Goal: Information Seeking & Learning: Learn about a topic

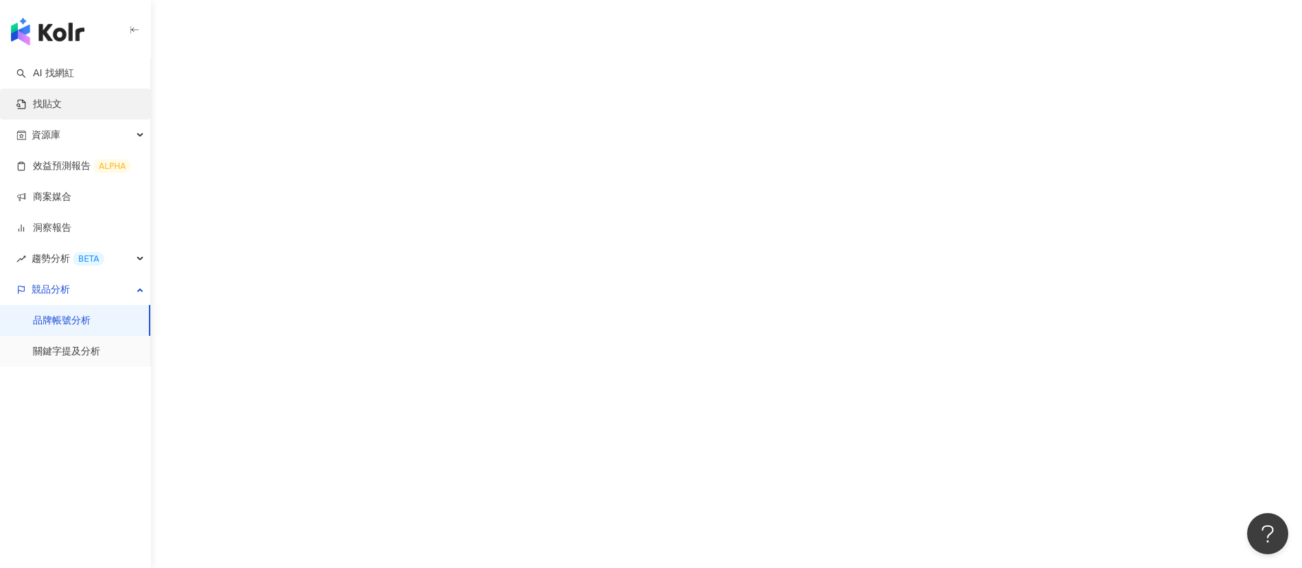
click at [62, 103] on link "找貼文" at bounding box center [38, 104] width 45 height 14
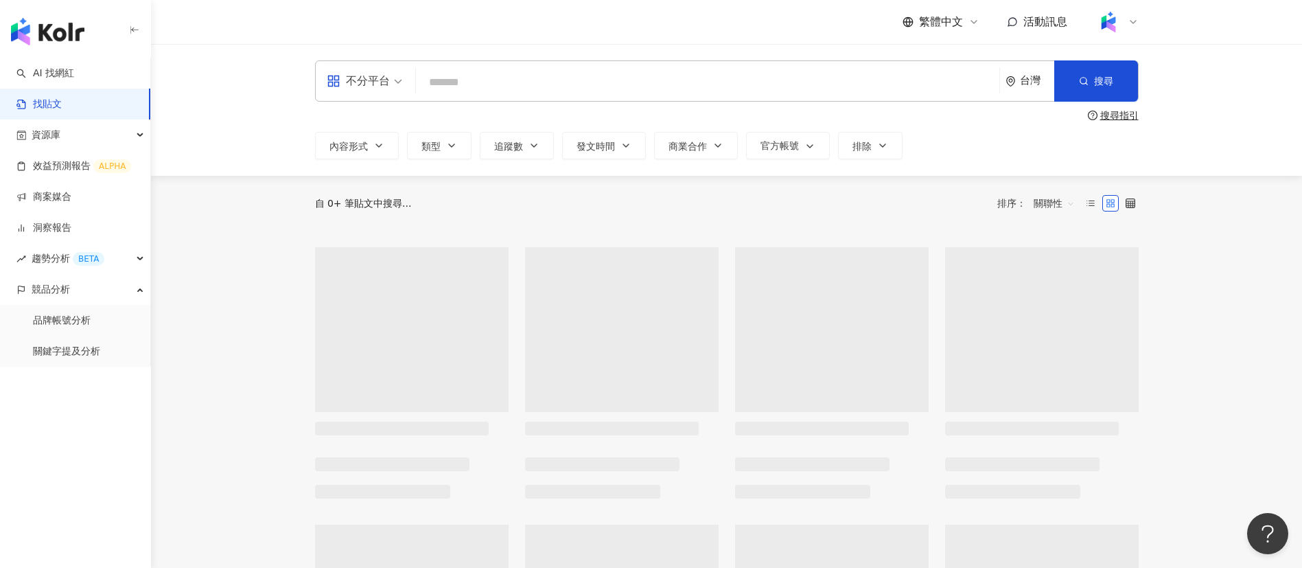
click at [459, 78] on input "search" at bounding box center [708, 82] width 573 height 30
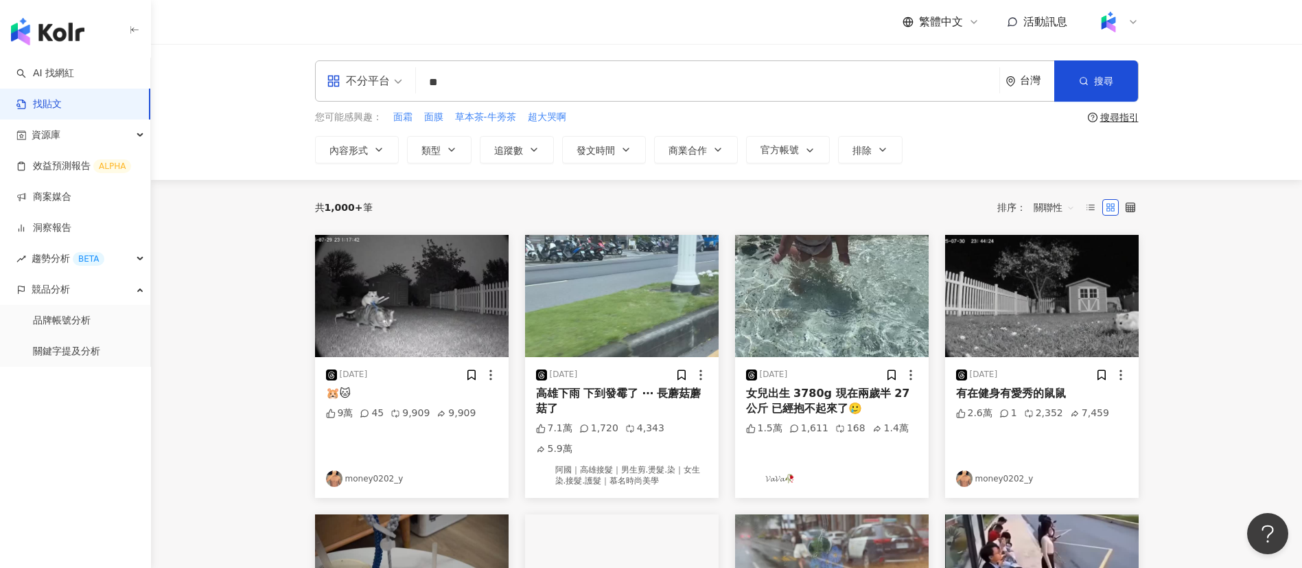
type input "*"
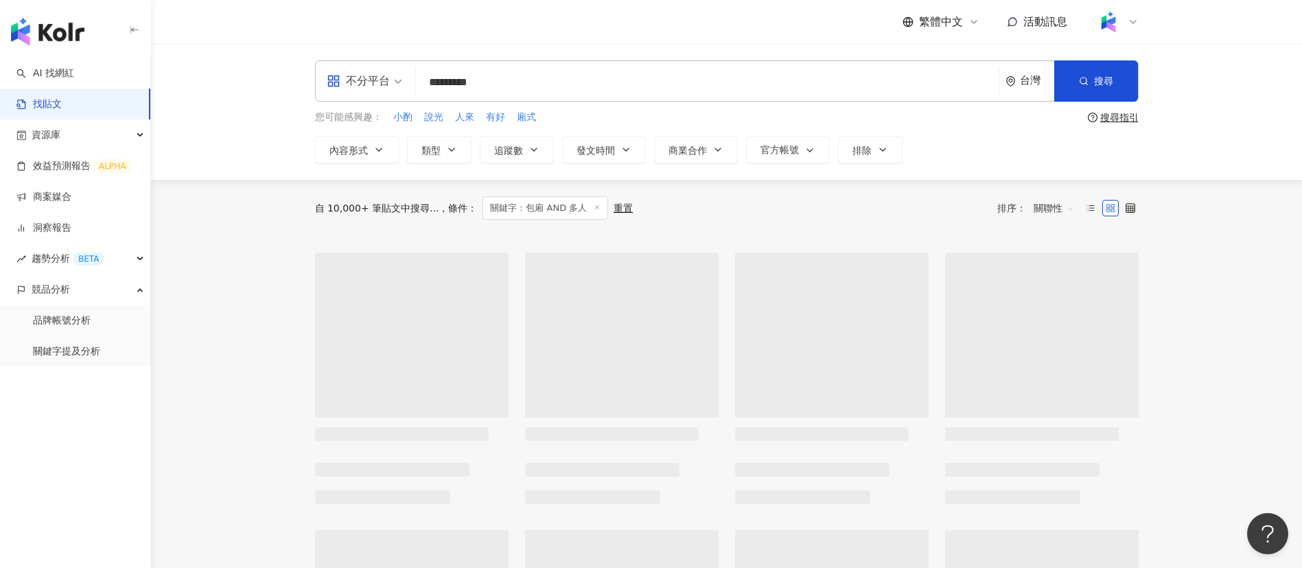
click at [487, 82] on input "*********" at bounding box center [708, 82] width 573 height 30
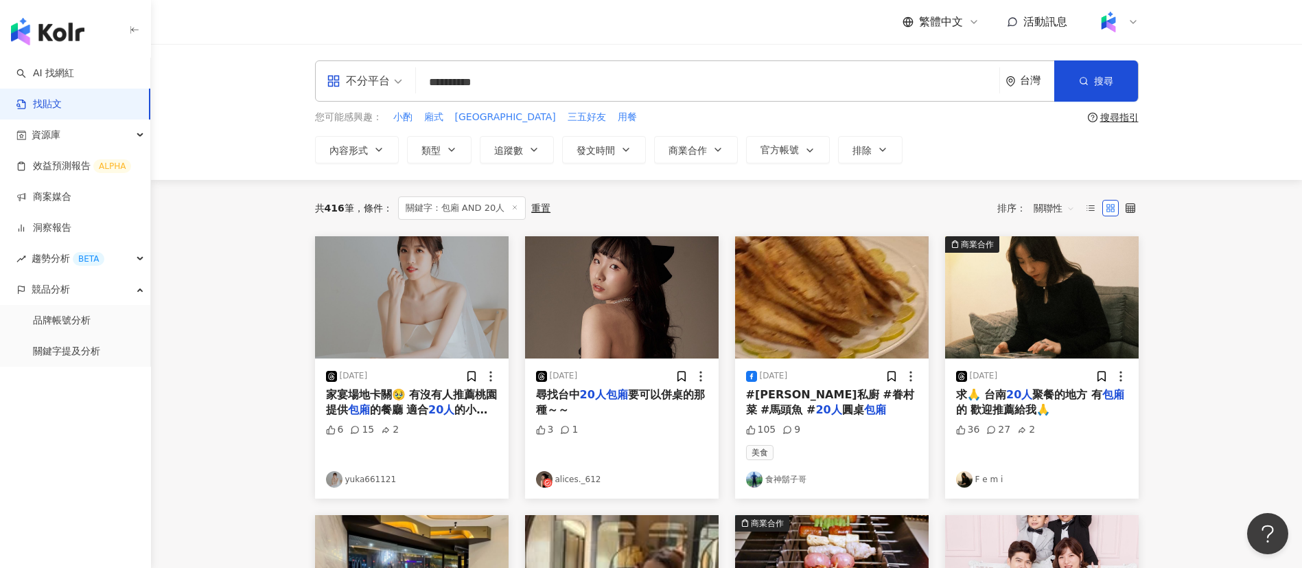
click at [1052, 209] on span "關聯性" at bounding box center [1054, 208] width 41 height 22
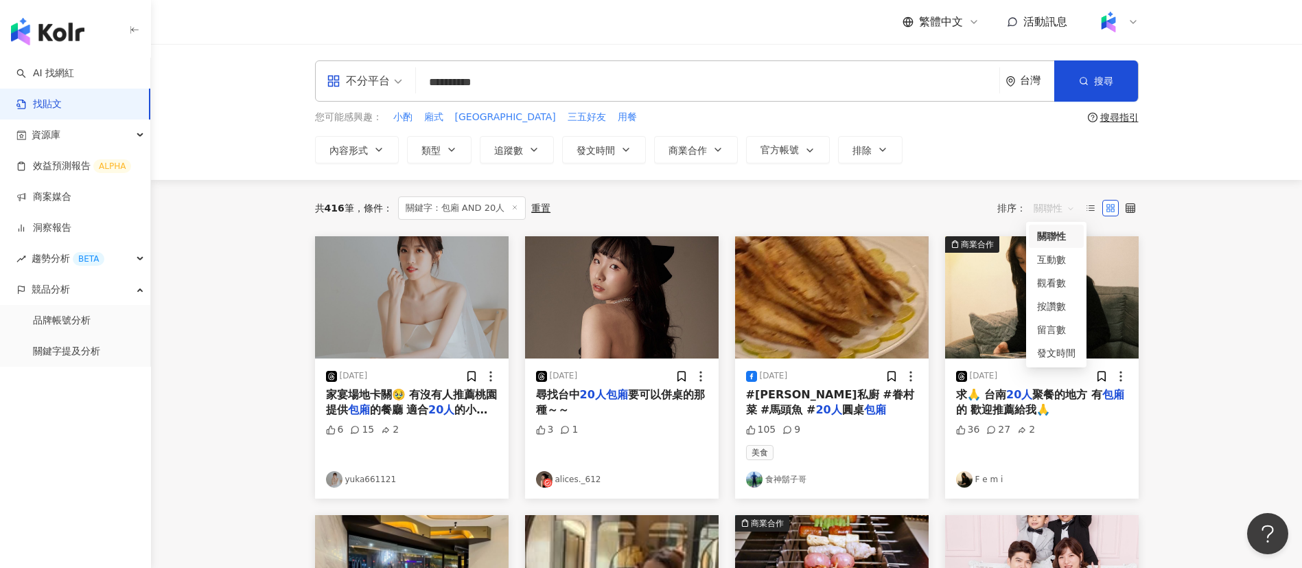
click at [1048, 236] on div "關聯性" at bounding box center [1056, 236] width 38 height 15
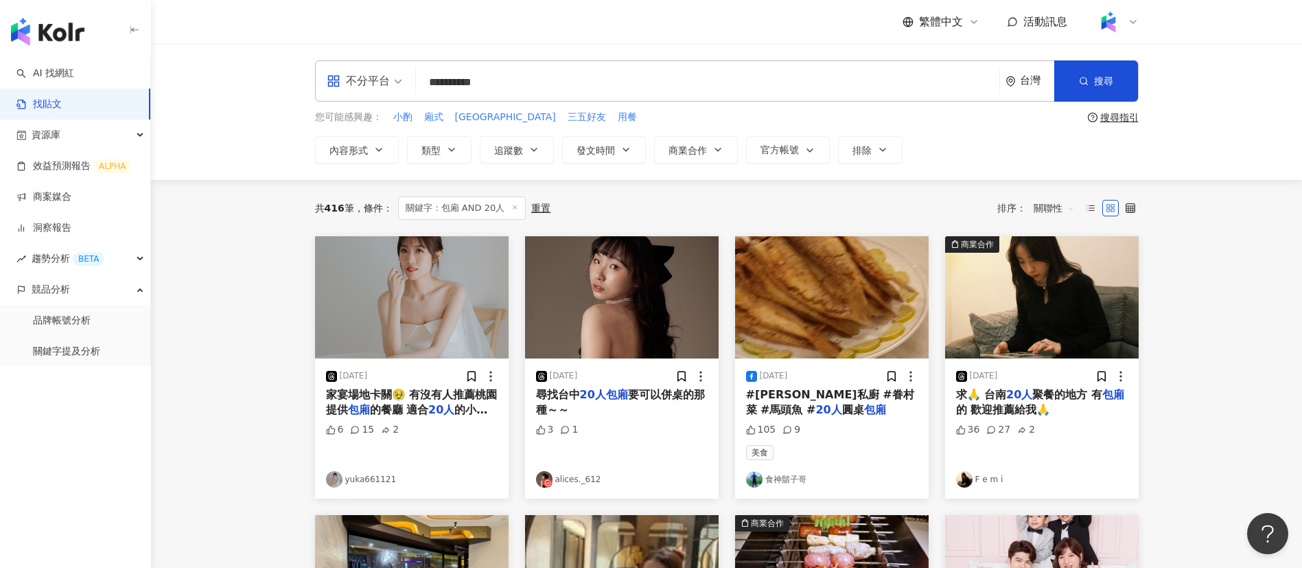
click at [862, 194] on div "共 416 筆 條件 ： 關鍵字：包廂 AND 20人 重置 排序： 關聯性 關聯性" at bounding box center [727, 208] width 824 height 56
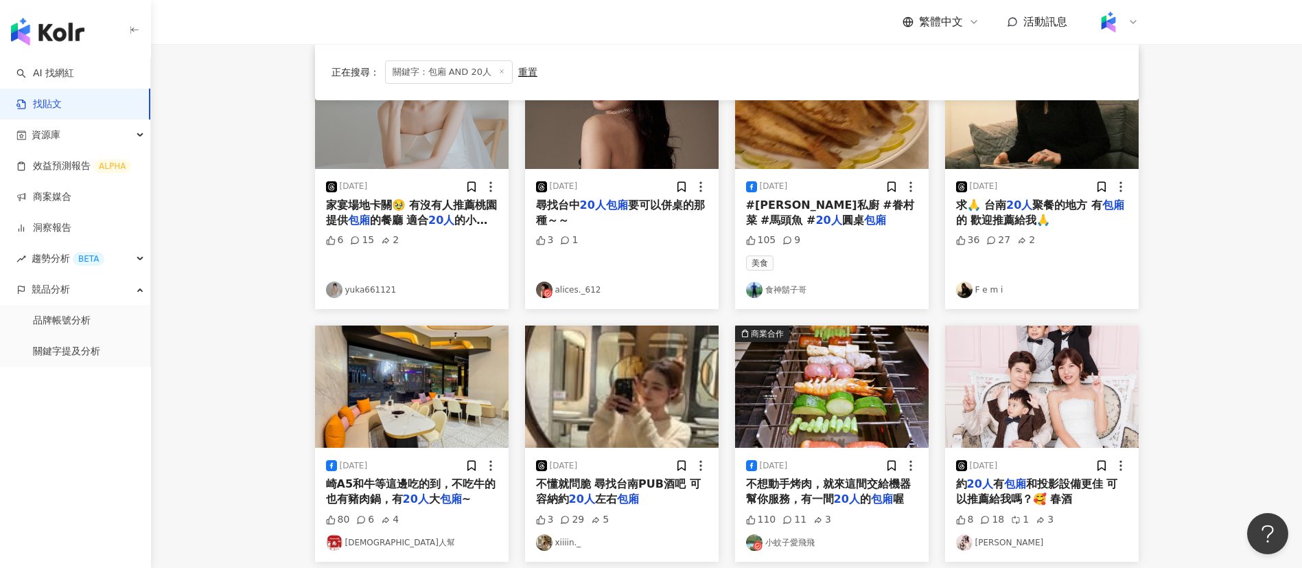
click at [415, 215] on span "的餐廳 適合" at bounding box center [399, 220] width 59 height 13
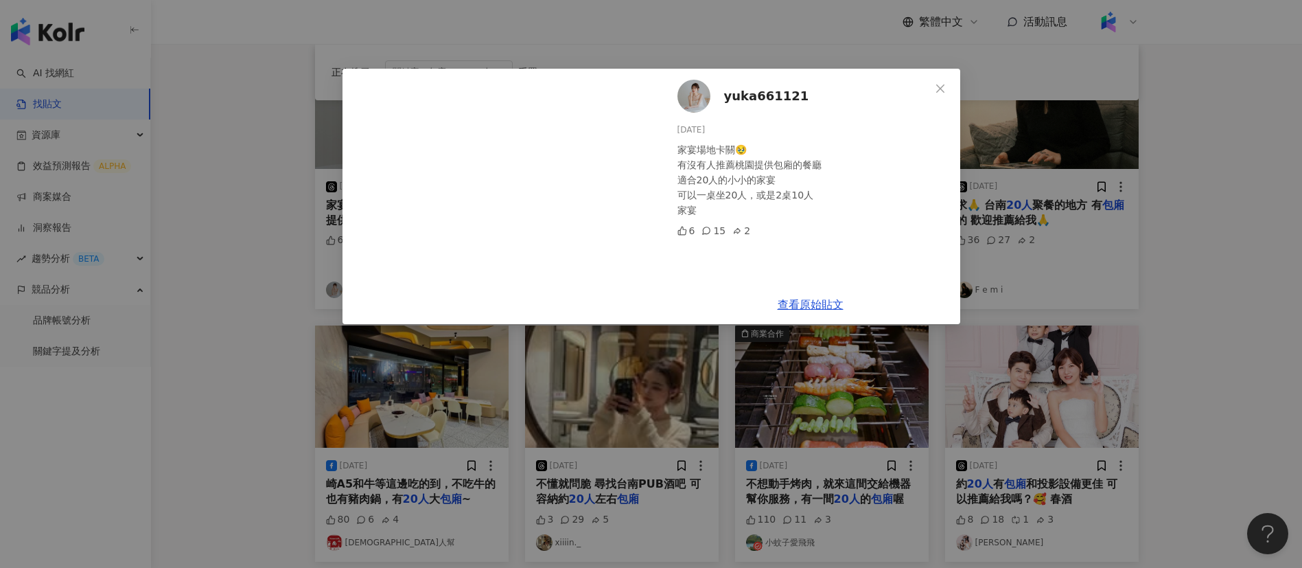
click at [1111, 345] on div "yuka661121 2025/3/28 家宴場地卡關🥹 有沒有人推薦桃園提供包廂的餐廳 適合20人的小小的家宴 可以一桌坐20人，或是2桌10人 家宴 6 …" at bounding box center [651, 284] width 1302 height 568
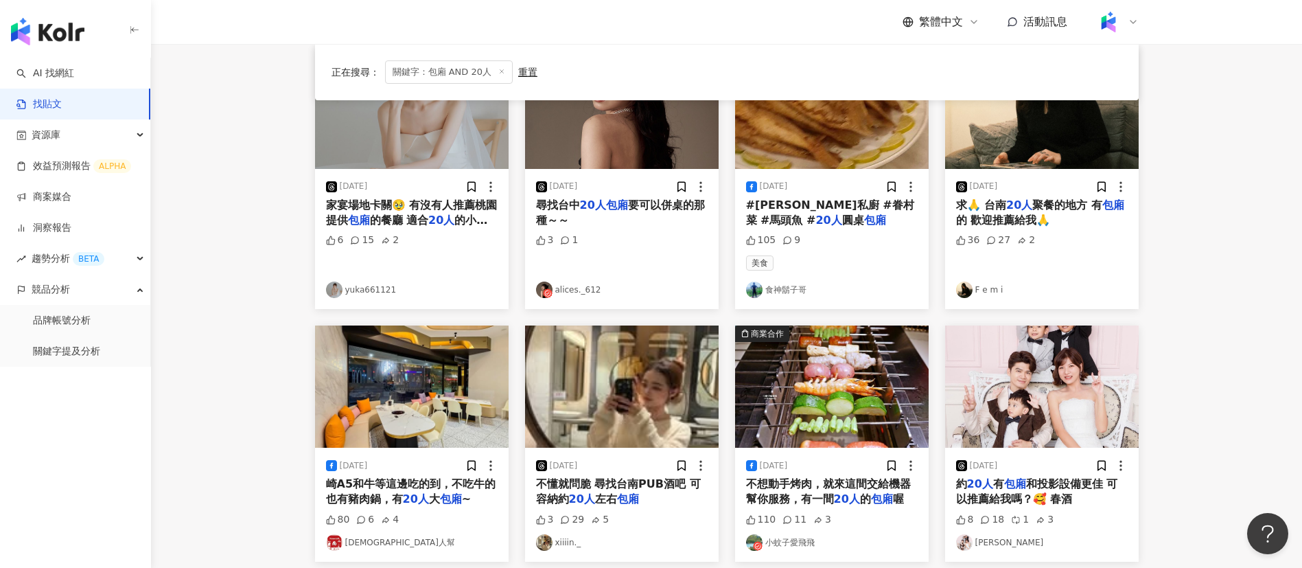
scroll to position [0, 0]
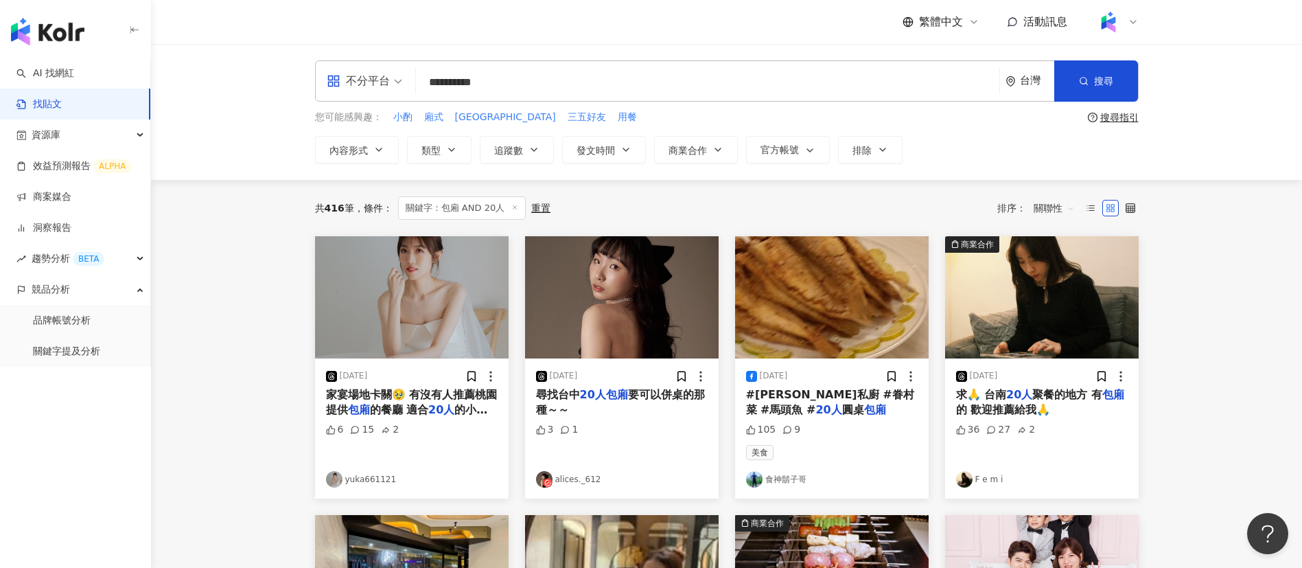
click at [433, 82] on input "**********" at bounding box center [708, 82] width 573 height 30
type input "**********"
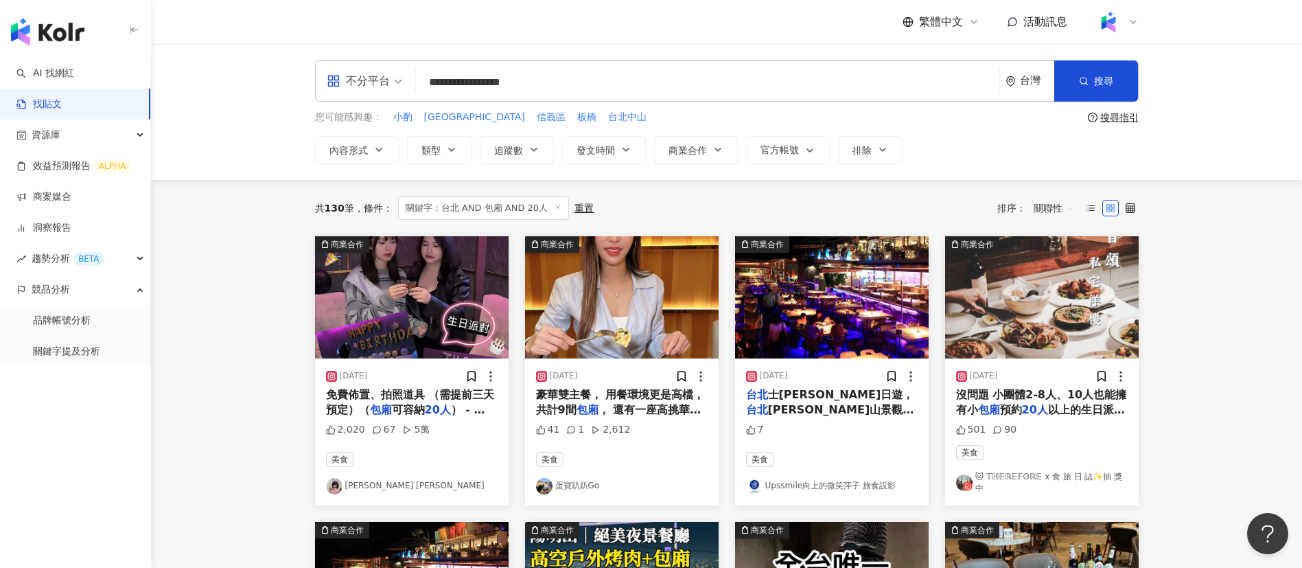
click at [385, 397] on span "免費佈置、拍照道具 （需提前三天預定）（" at bounding box center [410, 402] width 169 height 28
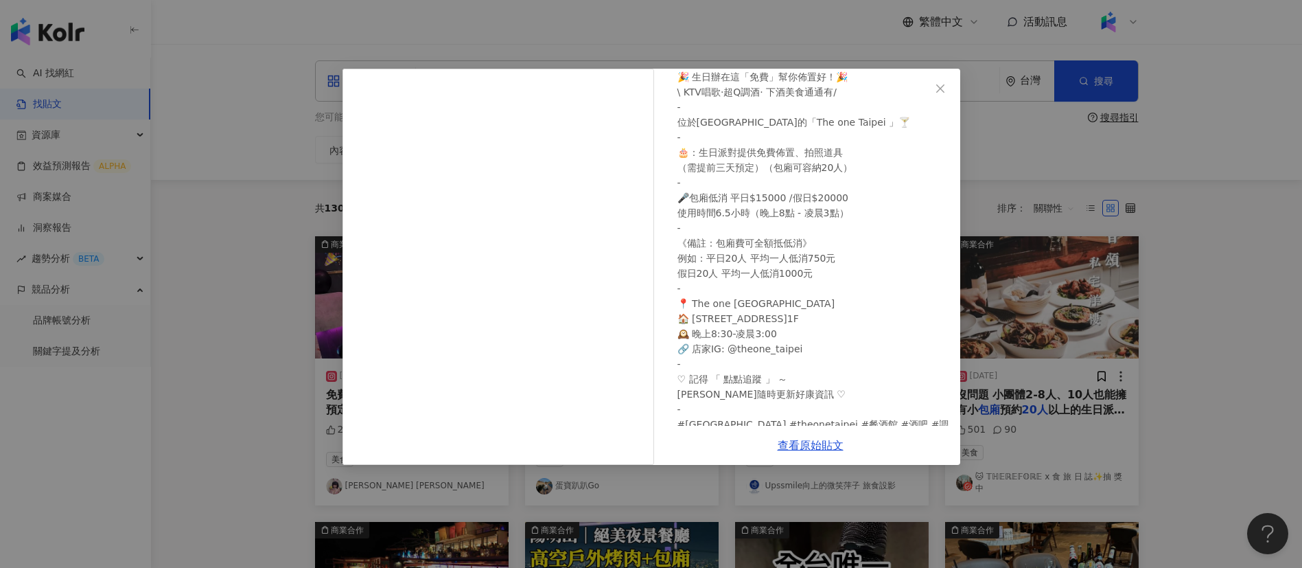
scroll to position [160, 0]
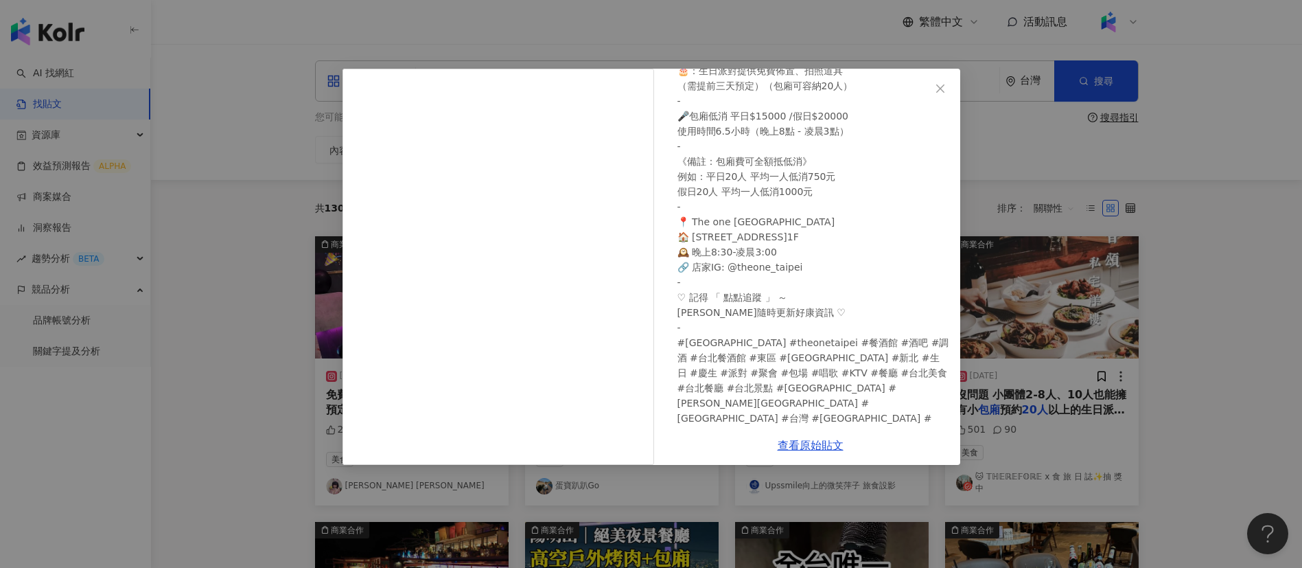
click at [812, 435] on div "查看原始貼文" at bounding box center [810, 445] width 299 height 39
click at [811, 450] on link "查看原始貼文" at bounding box center [811, 445] width 66 height 13
click at [1020, 214] on div "Erin 艾琳 2025/1/22 🎉 生日辦在這「免費」幫你佈置好！🎉 \ KTV唱歌·超Q調酒· 下酒美食通通有/ - 位於大安區的「The one Ta…" at bounding box center [651, 284] width 1302 height 568
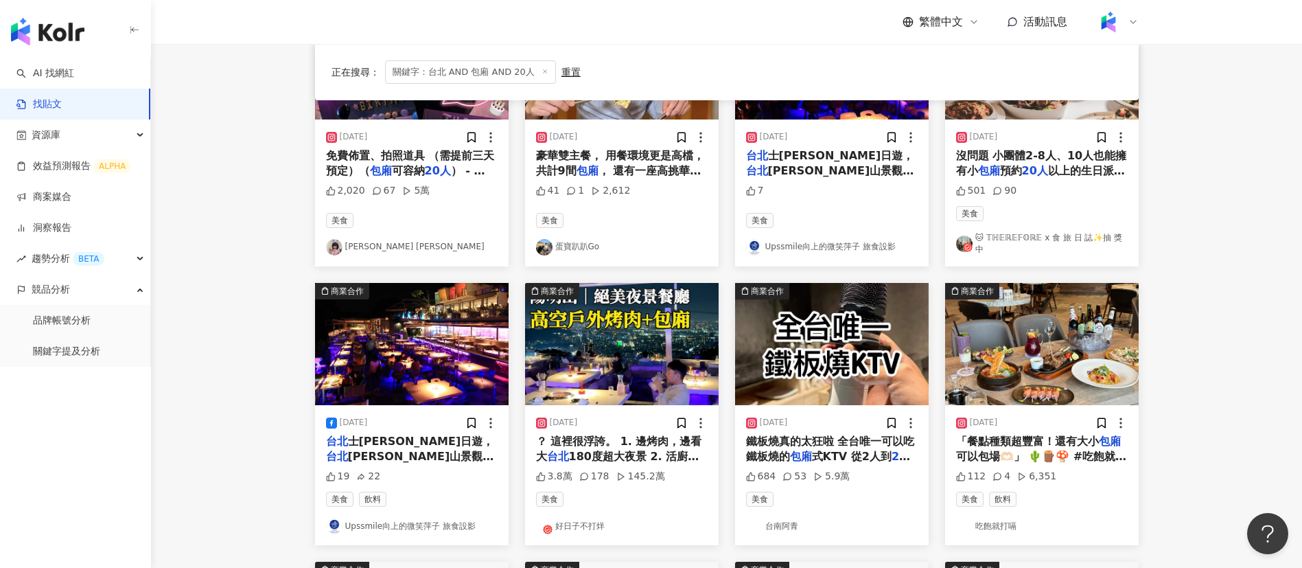
scroll to position [241, 0]
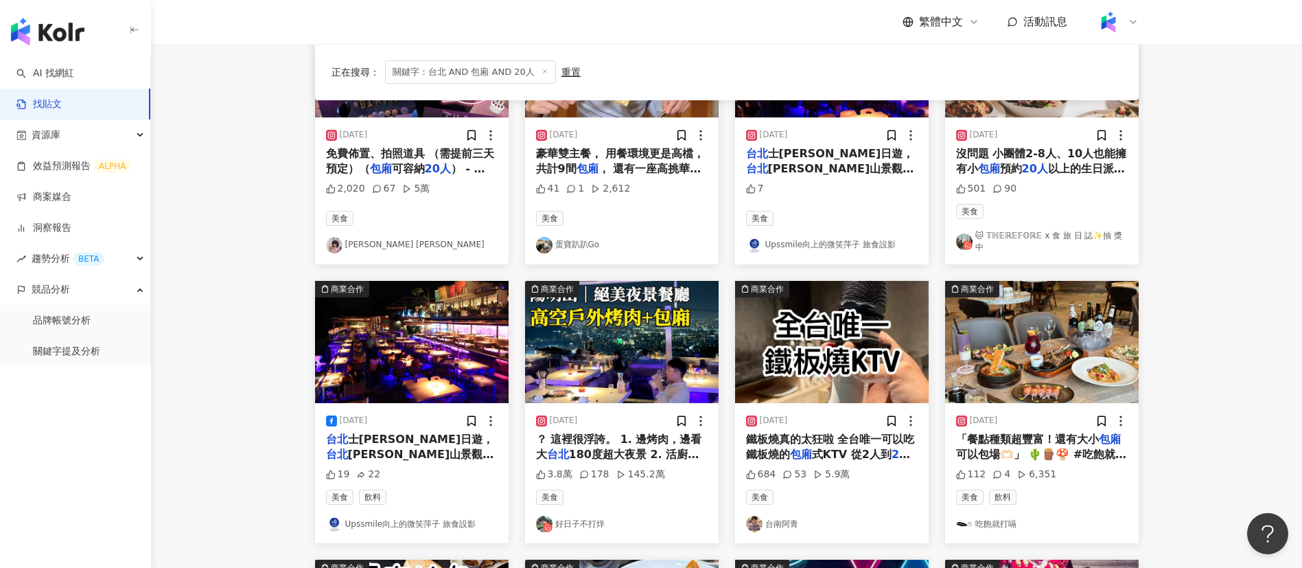
click at [866, 437] on span "鐵板燒真的太狂啦 全台唯一可以吃鐵板燒的" at bounding box center [830, 447] width 169 height 28
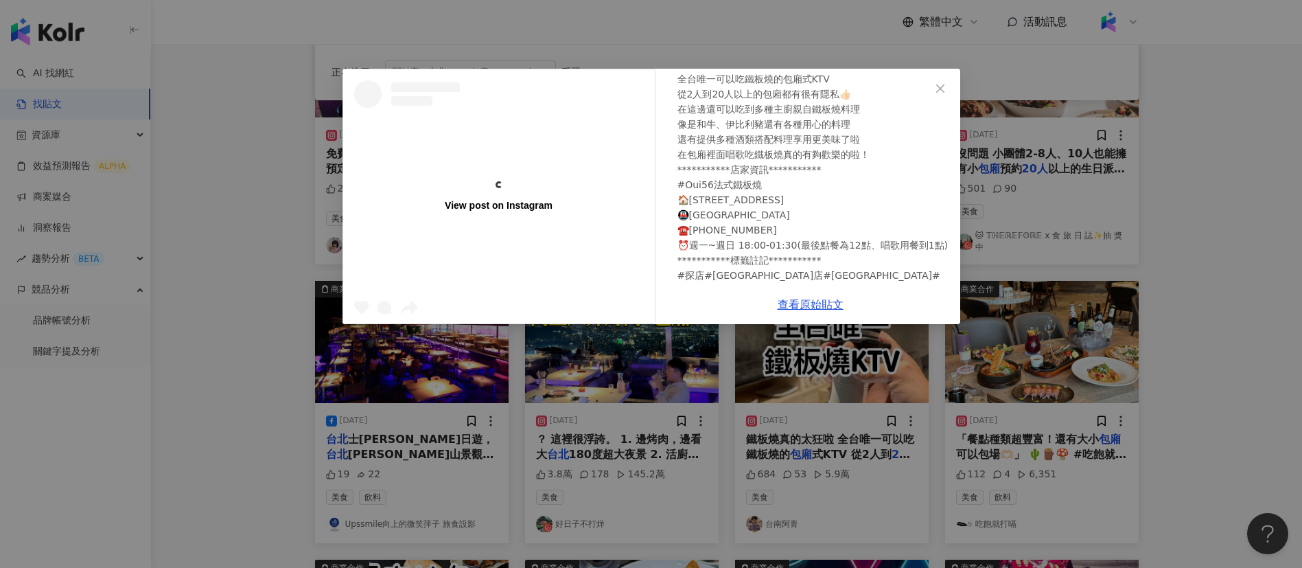
scroll to position [165, 0]
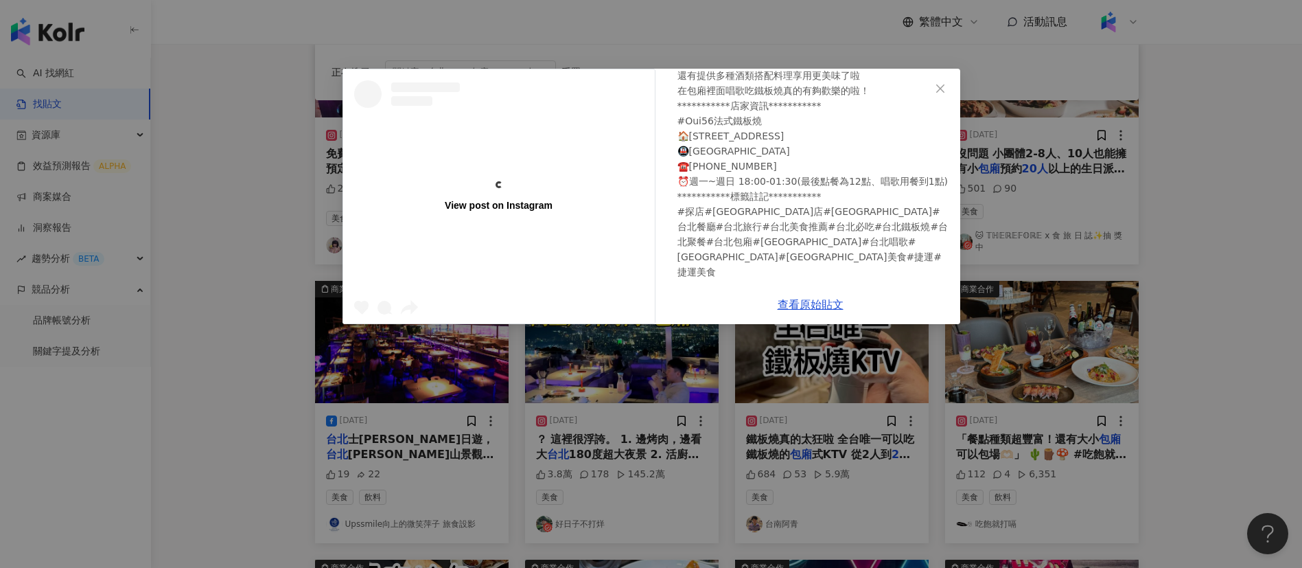
click at [1062, 318] on div "**********" at bounding box center [651, 284] width 1302 height 568
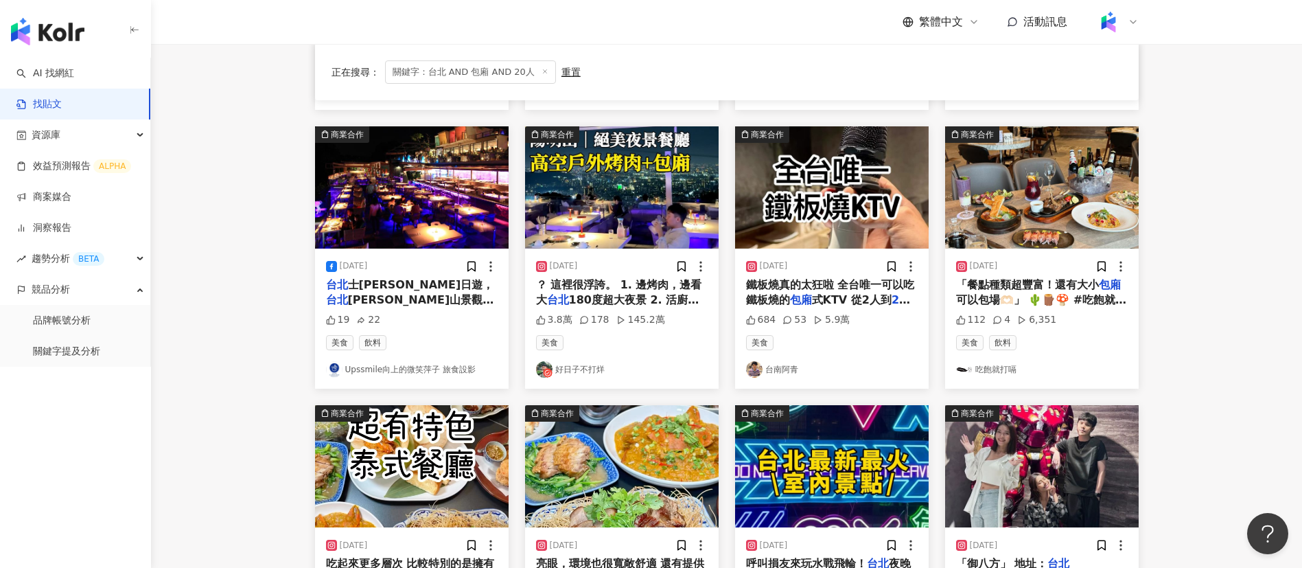
scroll to position [531, 0]
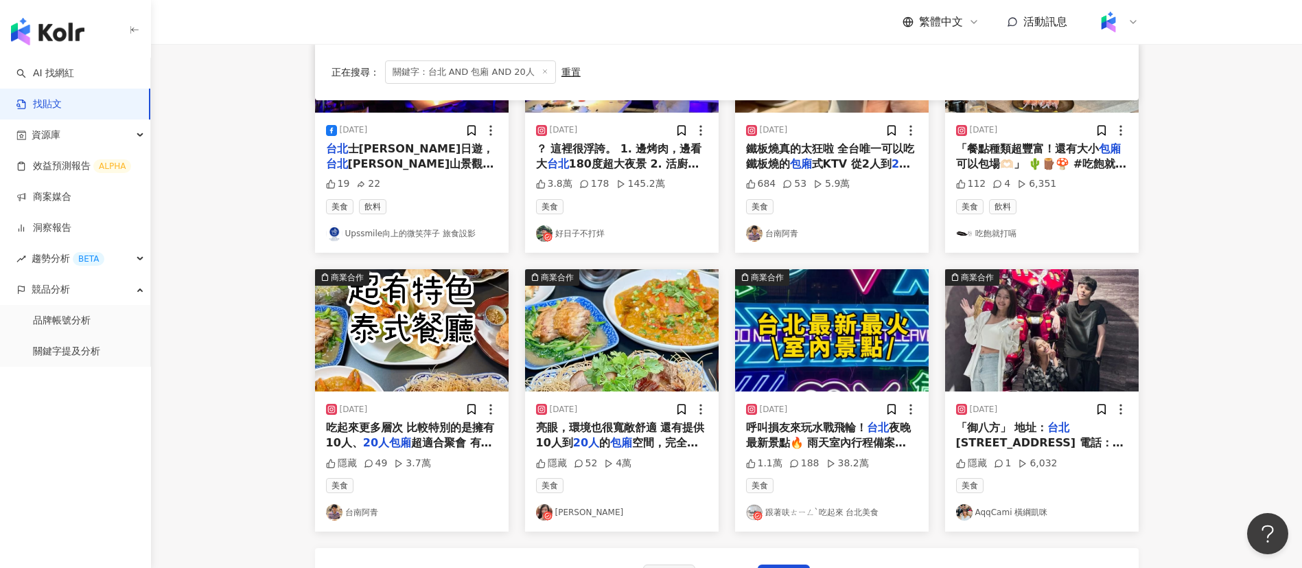
click at [843, 422] on span "呼叫損友來玩水戰飛輪！" at bounding box center [806, 427] width 121 height 13
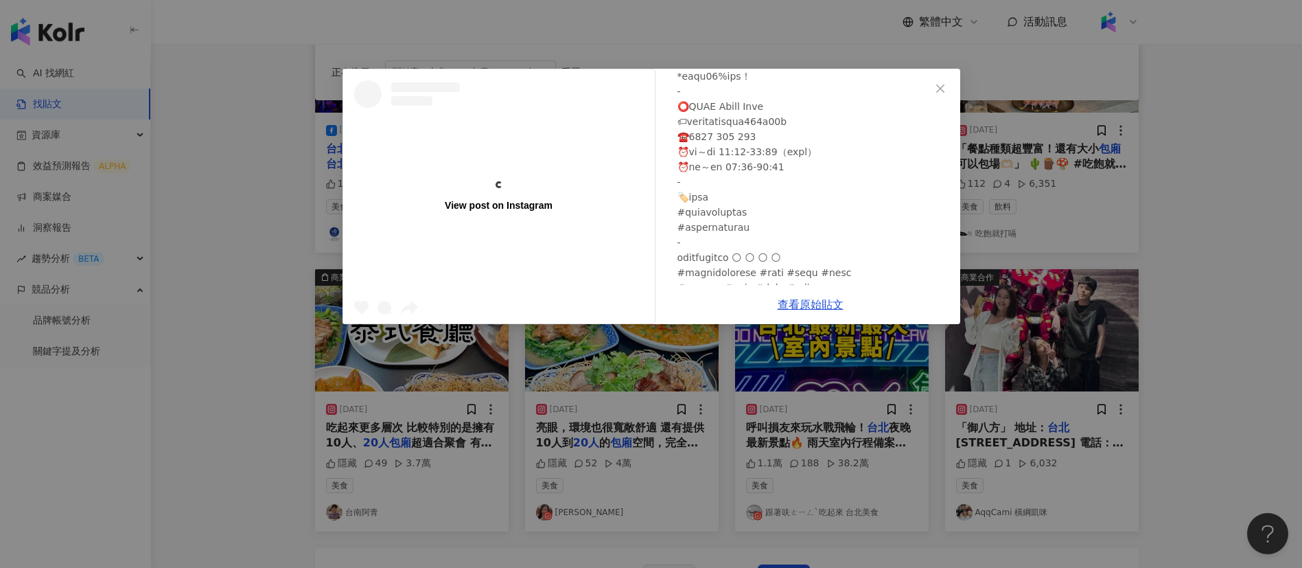
scroll to position [452, 0]
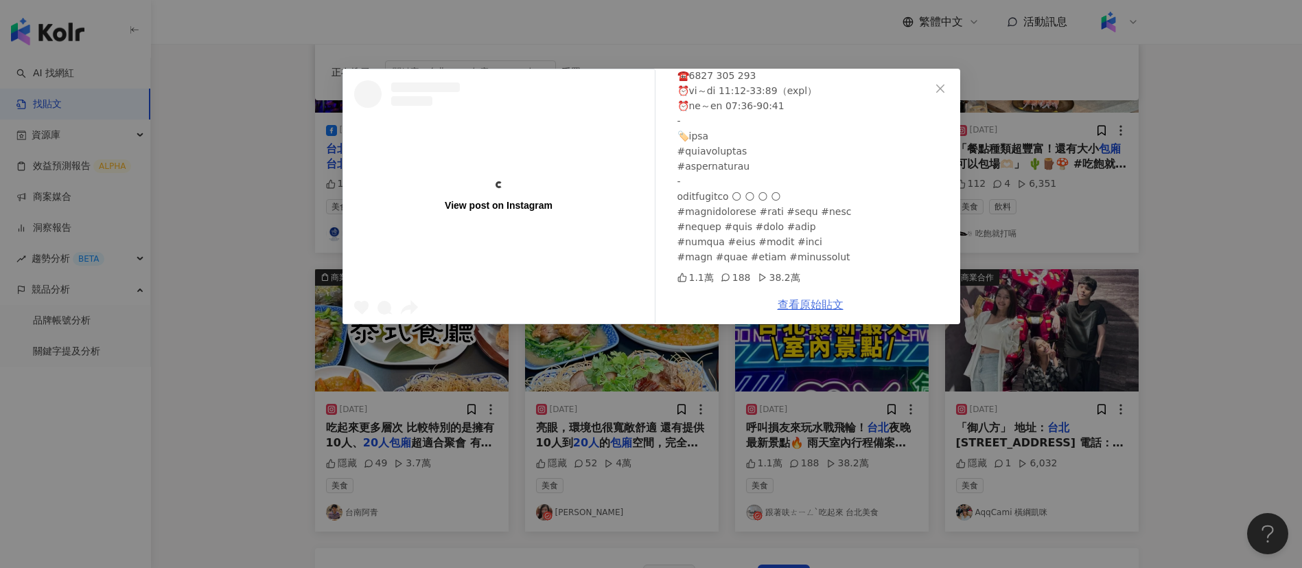
click at [804, 310] on link "查看原始貼文" at bounding box center [811, 304] width 66 height 13
click at [1094, 290] on div "View post on Instagram 跟著呋ㄊㄧㄥˋ吃起來 台北美食 2024/2/16 1.1萬 188 38.2萬 查看原始貼文" at bounding box center [651, 284] width 1302 height 568
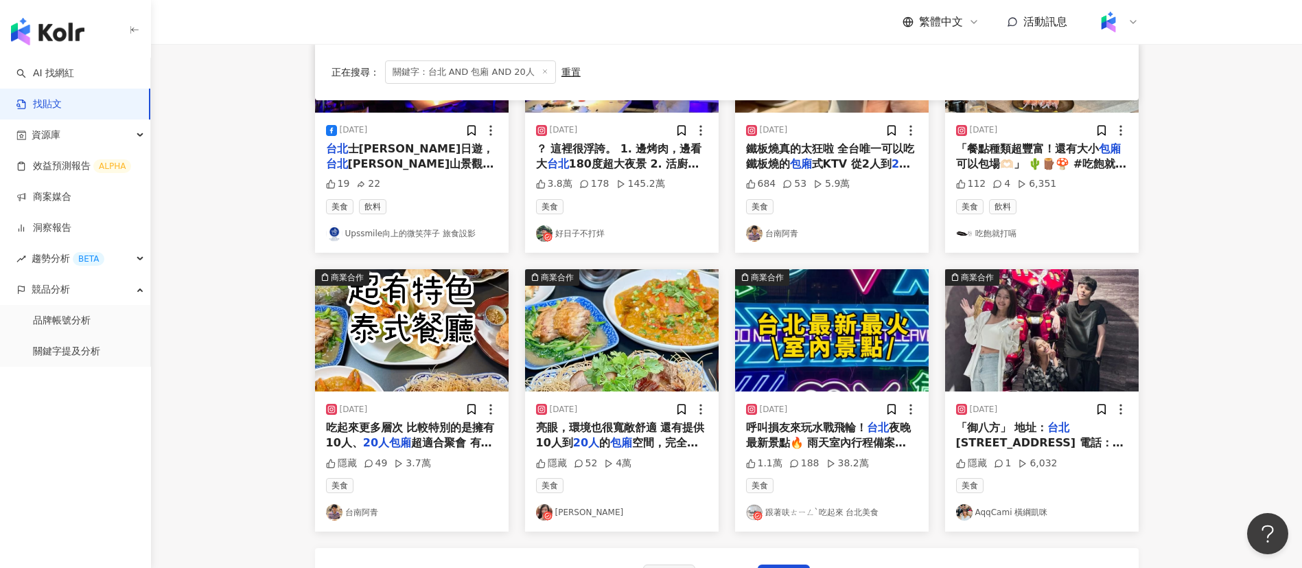
click at [1027, 436] on span "市松山區市民大道四段61號 電話：0227790822 營業時間：18:00-24:00 小" at bounding box center [1041, 458] width 171 height 44
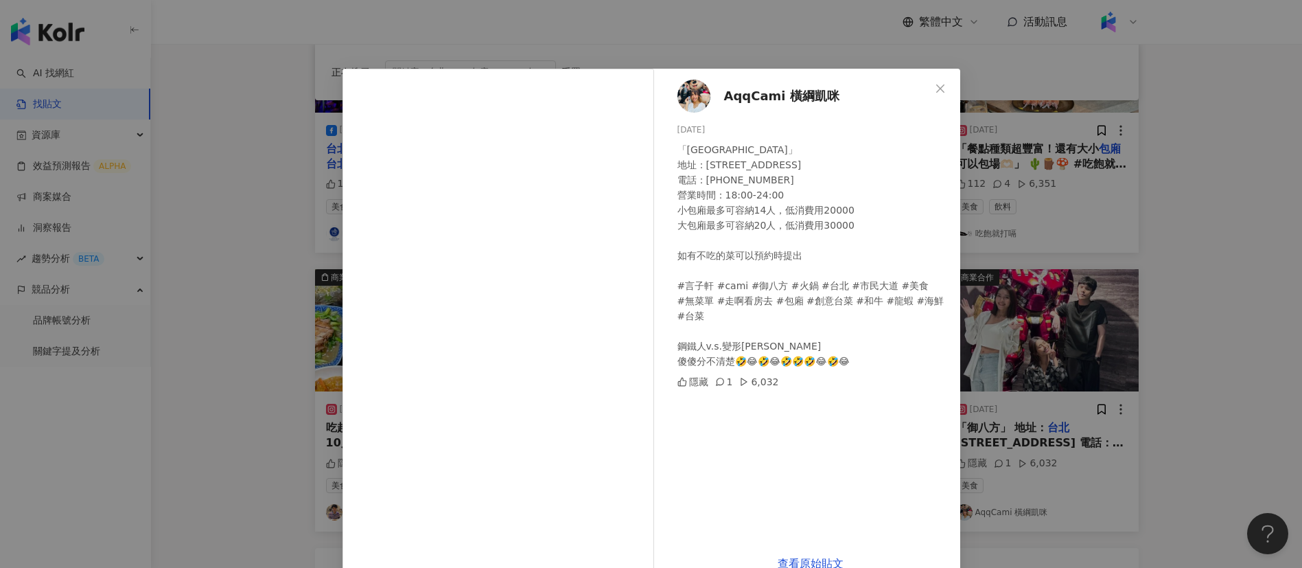
click at [802, 461] on div "AqqCami 橫綱凱咪 2024/9/15 「御八方」 地址：台北市松山區市民大道四段61號 電話：0227790822 營業時間：18:00-24:00 …" at bounding box center [810, 306] width 299 height 475
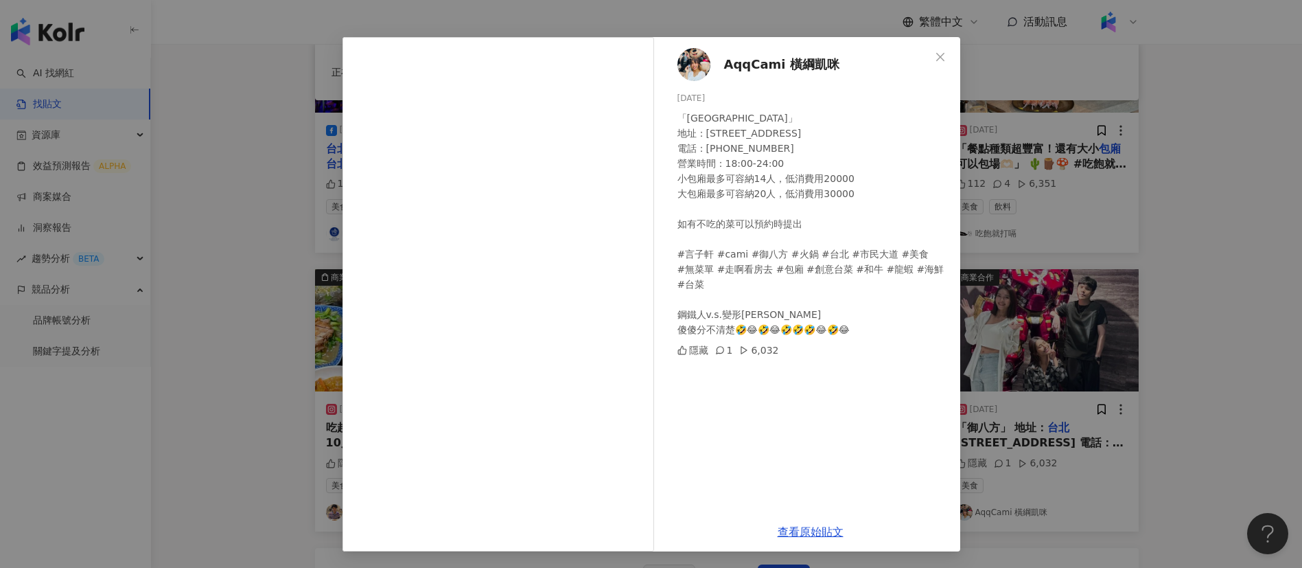
click at [836, 482] on div "AqqCami 橫綱凱咪 2024/9/15 「御八方」 地址：台北市松山區市民大道四段61號 電話：0227790822 營業時間：18:00-24:00 …" at bounding box center [810, 274] width 299 height 475
click at [1055, 477] on div "AqqCami 橫綱凱咪 2024/9/15 「御八方」 地址：台北市松山區市民大道四段61號 電話：0227790822 營業時間：18:00-24:00 …" at bounding box center [651, 284] width 1302 height 568
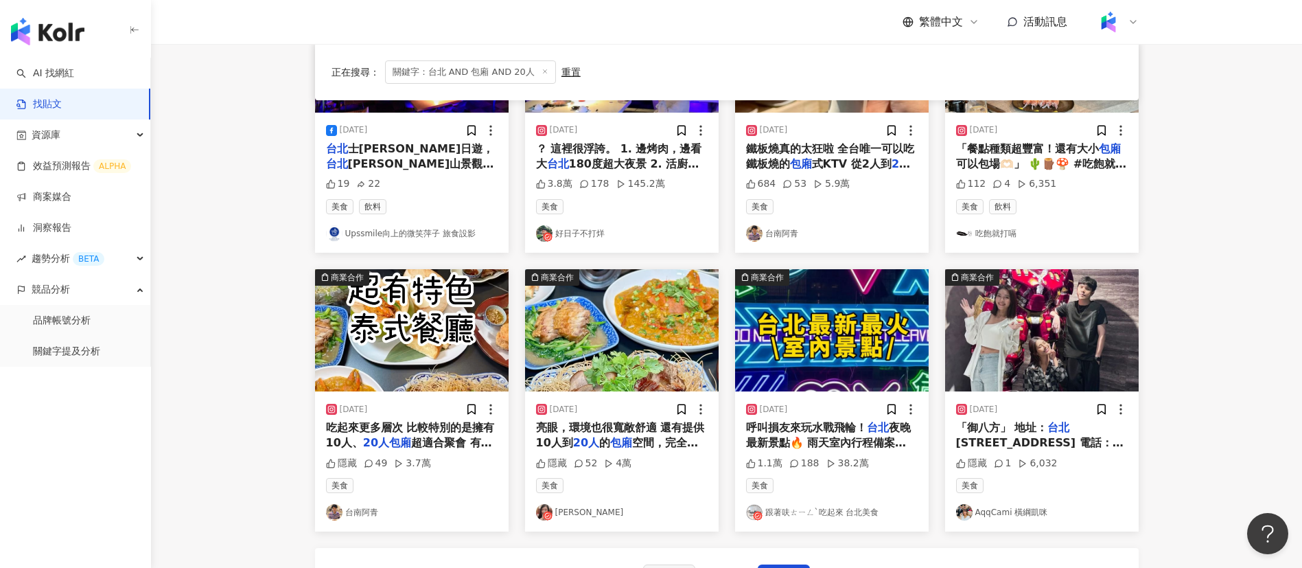
scroll to position [586, 0]
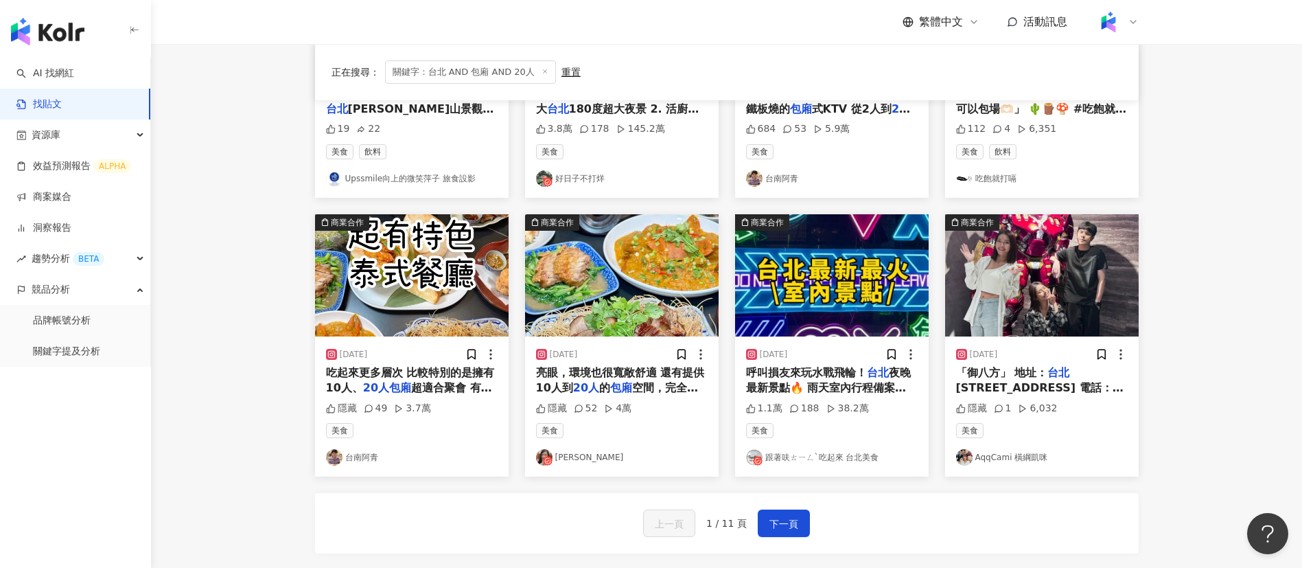
click at [419, 381] on span "超適合聚會 有下午茶、宵夜的選" at bounding box center [409, 395] width 166 height 28
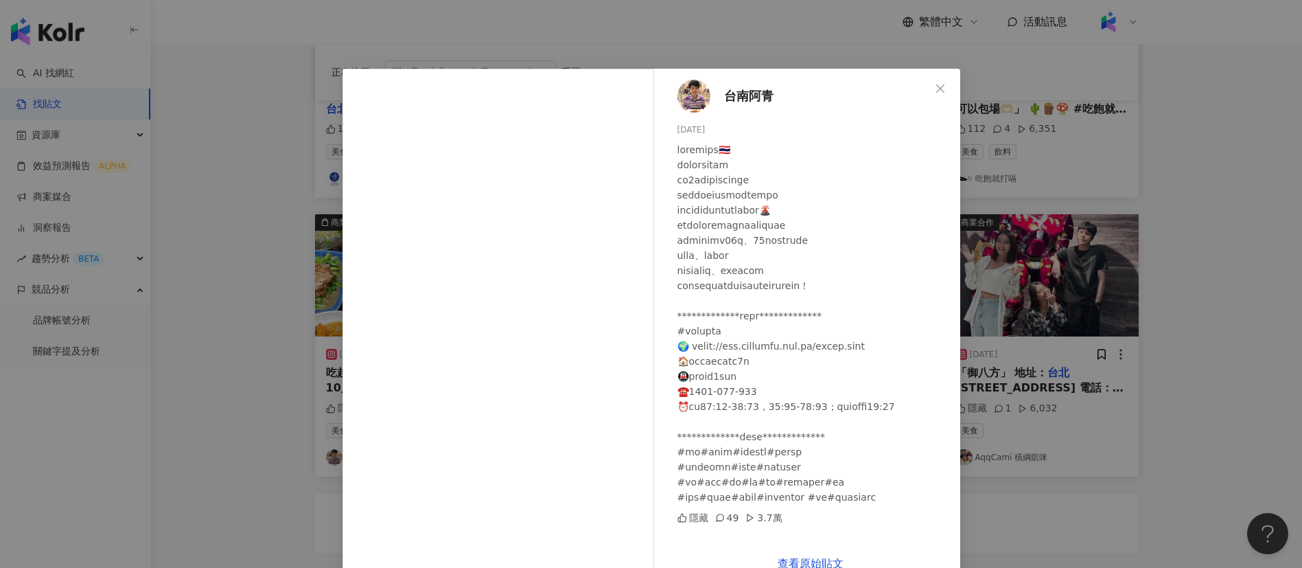
scroll to position [32, 0]
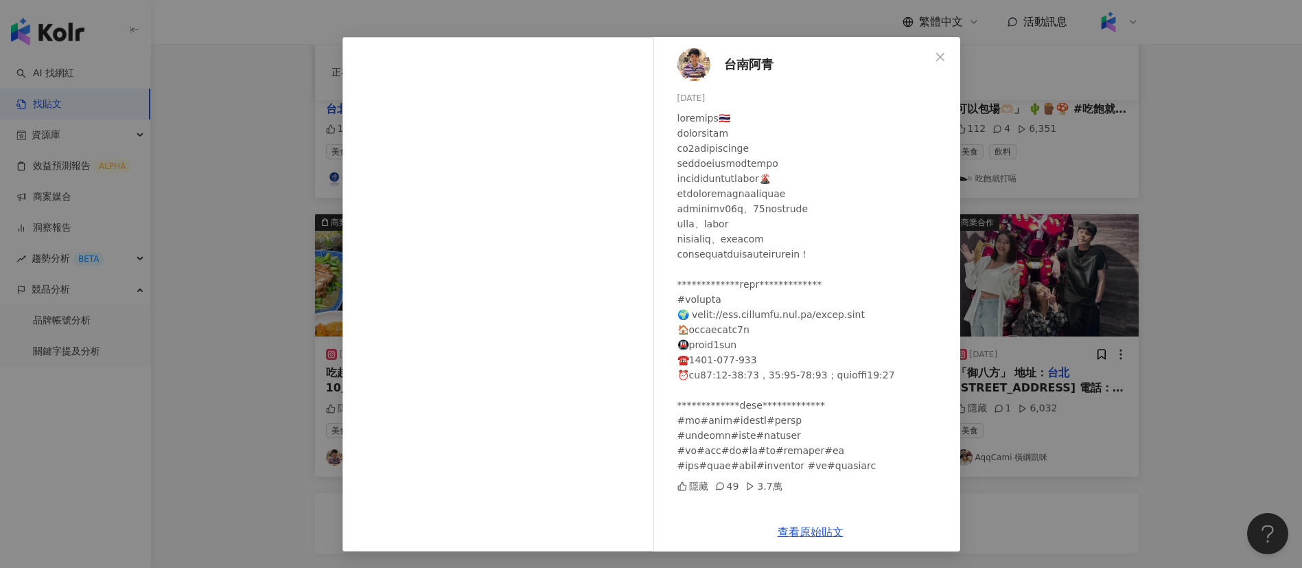
click at [1012, 464] on div "台南阿青 2023/9/28 隱藏 49 3.7萬 查看原始貼文" at bounding box center [651, 284] width 1302 height 568
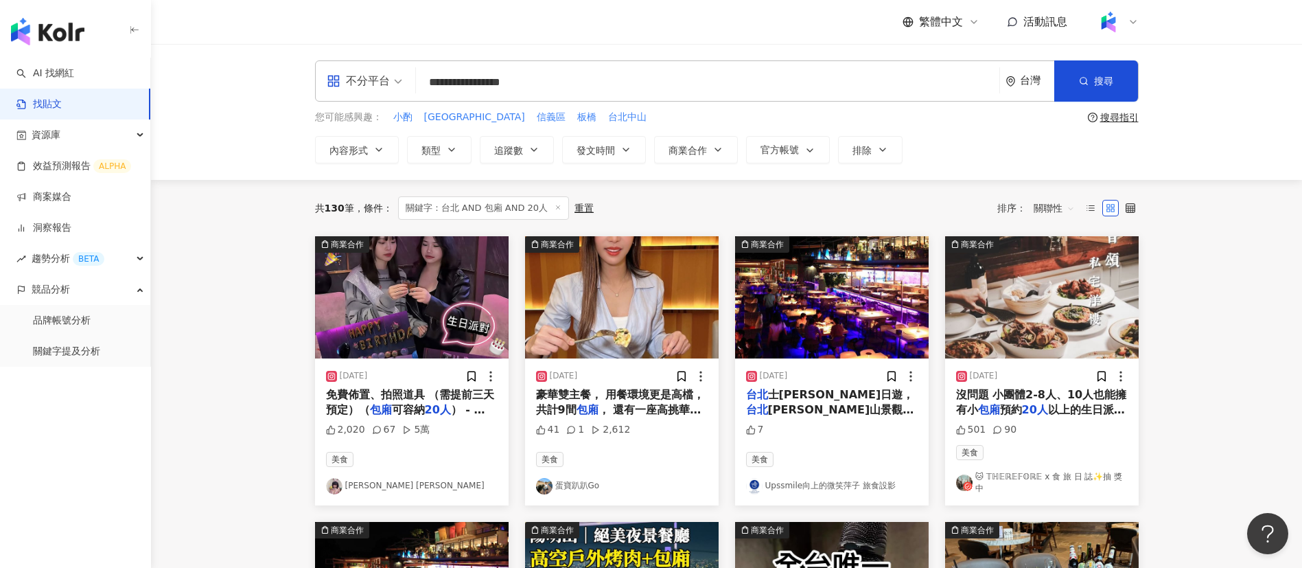
scroll to position [1, 0]
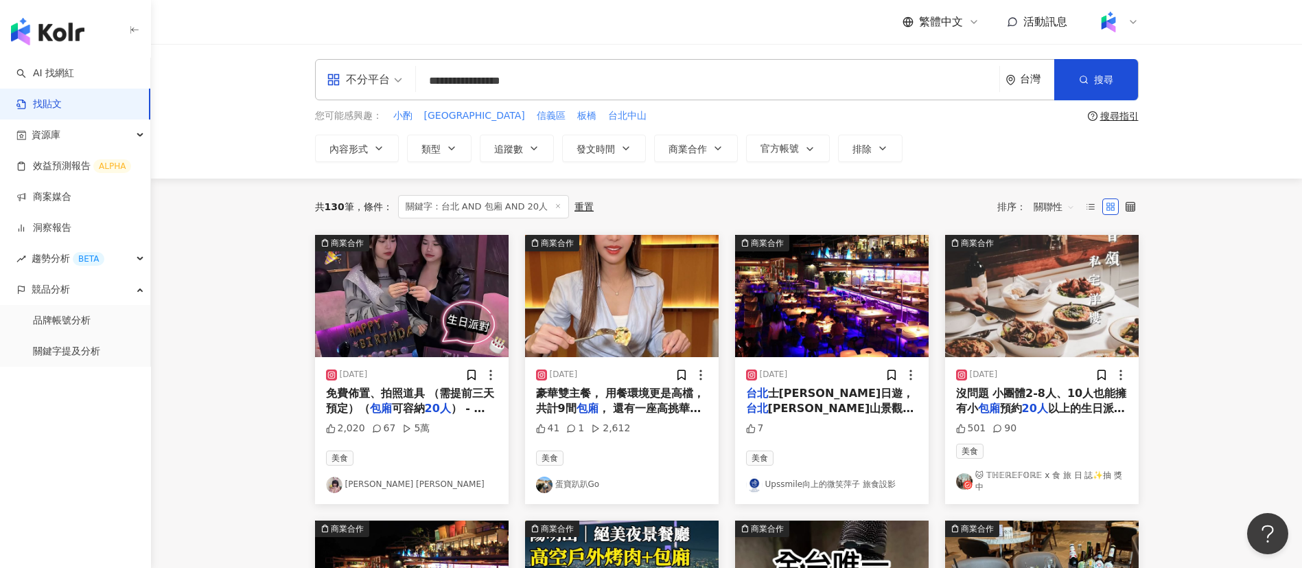
click at [660, 404] on span "， 還有一座高挑華麗的" at bounding box center [618, 416] width 165 height 28
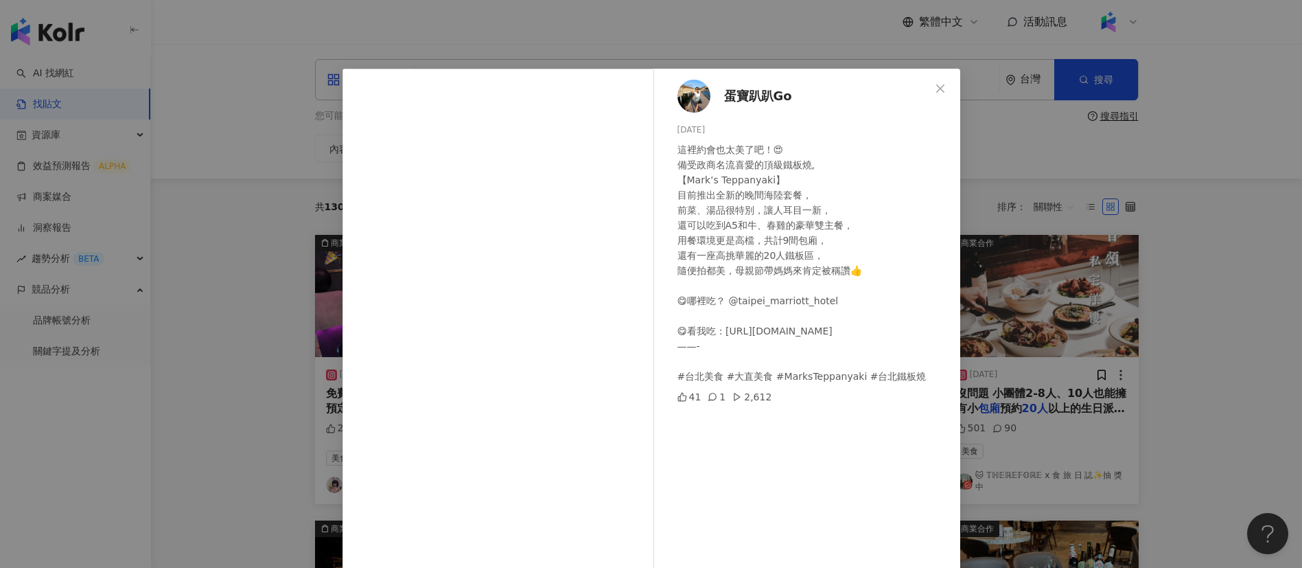
click at [1033, 198] on div "蛋寶趴趴Go 2024/4/18 這裡約會也太美了吧！😍 備受政商名流喜愛的頂級鐵板燒, 【Mark’s Teppanyaki】 目前推出全新的晚間海陸套餐，…" at bounding box center [651, 284] width 1302 height 568
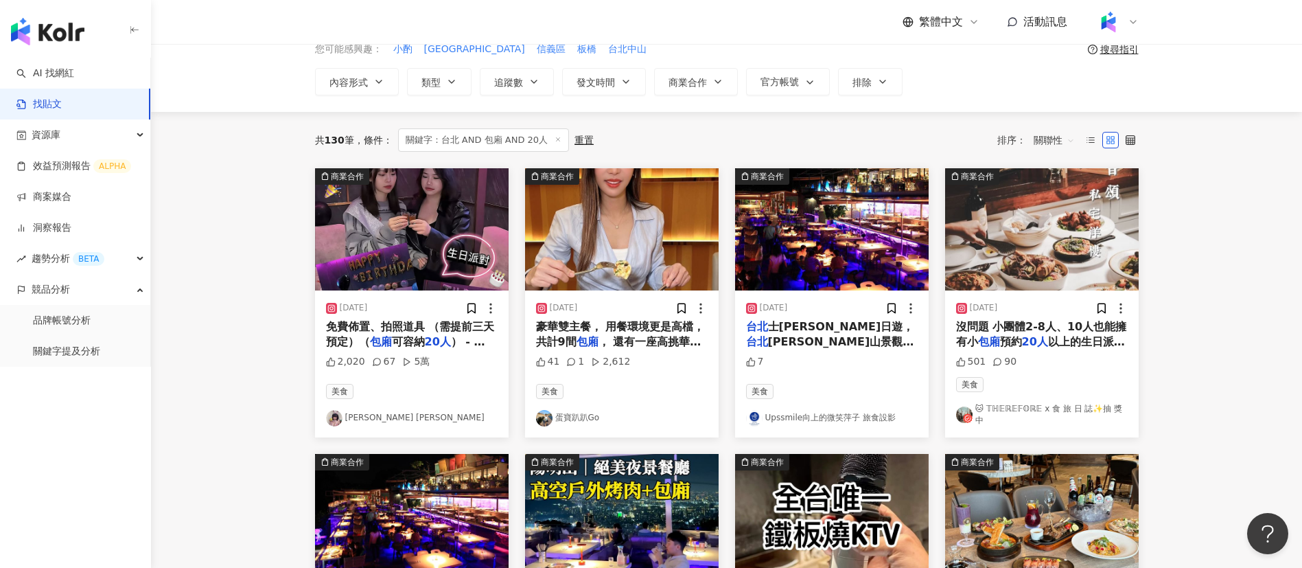
scroll to position [380, 0]
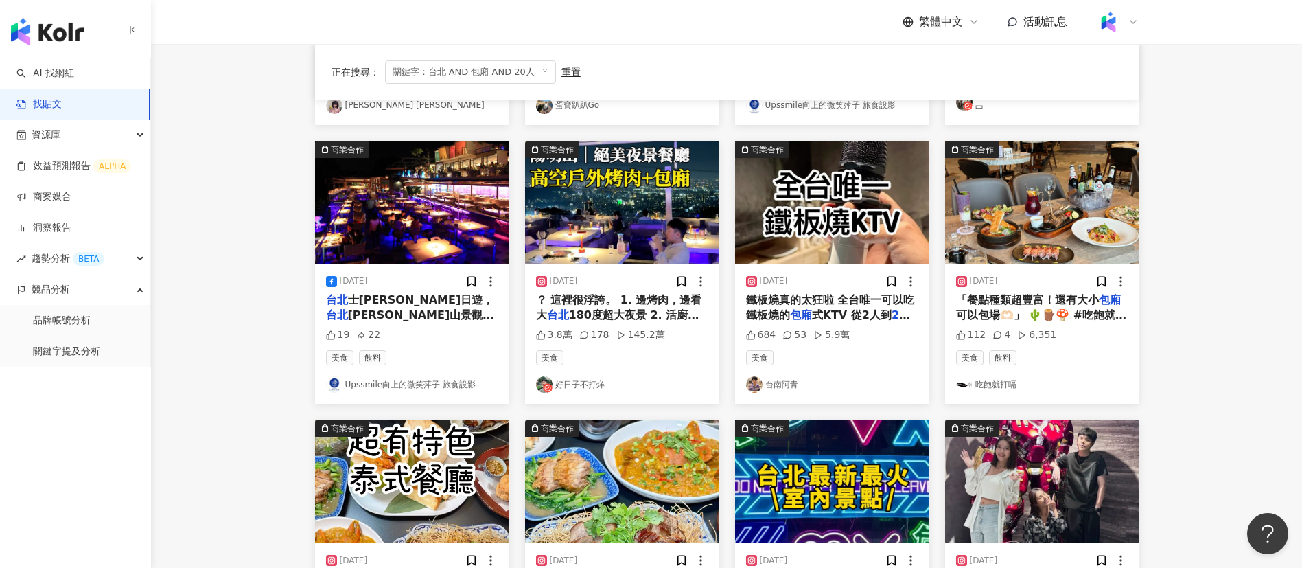
click at [620, 293] on span "？ 這裡很浮誇。 1. 邊烤肉，邊看大" at bounding box center [619, 307] width 166 height 28
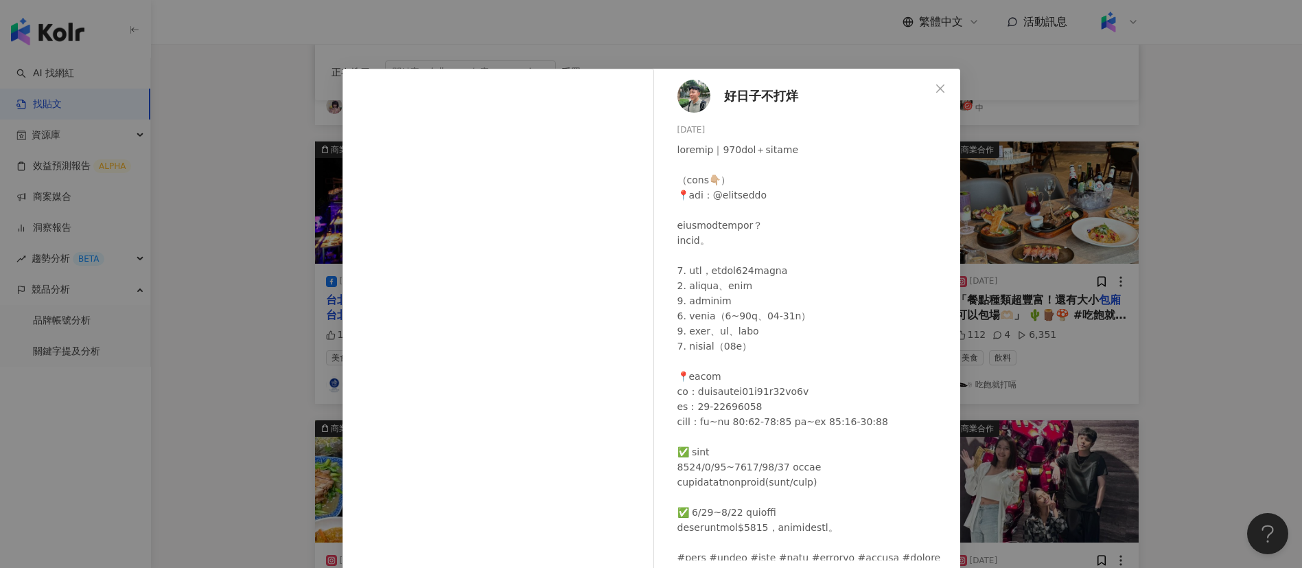
click at [1100, 408] on div "好日子不打烊 2024/9/8 3.8萬 178 145.2萬 查看原始貼文" at bounding box center [651, 284] width 1302 height 568
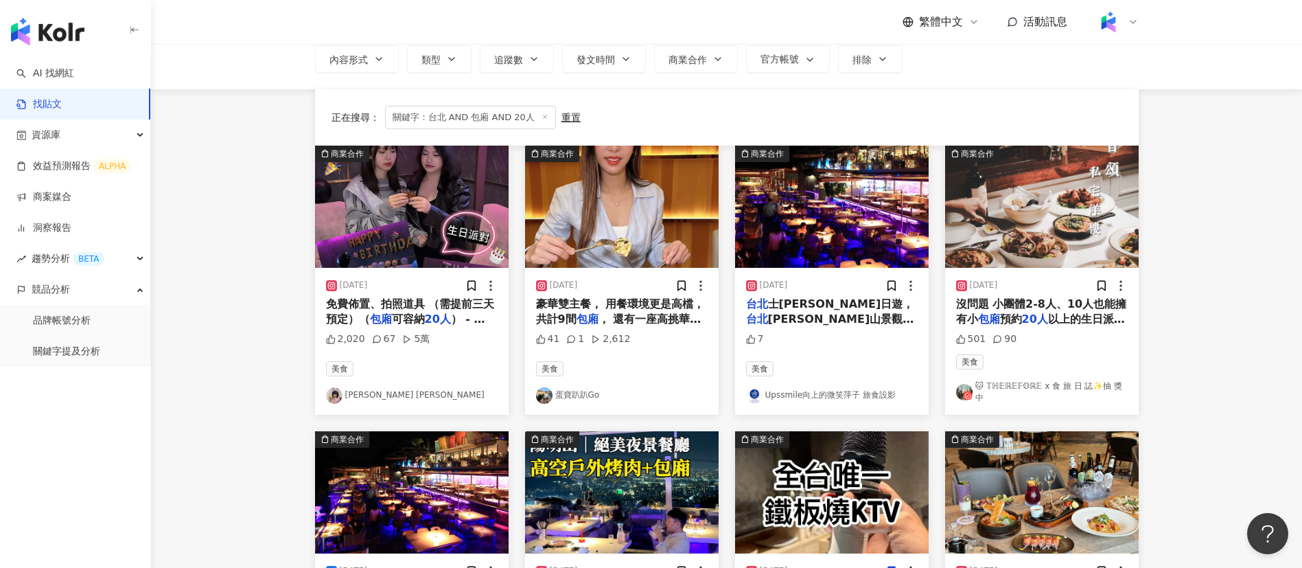
scroll to position [264, 0]
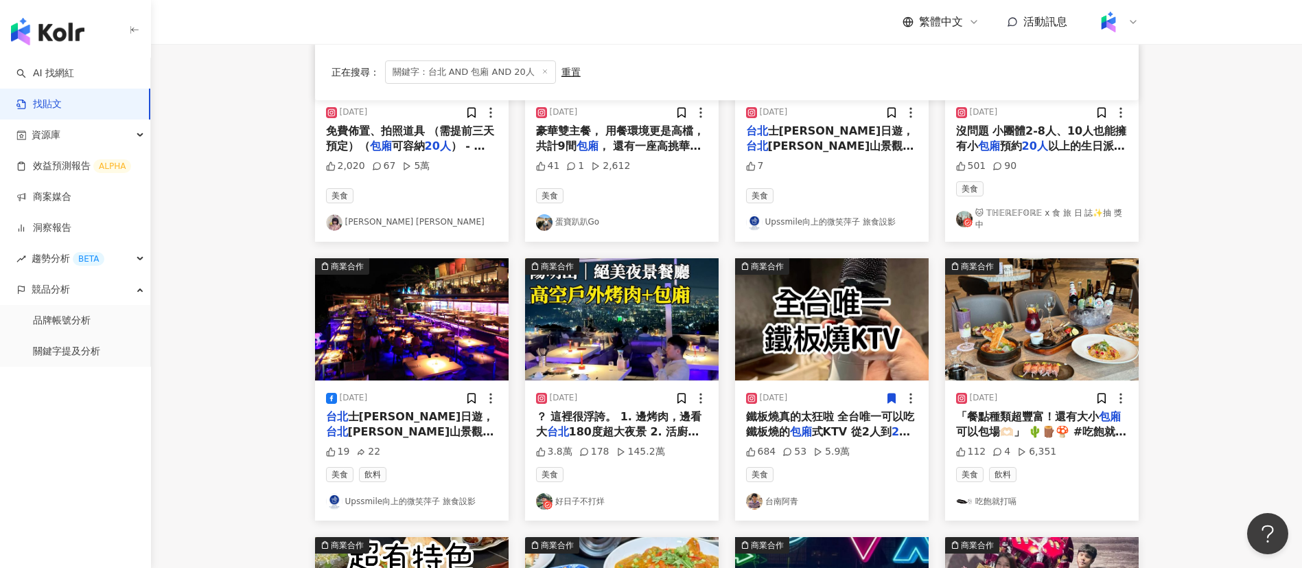
click at [1035, 410] on span "「餐點種類超豐富！還有大小" at bounding box center [1027, 416] width 143 height 13
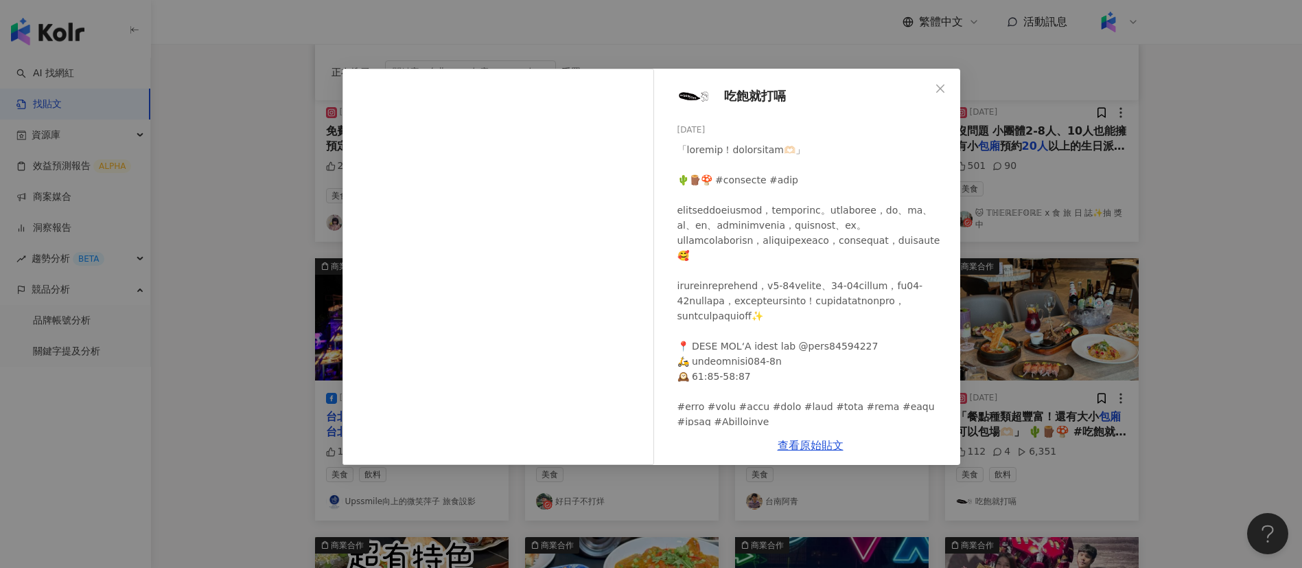
click at [785, 287] on div at bounding box center [814, 285] width 272 height 287
click at [1173, 381] on div "吃飽就打嗝 2024/9/27 112 4 6,351 查看原始貼文" at bounding box center [651, 284] width 1302 height 568
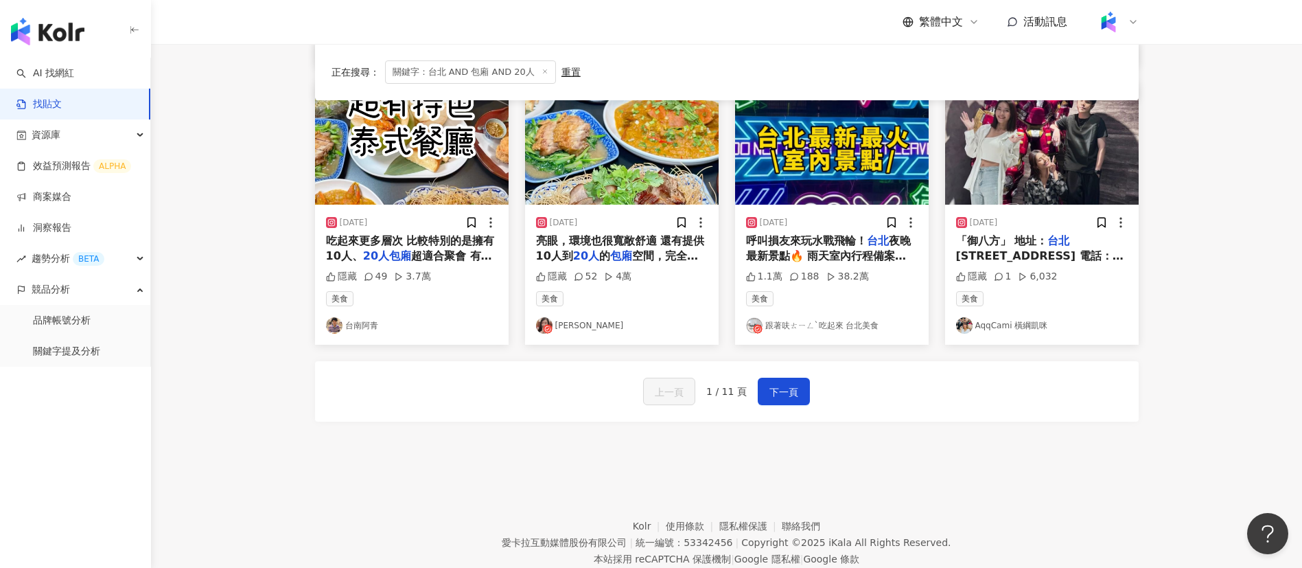
scroll to position [752, 0]
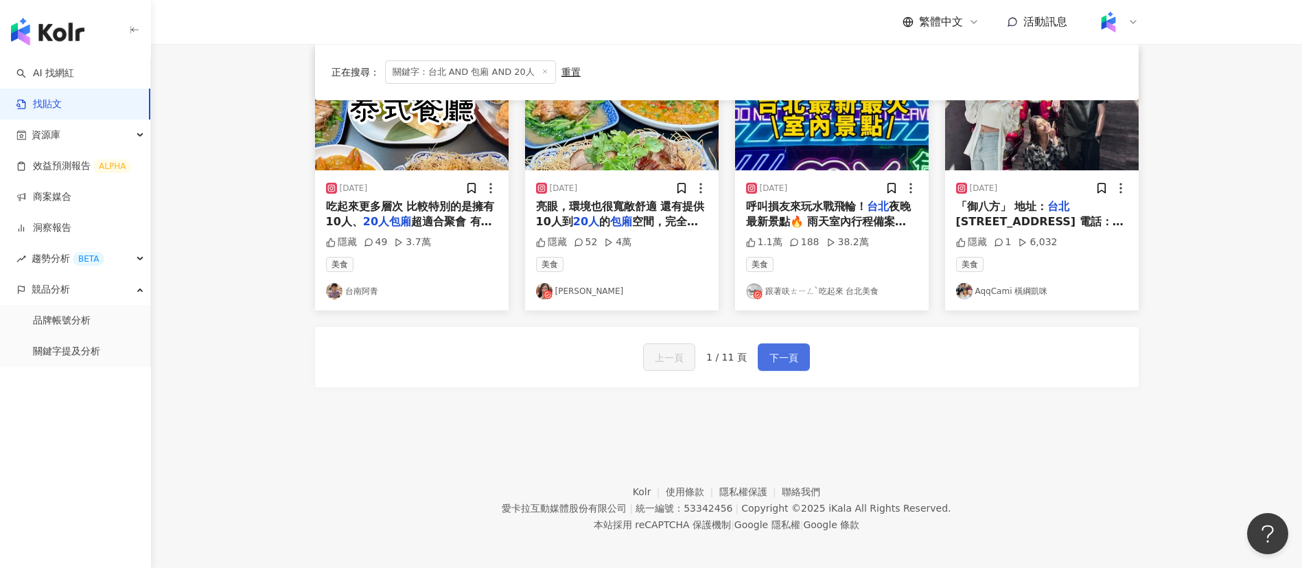
click at [788, 349] on span "下一頁" at bounding box center [784, 357] width 29 height 16
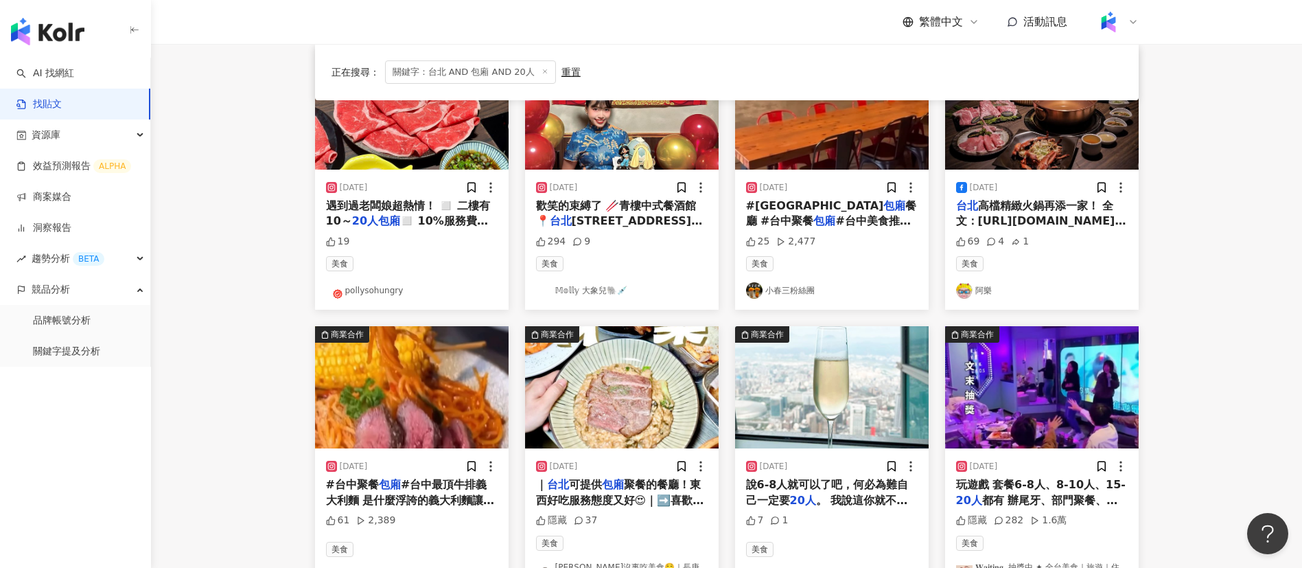
scroll to position [468, 0]
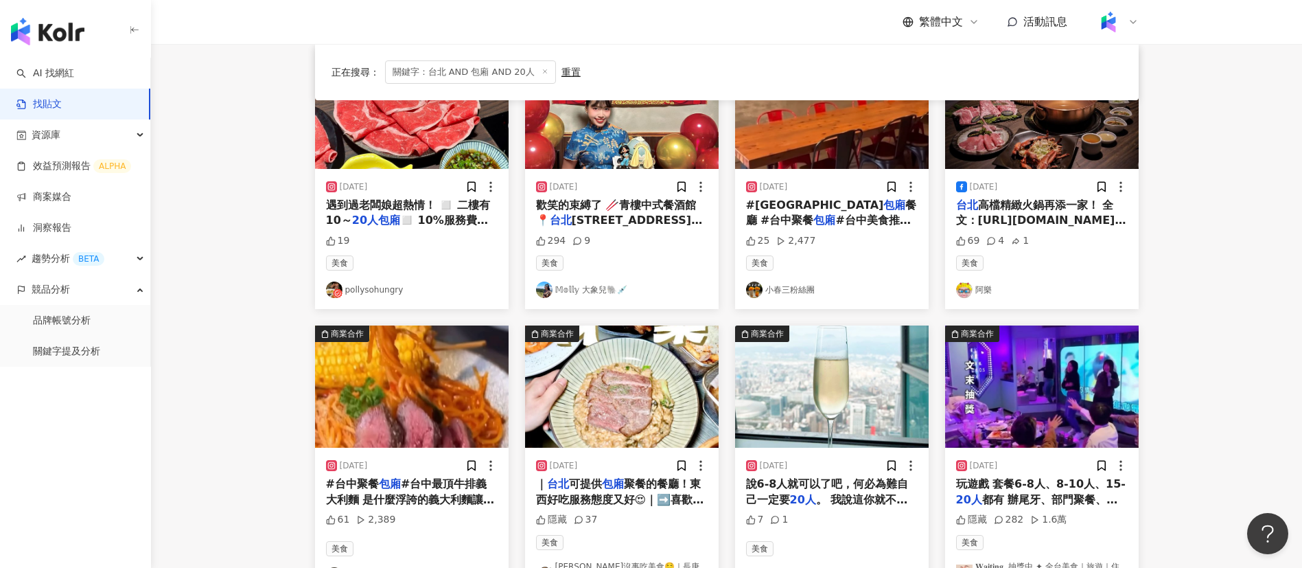
click at [1072, 498] on span "都有 辦尾牙、部門聚餐、朋友聚會都" at bounding box center [1037, 507] width 162 height 28
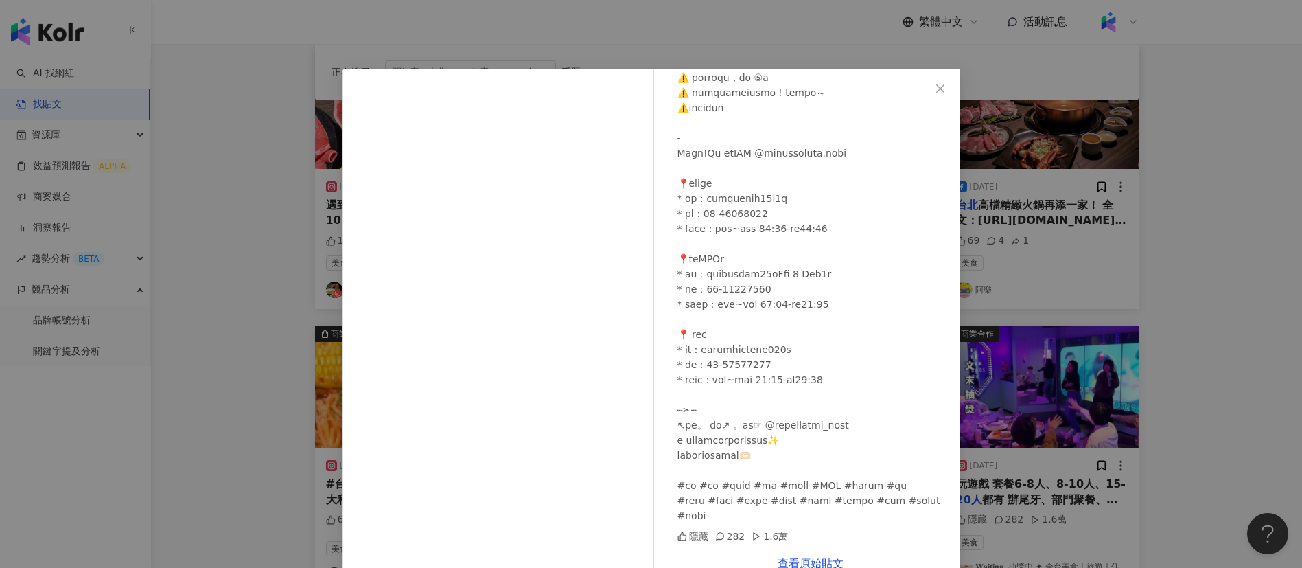
scroll to position [32, 0]
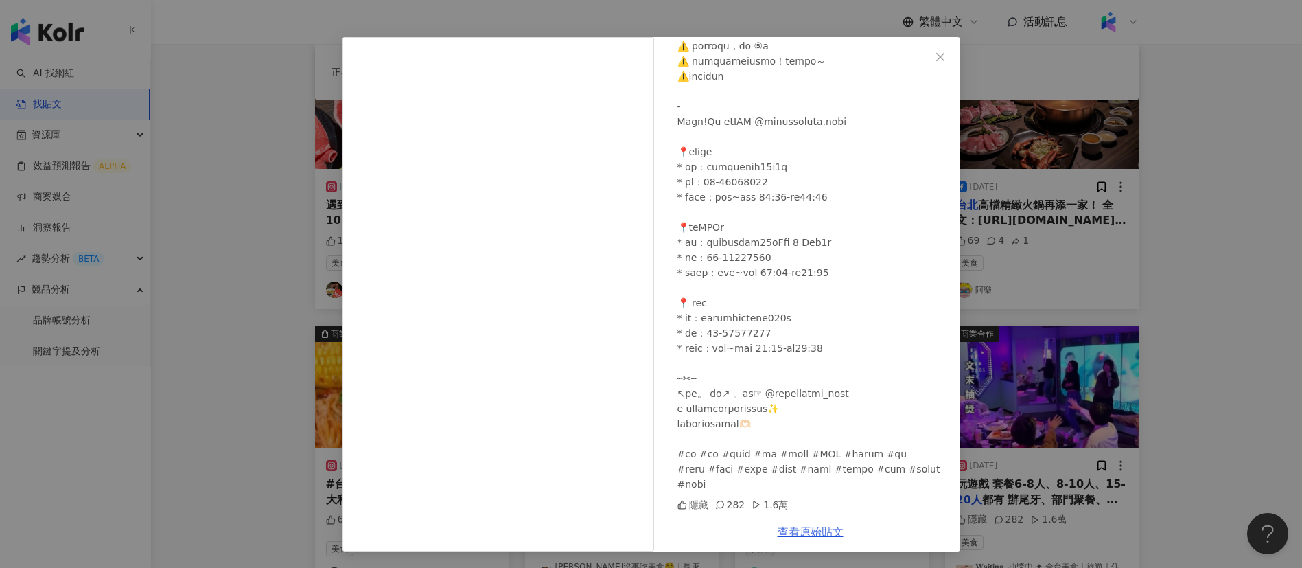
click at [800, 526] on link "查看原始貼文" at bounding box center [811, 531] width 66 height 13
click at [1111, 255] on div "𝐖𝐚𝐢𝐭𝐢𝐧𝐠. 抽獎中 ✦ 全台美食｜旅遊｜住宿｜露營 2024/12/19 隱藏 282 1.6萬 查看原始貼文" at bounding box center [651, 284] width 1302 height 568
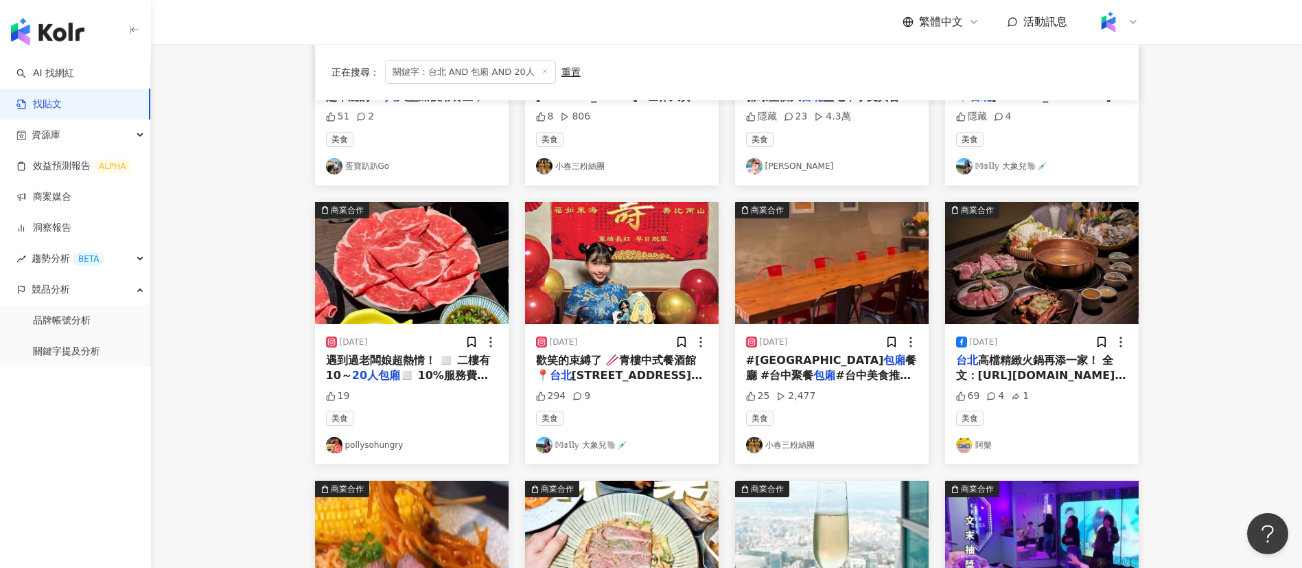
scroll to position [316, 0]
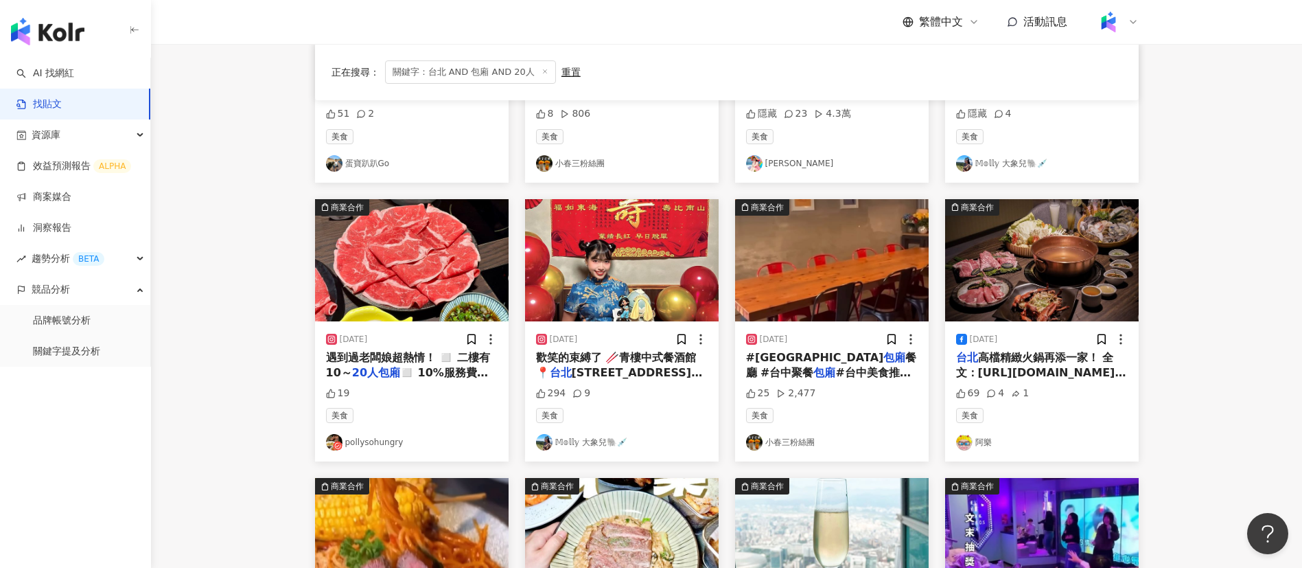
click at [207, 311] on main "**********" at bounding box center [726, 293] width 1151 height 1130
click at [412, 367] on span "◻️ 10%服務費、可刷卡" at bounding box center [407, 380] width 162 height 28
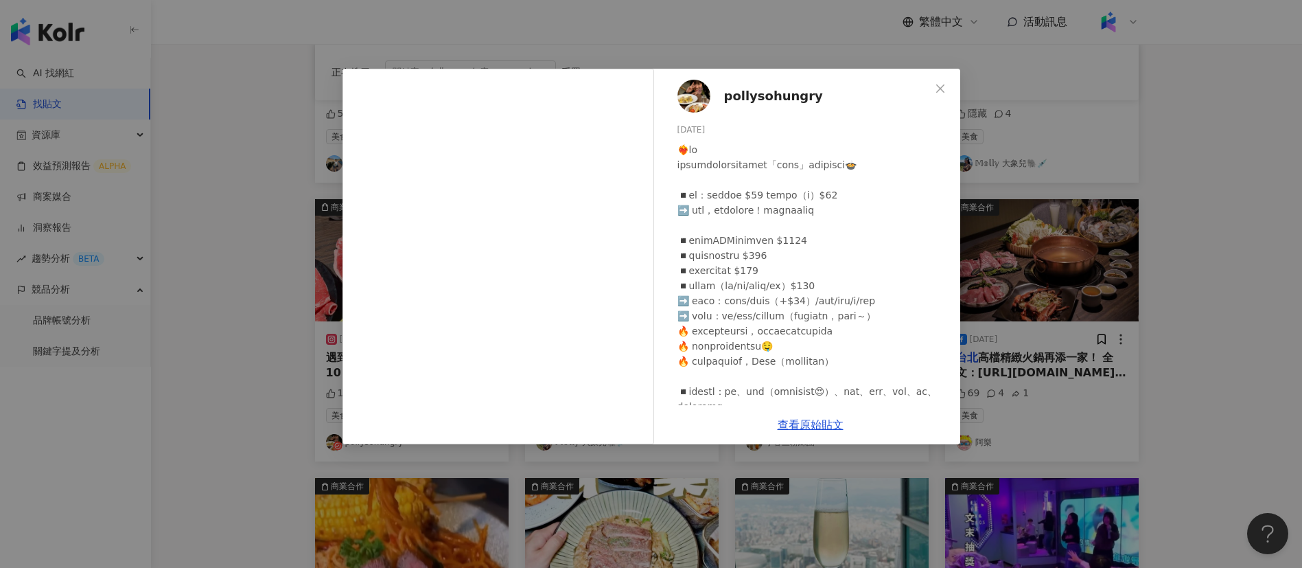
scroll to position [111, 0]
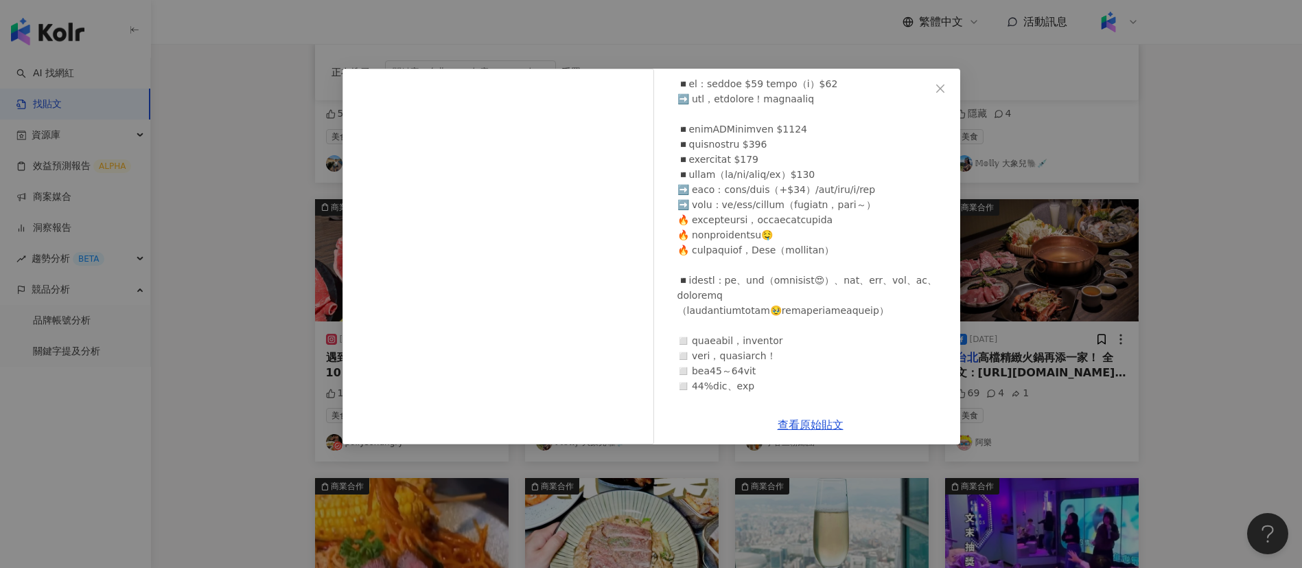
click at [220, 257] on div "pollysohungry 2024/7/21 19 查看原始貼文" at bounding box center [651, 284] width 1302 height 568
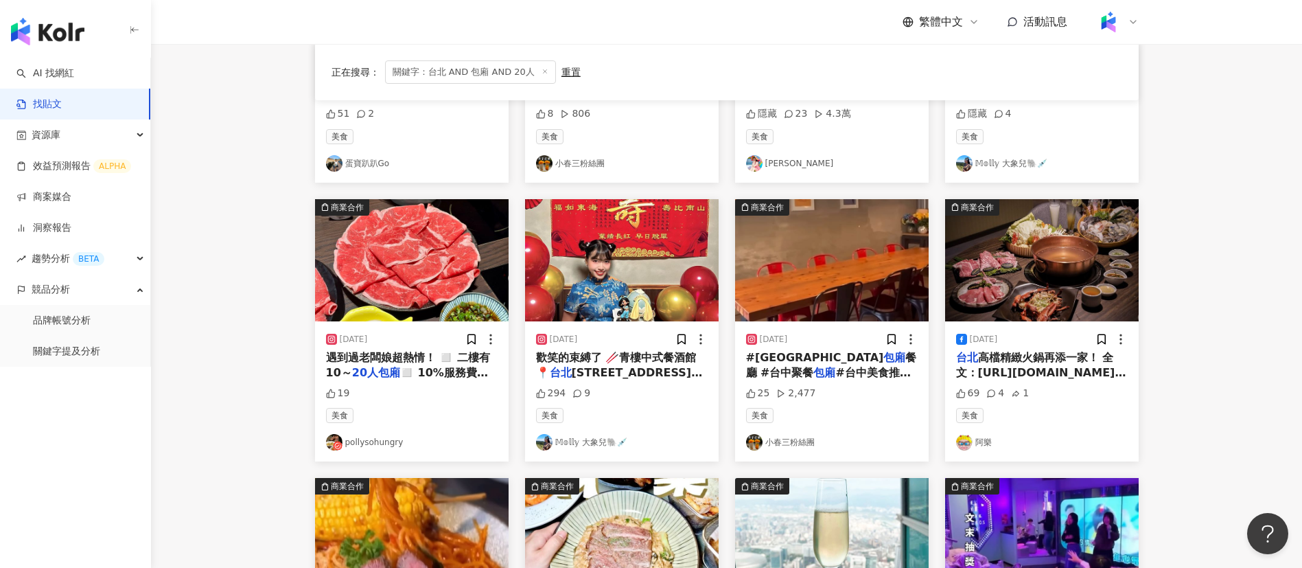
click at [618, 352] on span "歡笑的束縛了 🥢青樓中式餐酒館 📍" at bounding box center [616, 365] width 161 height 28
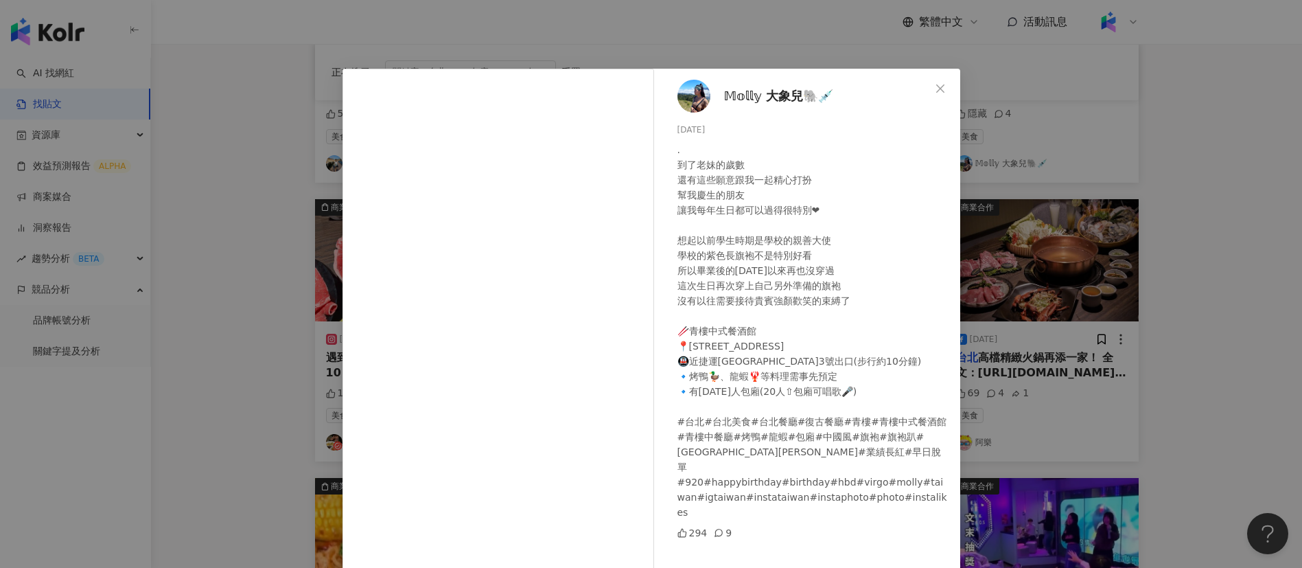
click at [1170, 424] on div "𝕄𝕠𝕝𝕝𝕪 大象兒🐘💉 2023/10/8 . 到了老妹的歲數 還有這些願意跟我一起精心打扮 幫我慶生的朋友 讓我每年生日都可以過得很特別❤︎ 想起以前學生時…" at bounding box center [651, 284] width 1302 height 568
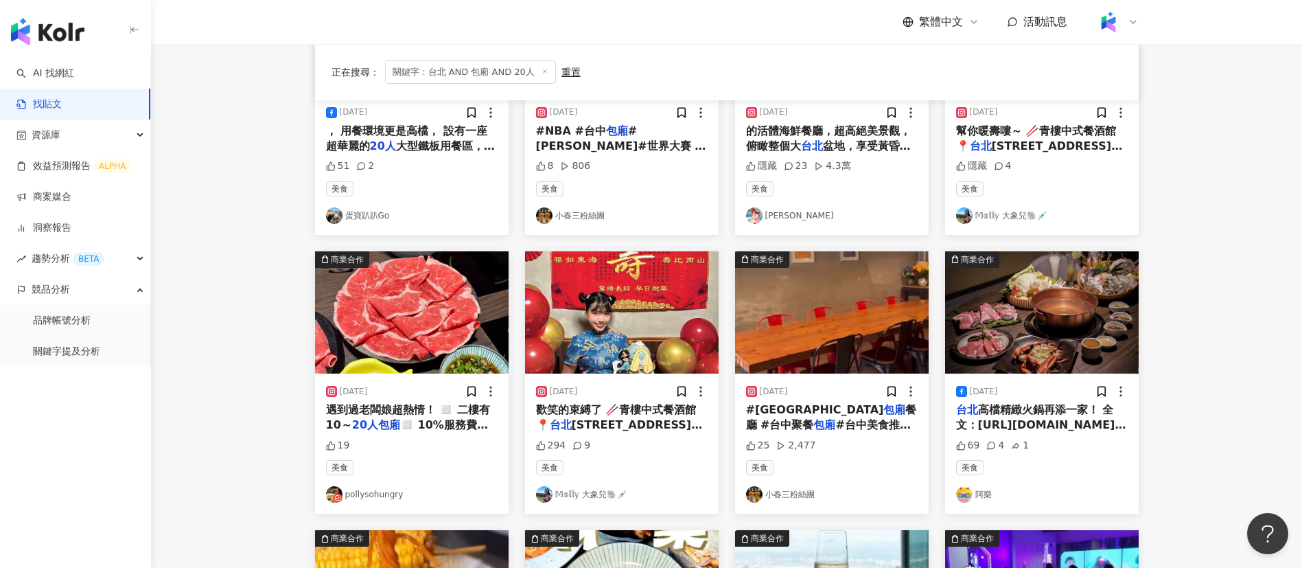
scroll to position [262, 0]
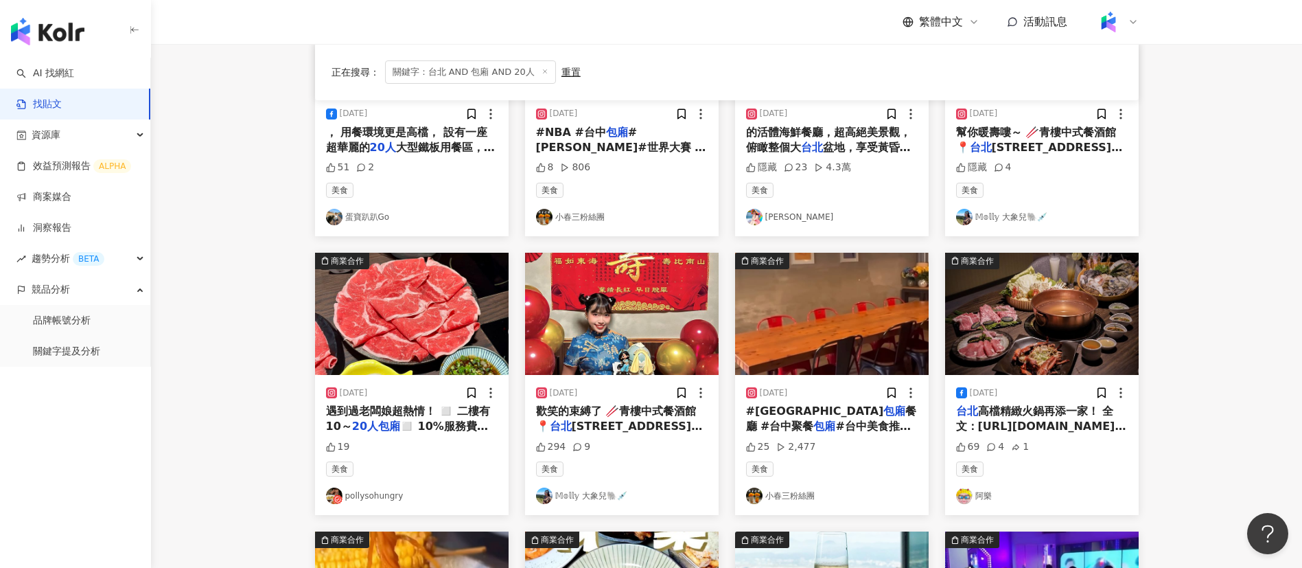
click at [798, 426] on span "#台中美食推薦 #牛排義大利麵 #交換禮物" at bounding box center [828, 433] width 165 height 28
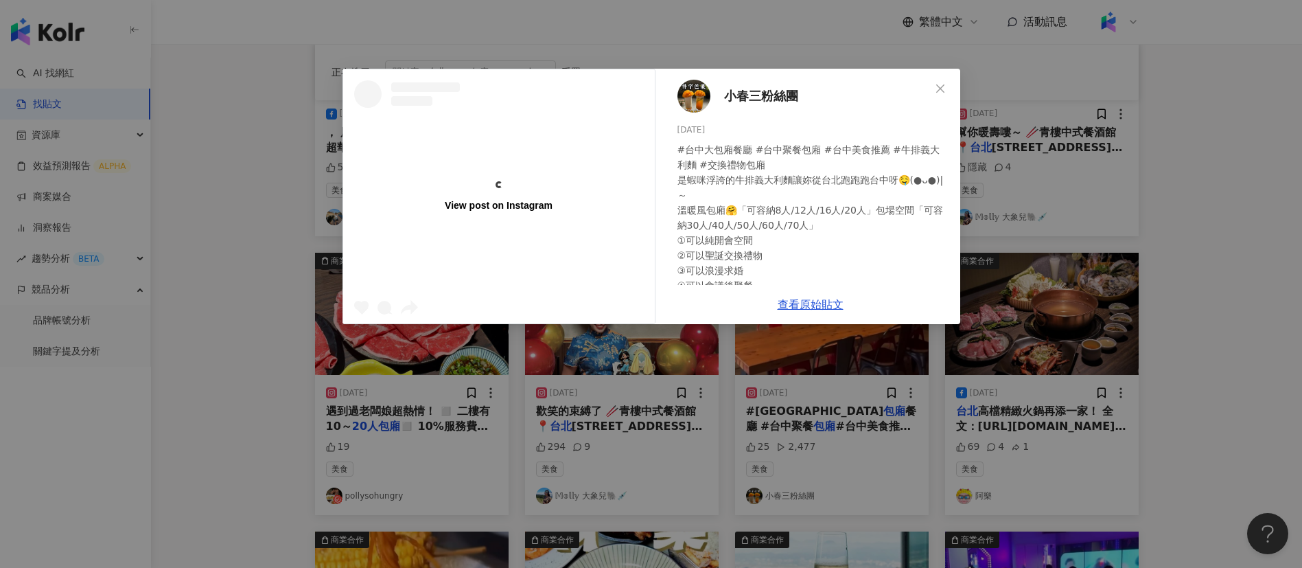
click at [1199, 402] on div "View post on Instagram 小春三粉絲團 2024/12/14 #台中大包廂餐廳 #台中聚餐包廂 #台中美食推薦 #牛排義大利麵 #交換禮物…" at bounding box center [651, 284] width 1302 height 568
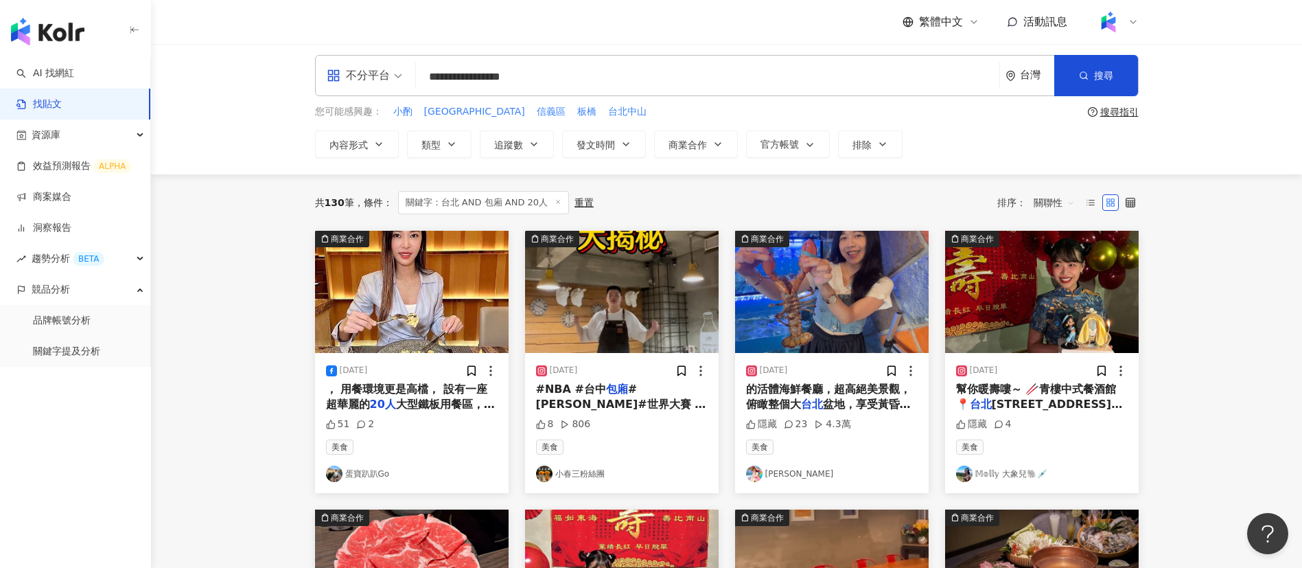
scroll to position [4, 0]
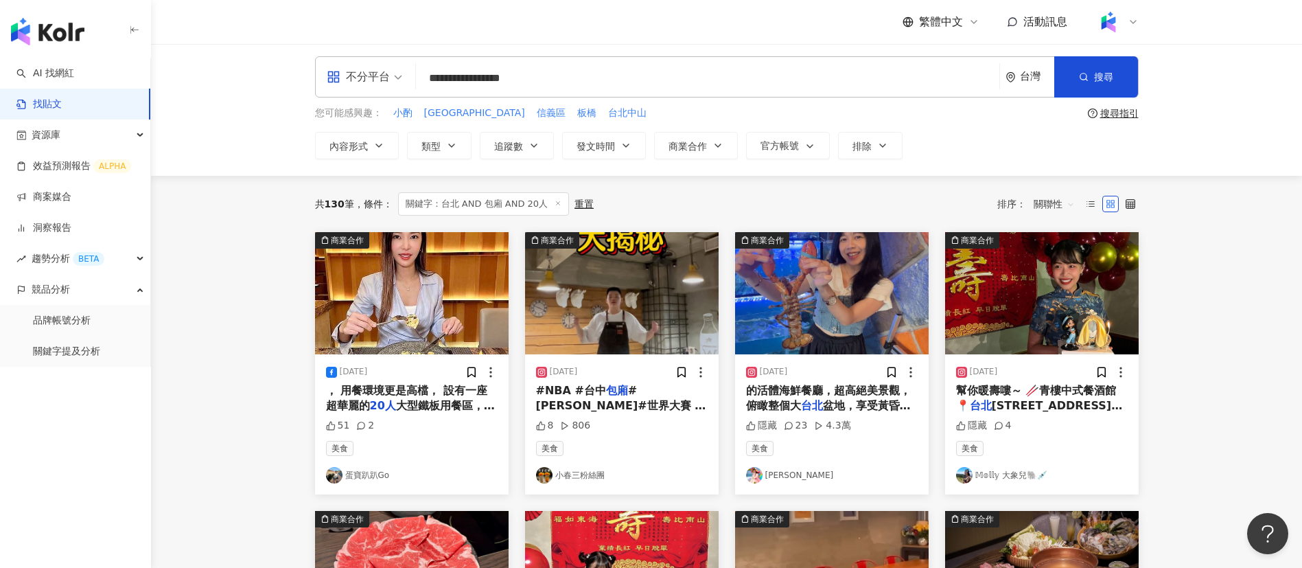
click at [1019, 387] on span "幫你暖壽嘍～ 🥢青樓中式餐酒館 📍" at bounding box center [1036, 398] width 161 height 28
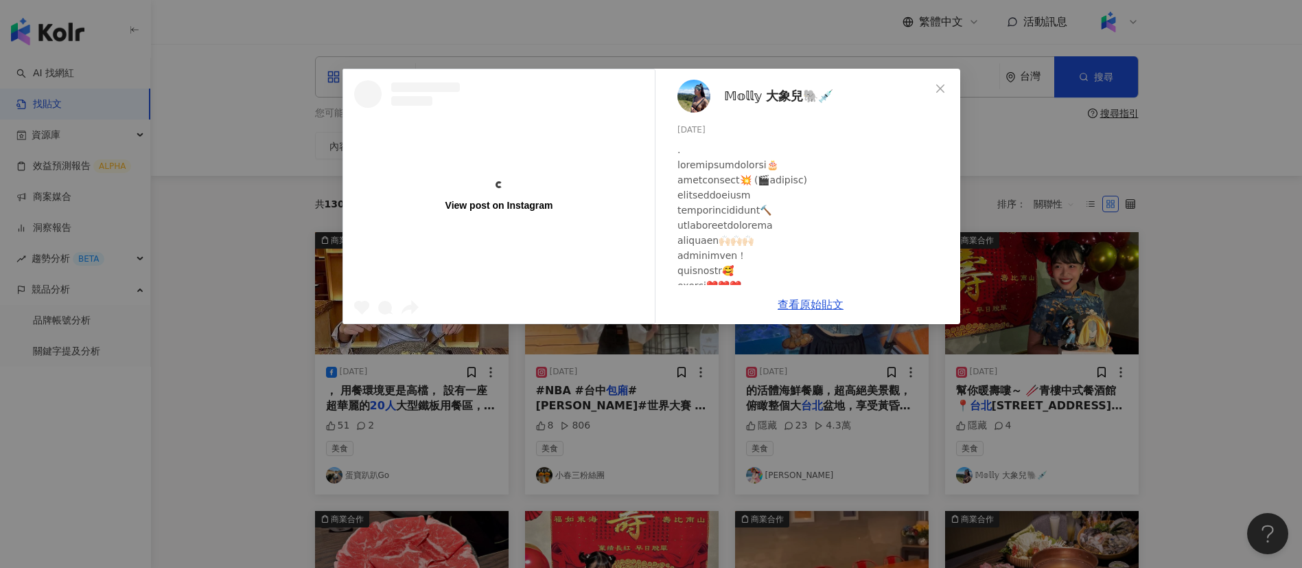
click at [1208, 435] on div "View post on Instagram 𝕄𝕠𝕝𝕝𝕪 大象兒🐘💉 2023/10/8 隱藏 4 查看原始貼文" at bounding box center [651, 284] width 1302 height 568
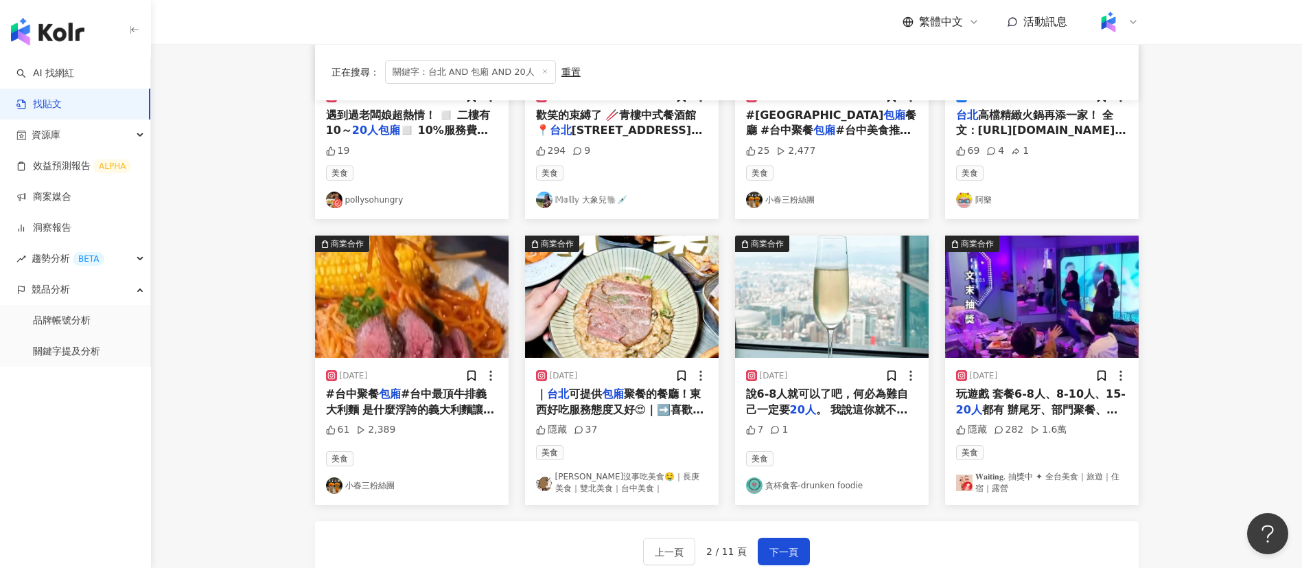
scroll to position [759, 0]
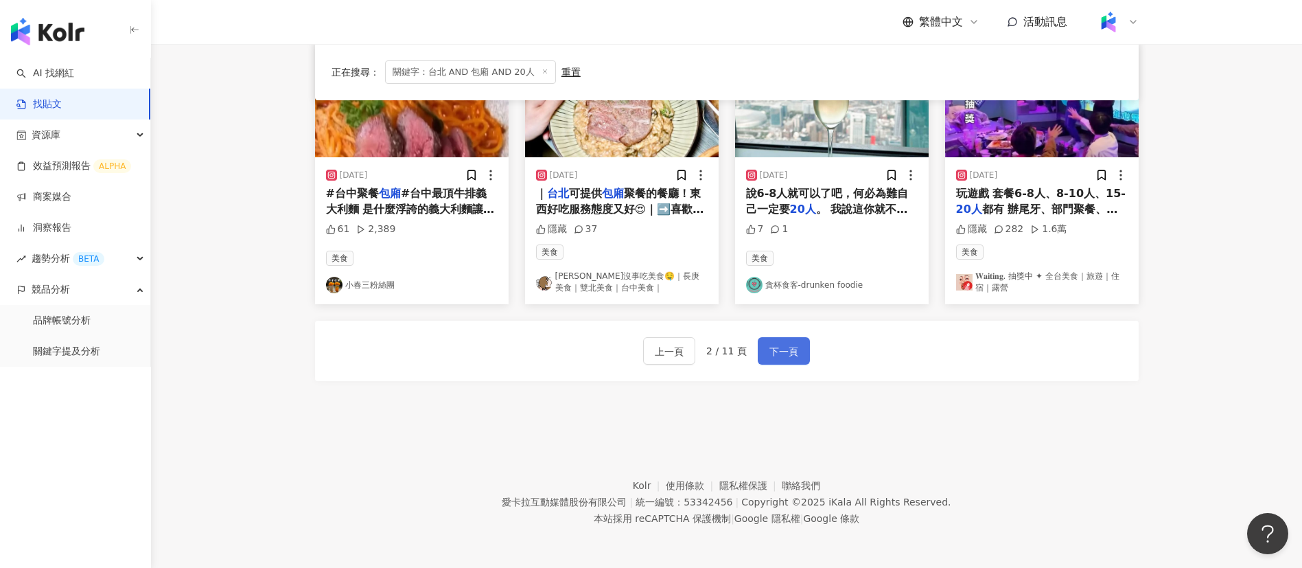
click at [776, 354] on span "下一頁" at bounding box center [784, 351] width 29 height 16
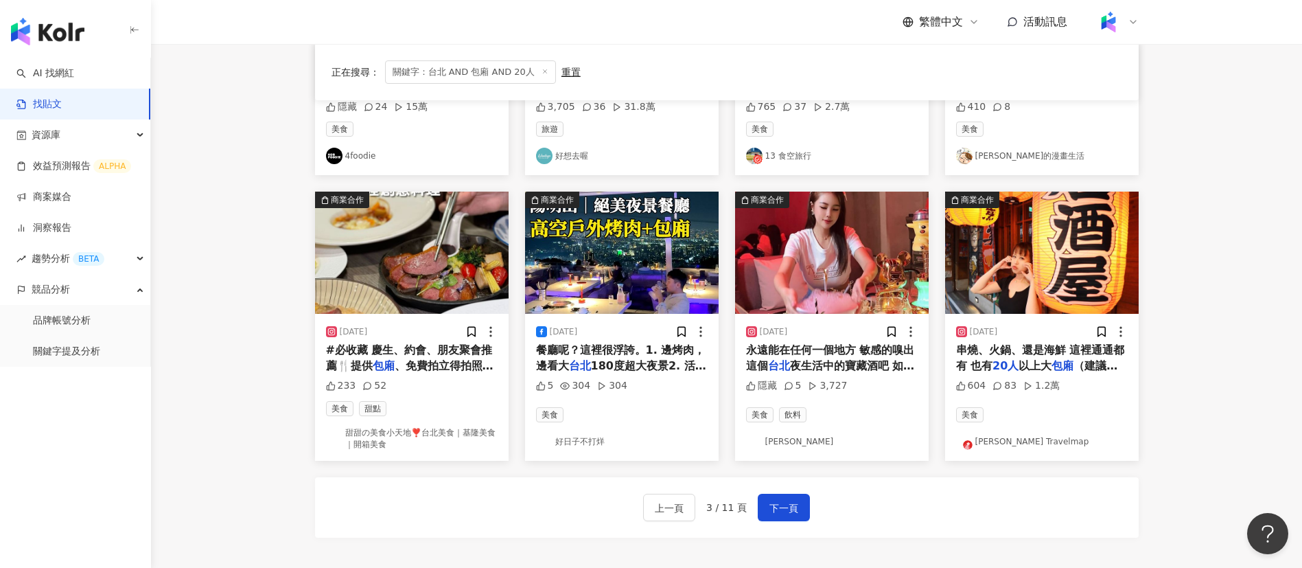
scroll to position [601, 0]
click at [1228, 413] on main "**********" at bounding box center [726, 8] width 1151 height 1130
click at [860, 366] on span "夜生活中的寶藏酒吧 如果說書是行走生" at bounding box center [830, 374] width 169 height 28
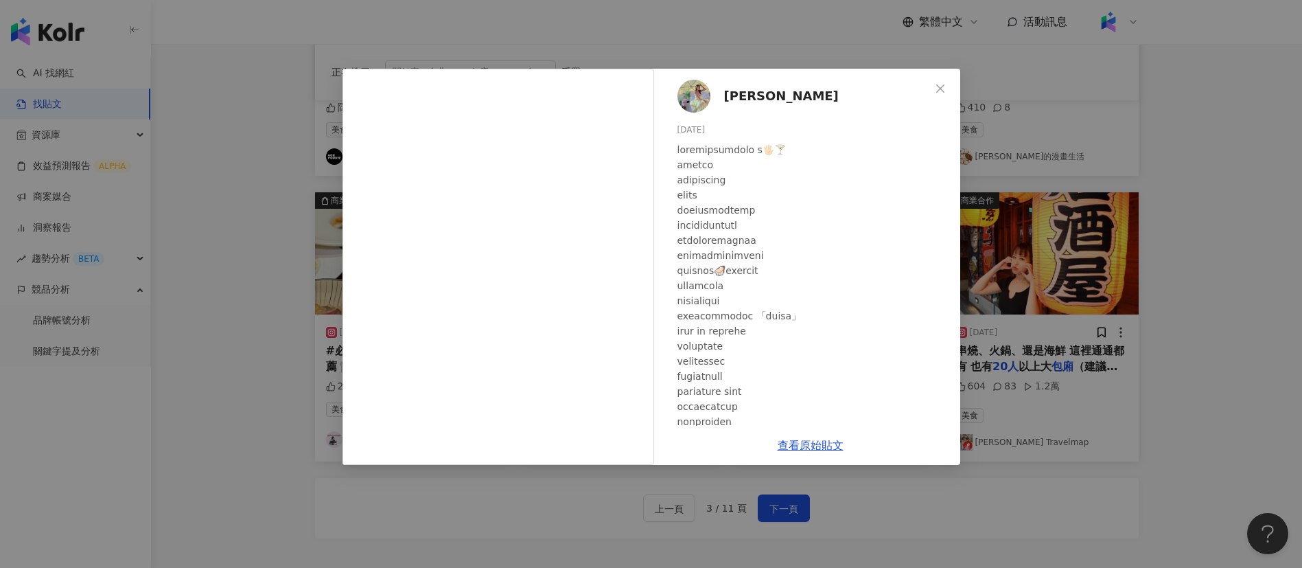
scroll to position [387, 0]
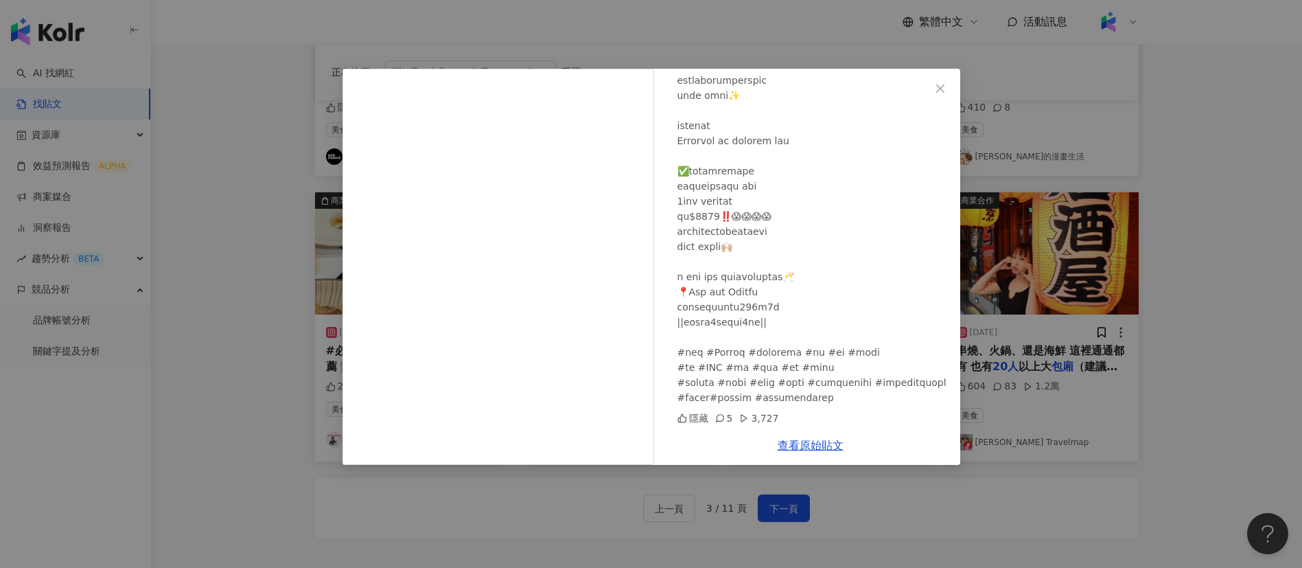
click at [1100, 421] on div "Katy Liu 2024/4/9 隱藏 5 3,727 查看原始貼文" at bounding box center [651, 284] width 1302 height 568
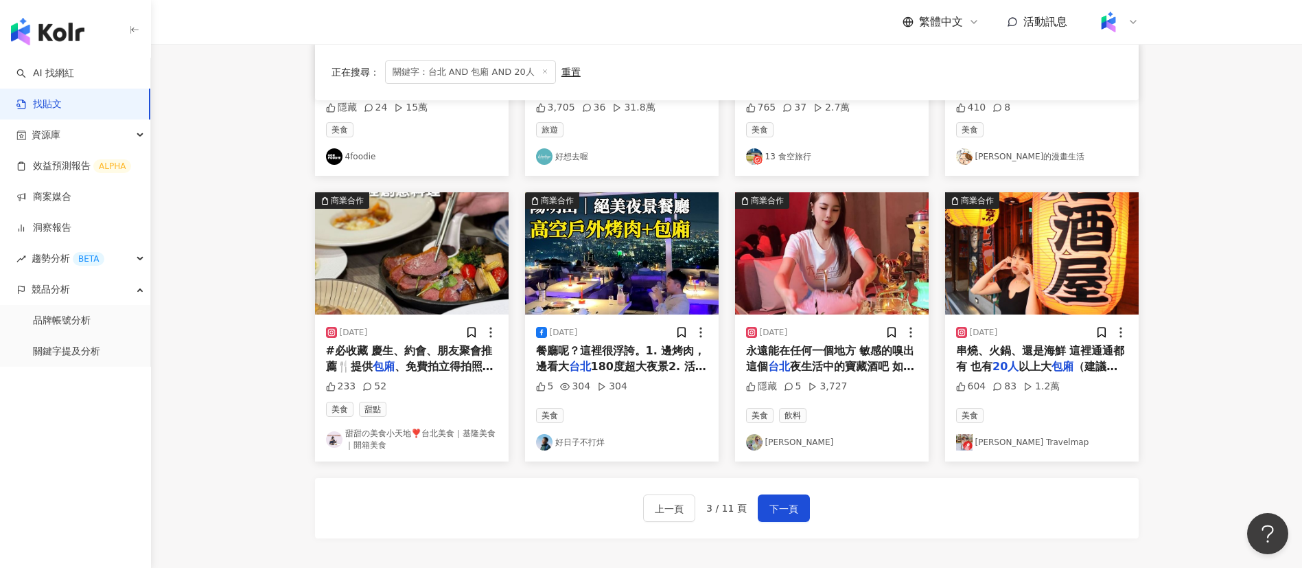
click at [426, 360] on span "、免費拍立得拍照📷餐點道道精緻美味，而且是林依晨弟弟開的餐廳！ 位於" at bounding box center [411, 389] width 170 height 59
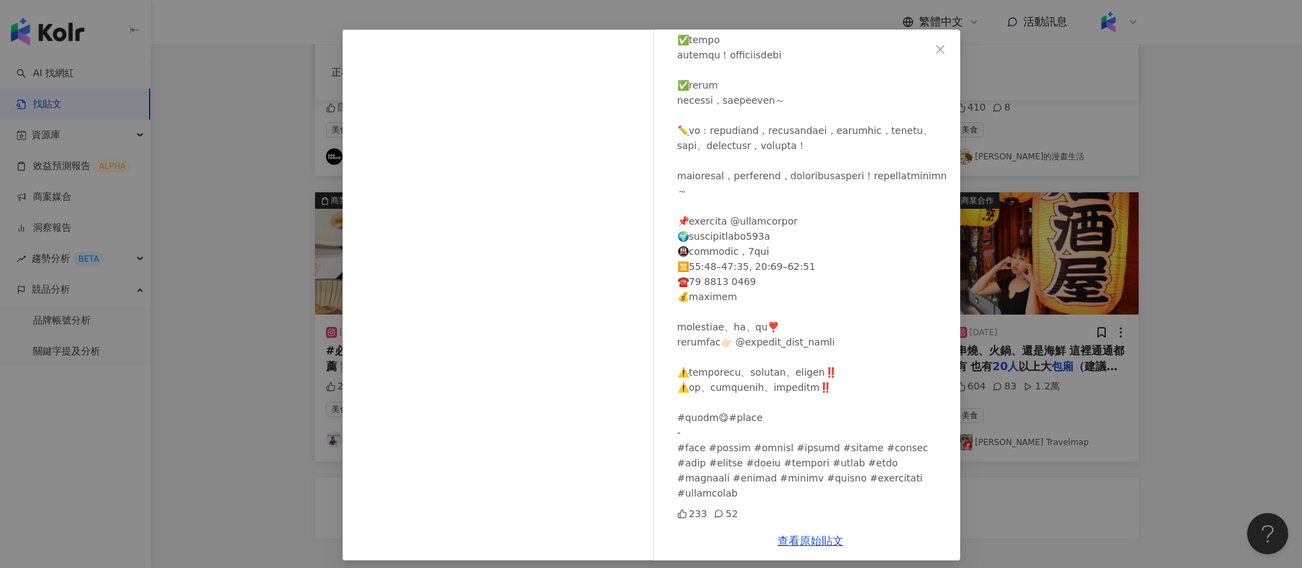
scroll to position [41, 0]
click at [780, 454] on div at bounding box center [814, 0] width 272 height 997
click at [808, 546] on link "查看原始貼文" at bounding box center [811, 539] width 66 height 13
click at [1236, 378] on div "甜甜の美食小天地❣️台北美食｜基隆美食｜開箱美食 2023/10/30 233 52 查看原始貼文" at bounding box center [651, 284] width 1302 height 568
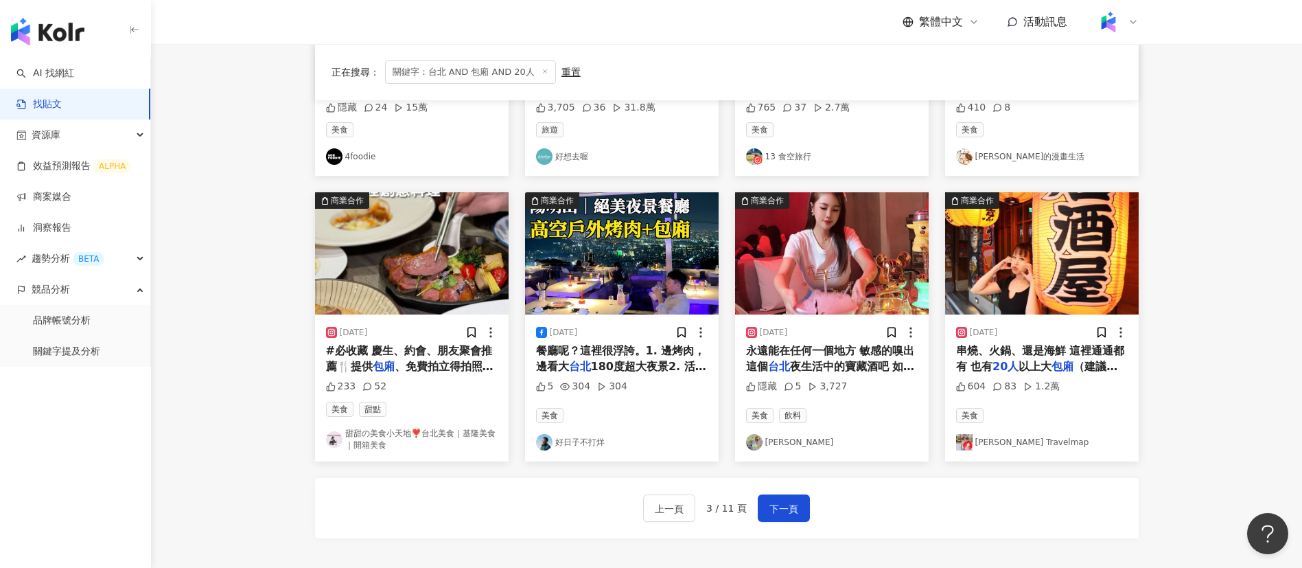
click at [643, 360] on span "180度超大夜景2. 活廚海鮮料理、" at bounding box center [621, 374] width 170 height 28
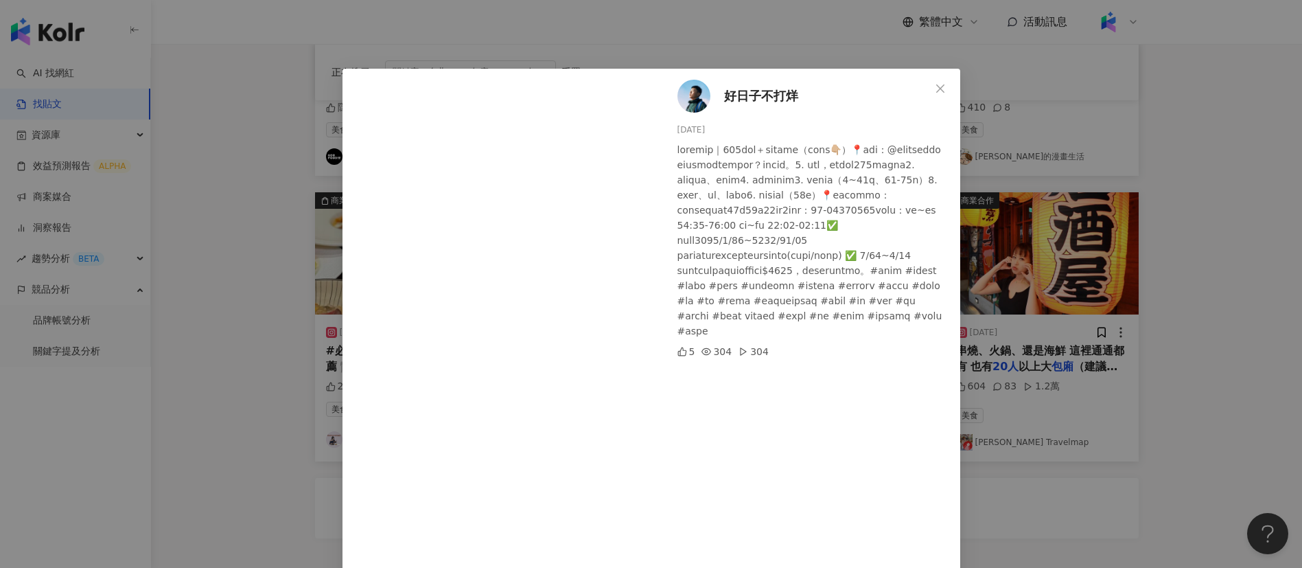
click at [1102, 445] on div "好日子不打烊 2024/9/19 5 304 304 查看原始貼文" at bounding box center [651, 284] width 1302 height 568
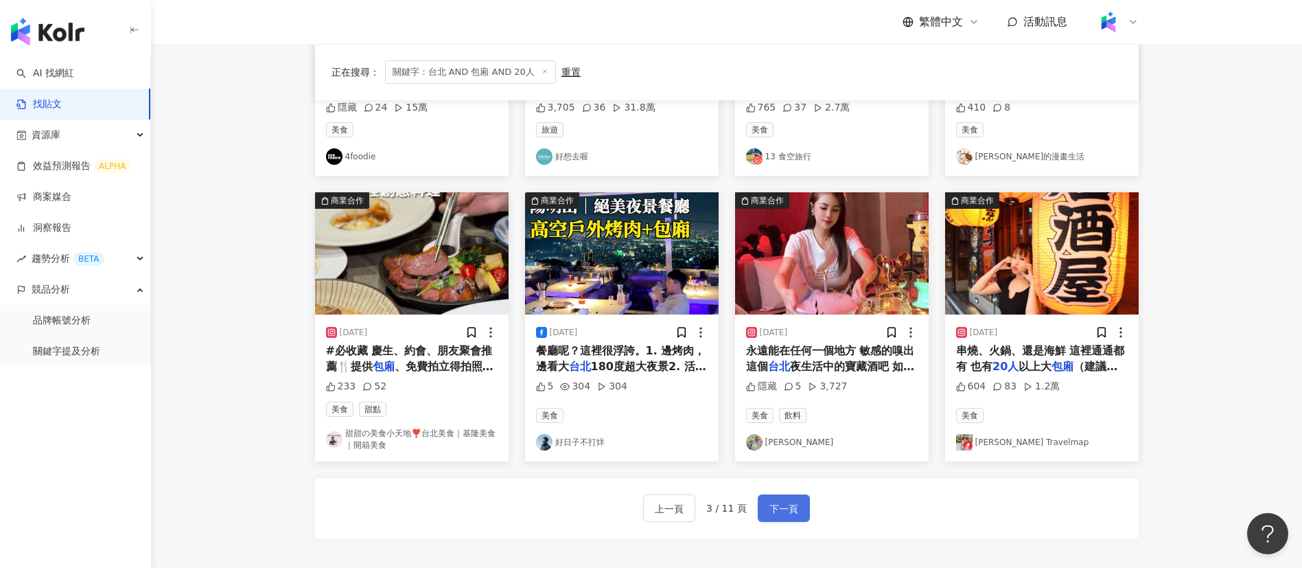
click at [776, 514] on span "下一頁" at bounding box center [784, 508] width 29 height 16
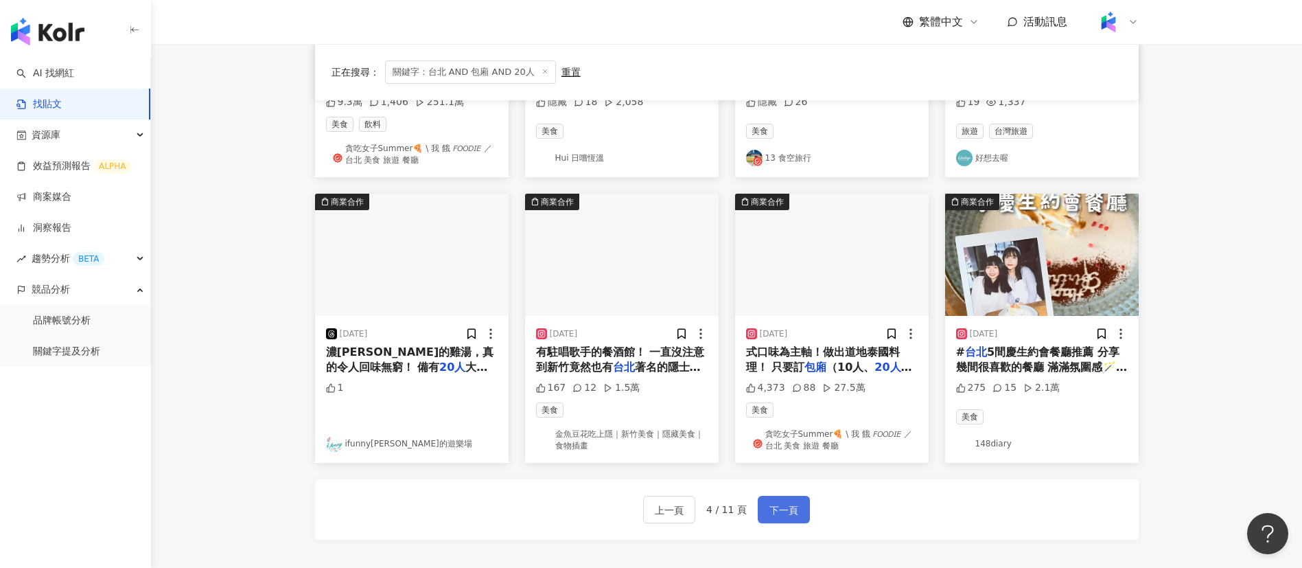
scroll to position [608, 0]
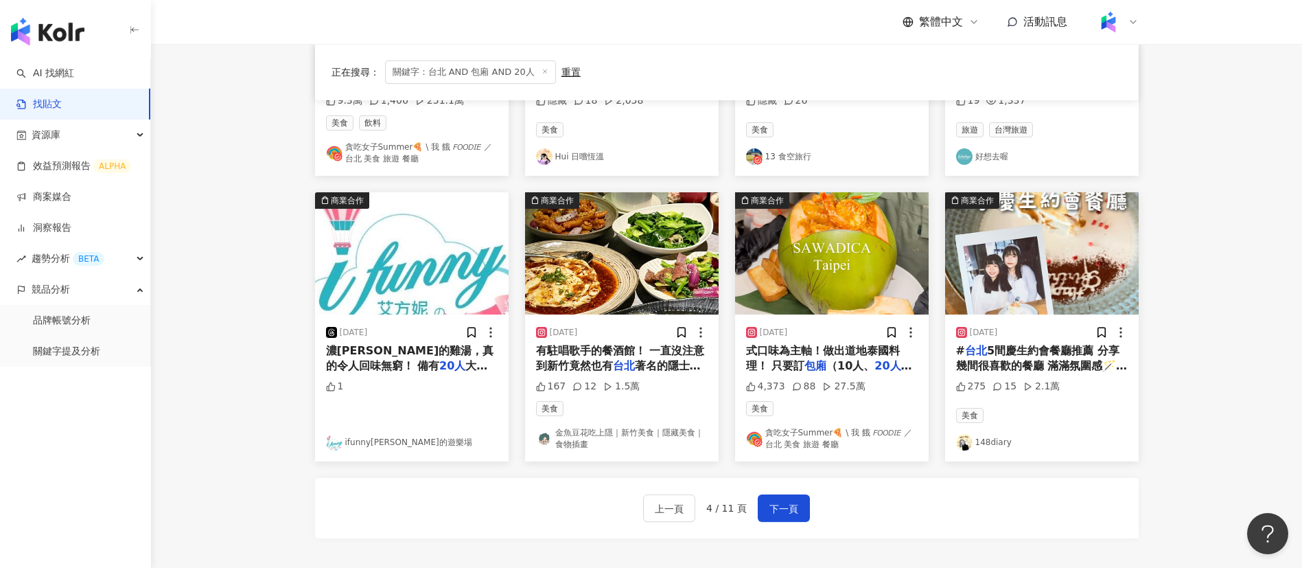
click at [1035, 356] on span "5間慶生約會餐廳推薦 分享幾間很喜歡的餐廳 滿滿氛圍感🪄 帶朋友來這幾間 絕對超加分♥️ ① GUMGUM雞翅啤酒吧 生日送冰淇淋蛋糕、拍立得🍦🎂 招牌雞翅有…" at bounding box center [1042, 389] width 172 height 90
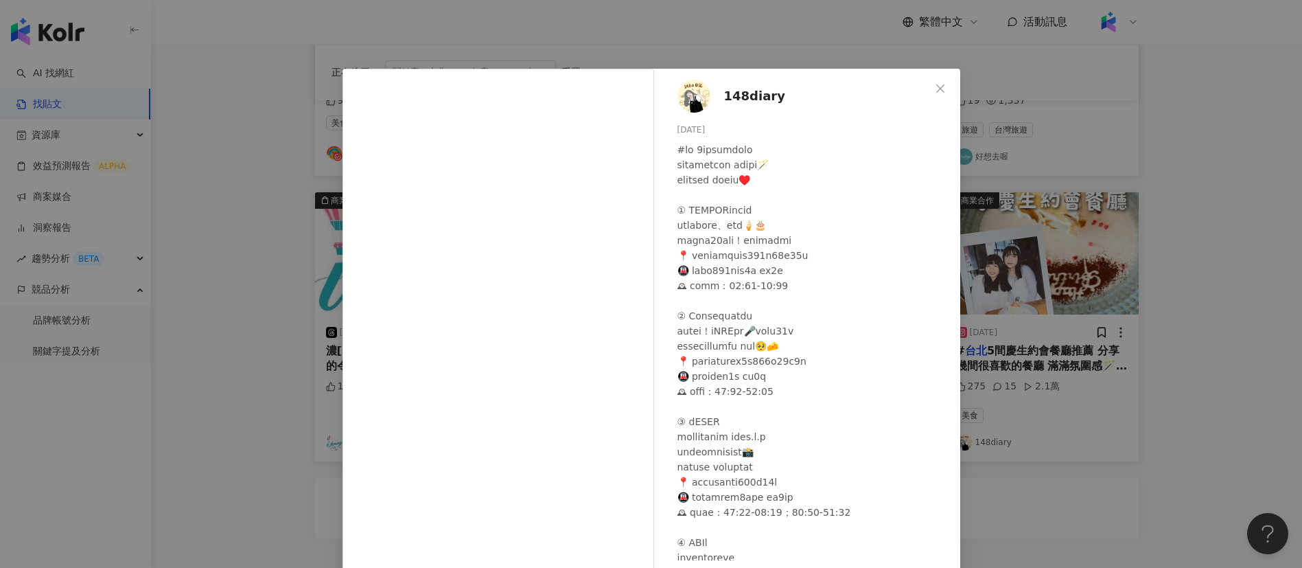
scroll to position [297, 0]
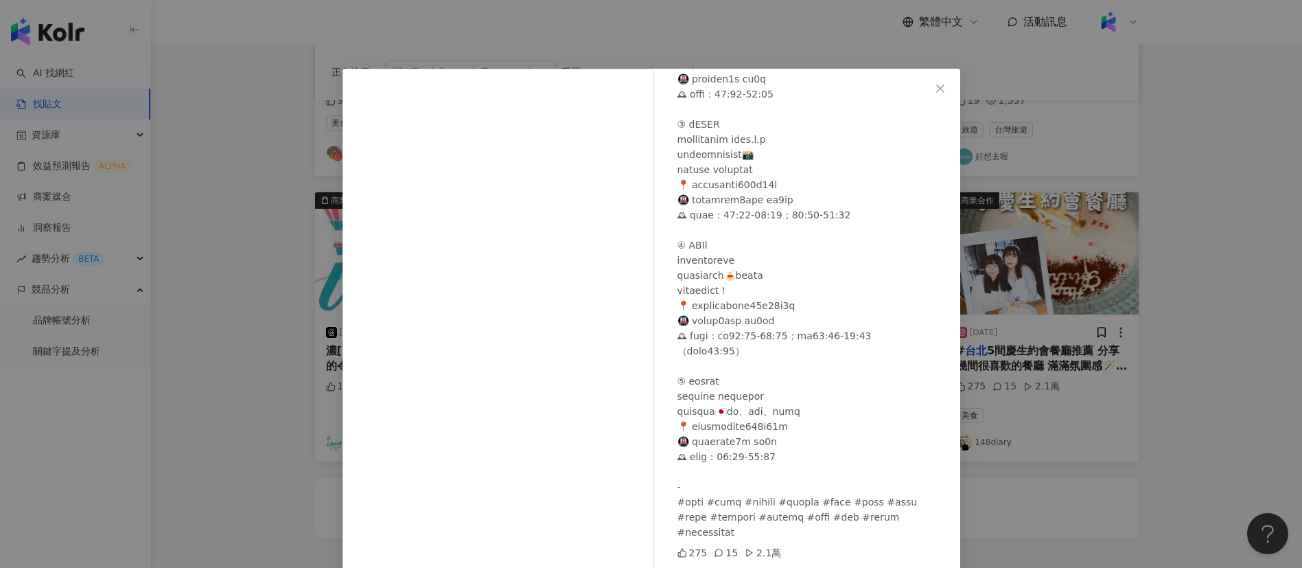
click at [1108, 417] on div "148diary 2025/3/15 275 15 2.1萬 查看原始貼文" at bounding box center [651, 284] width 1302 height 568
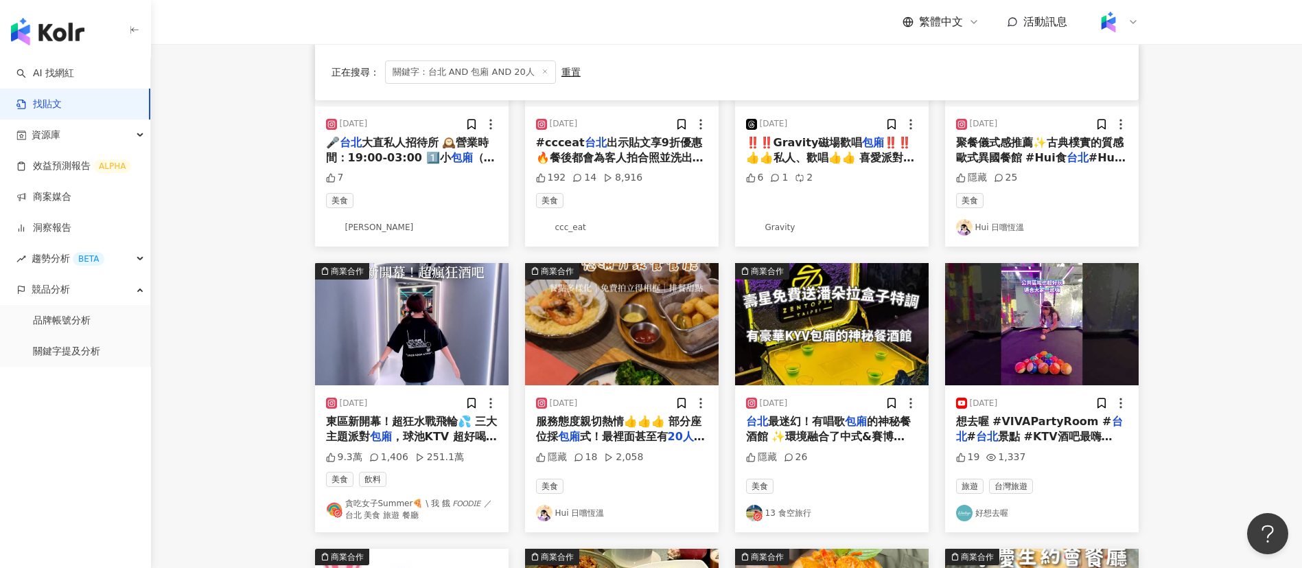
scroll to position [242, 0]
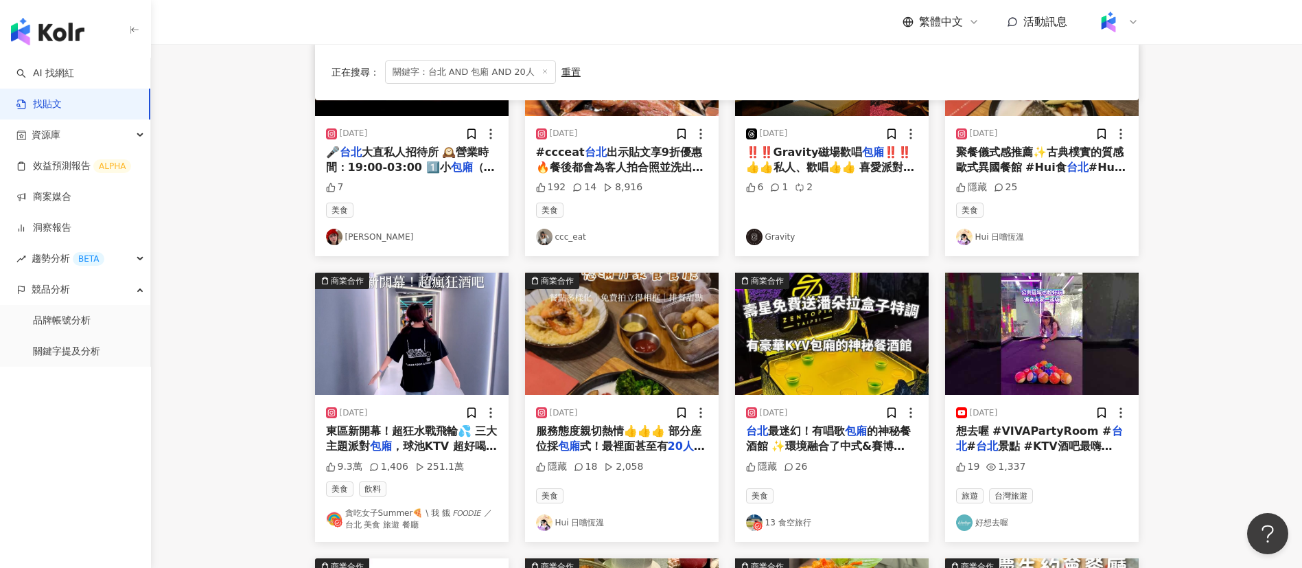
click at [429, 433] on span "東區新開幕！超狂水戰飛輪💦 三大主題派對" at bounding box center [412, 438] width 172 height 28
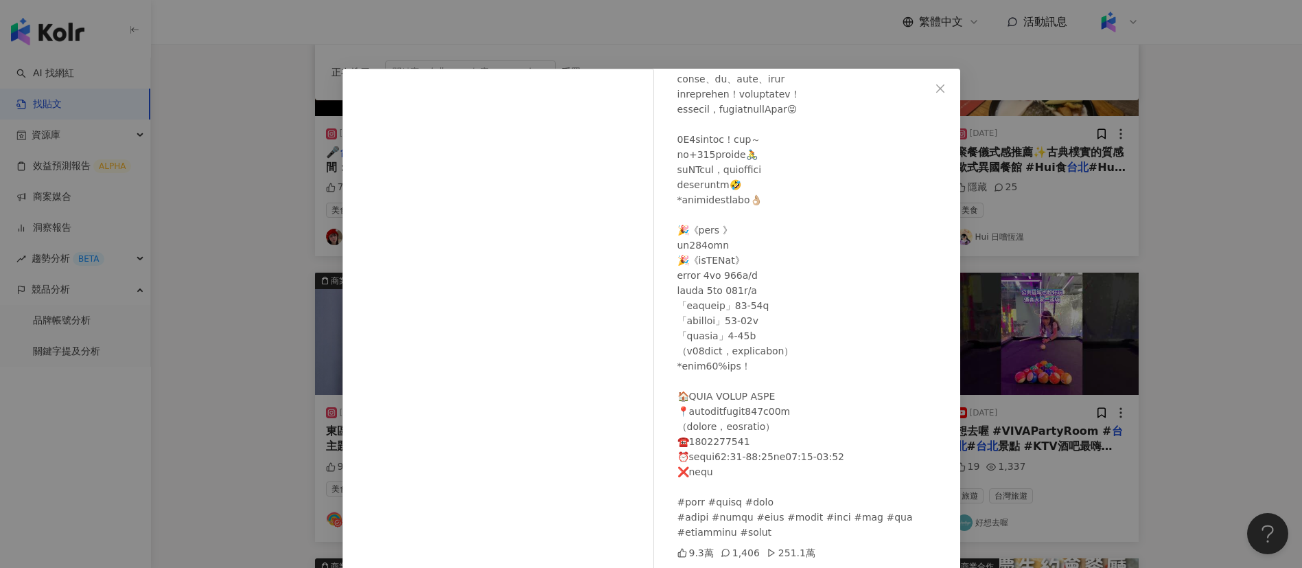
scroll to position [48, 0]
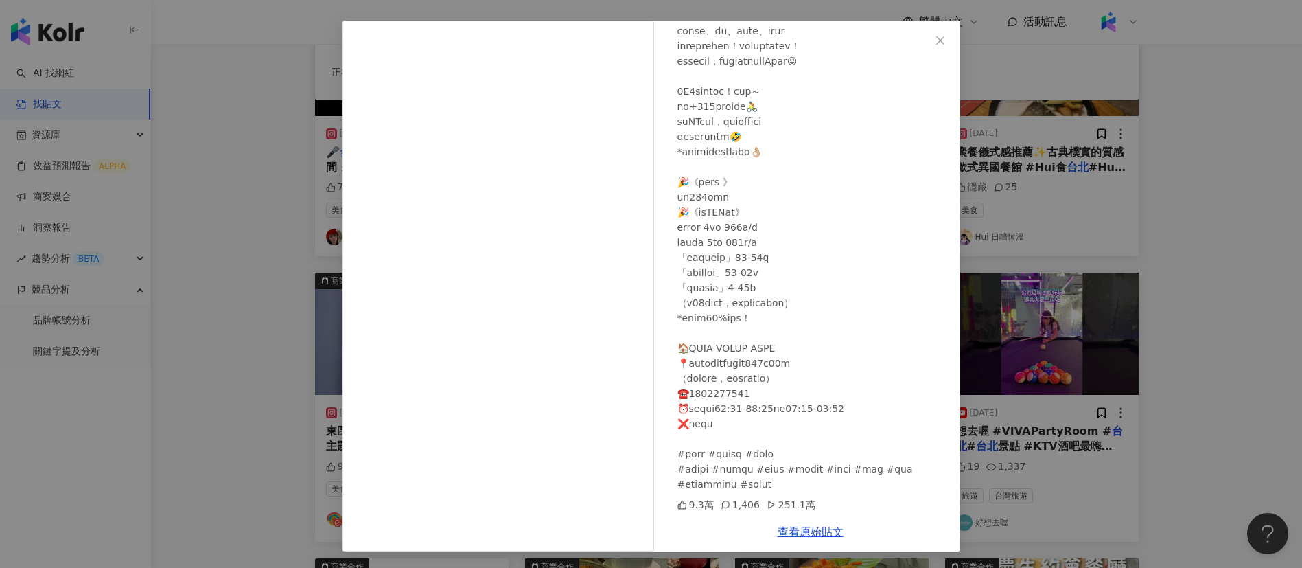
click at [1168, 242] on div "貪吃女子Summer🍕 \ 我 餓 𝘍𝘖𝘖𝘋𝘐𝘌 ／ 台北 美食 旅遊 餐廳 2023/11/30 9.3萬 1,406 251.1萬 查看原始貼文" at bounding box center [651, 284] width 1302 height 568
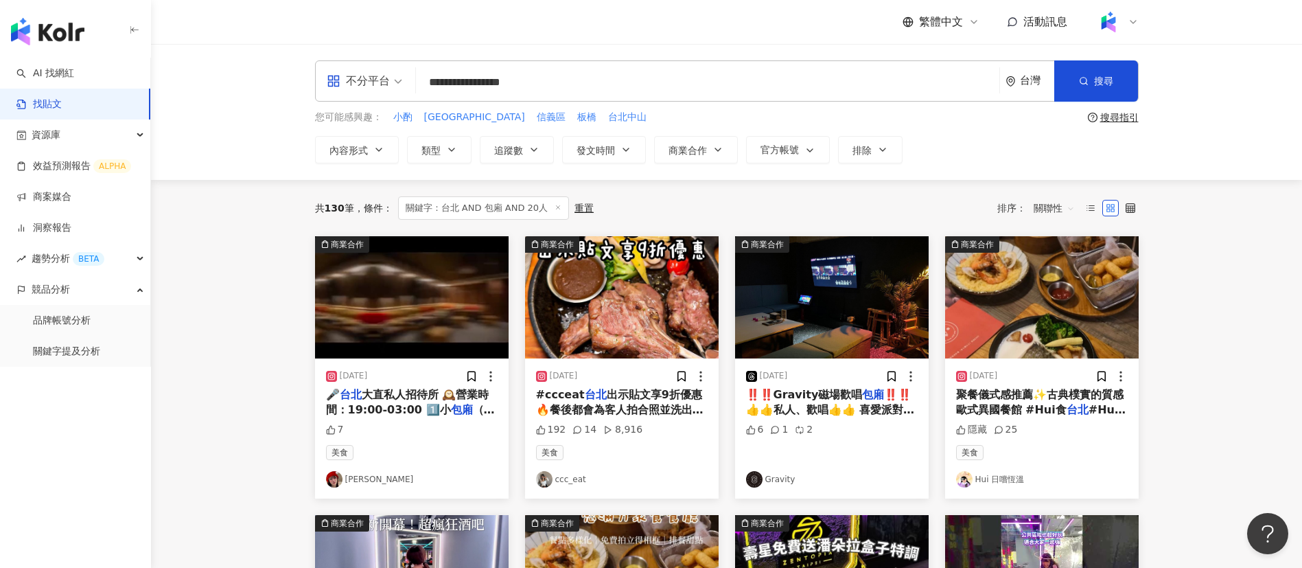
scroll to position [1, 0]
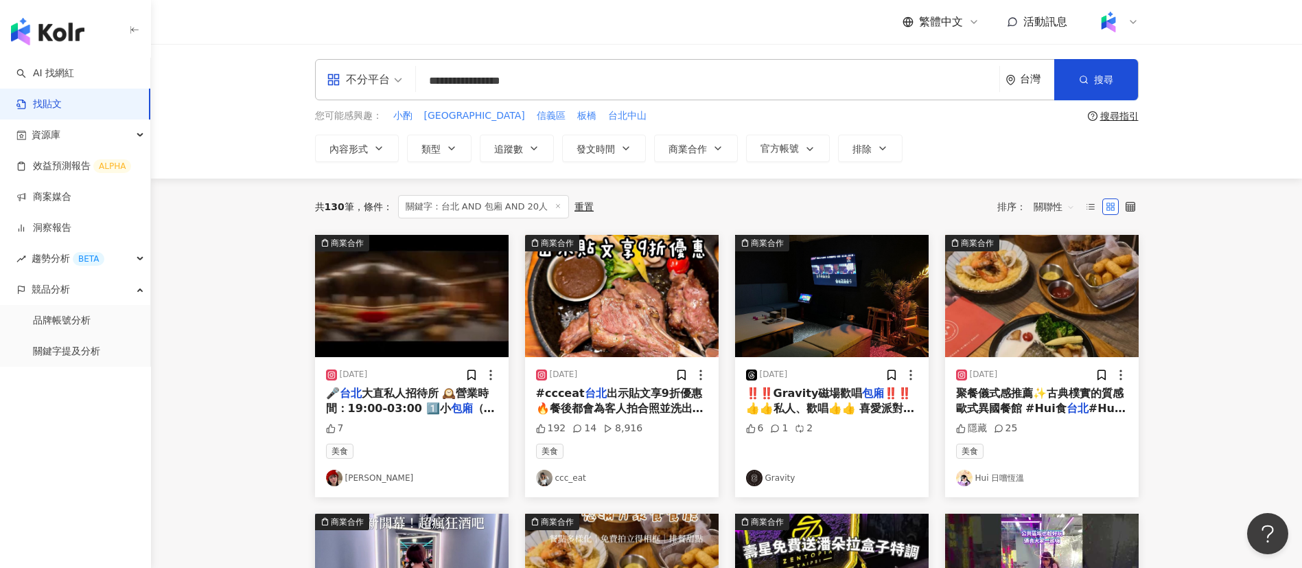
click at [868, 396] on mark "包廂" at bounding box center [873, 393] width 22 height 13
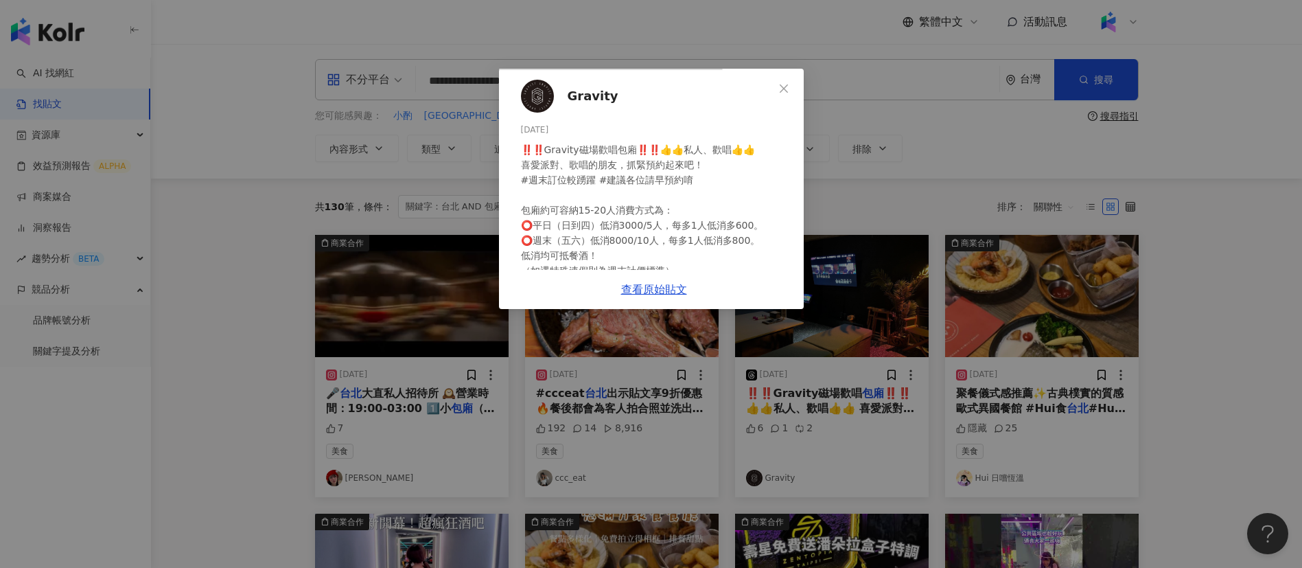
scroll to position [266, 0]
click at [687, 296] on link "查看原始貼文" at bounding box center [654, 289] width 66 height 13
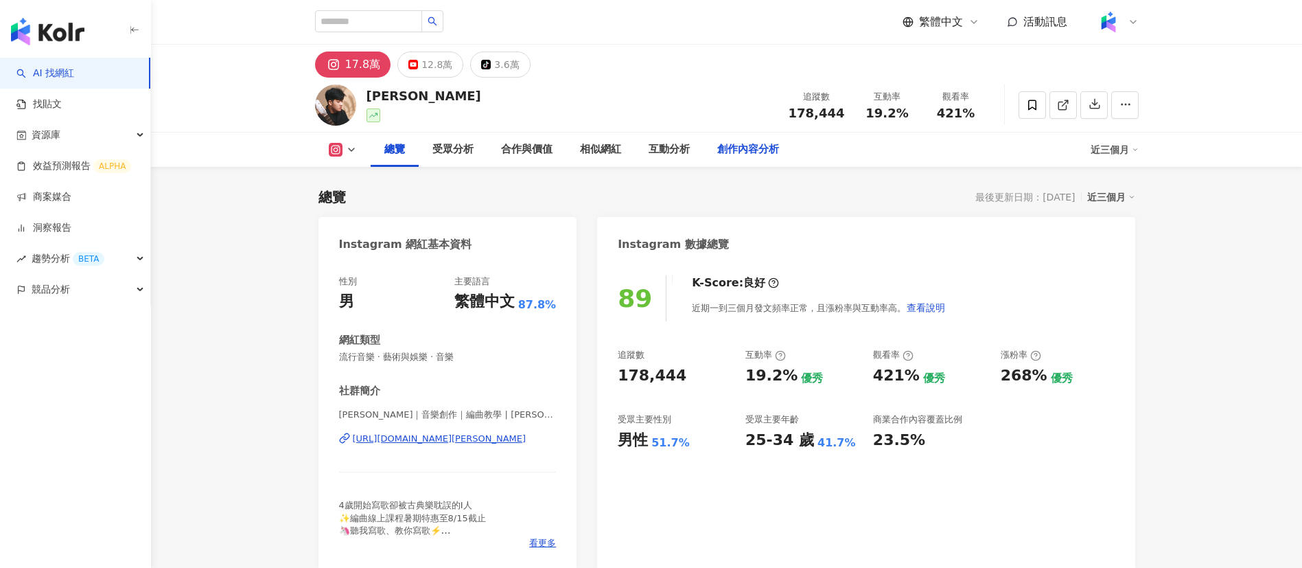
click at [727, 145] on div "創作內容分析" at bounding box center [748, 149] width 62 height 16
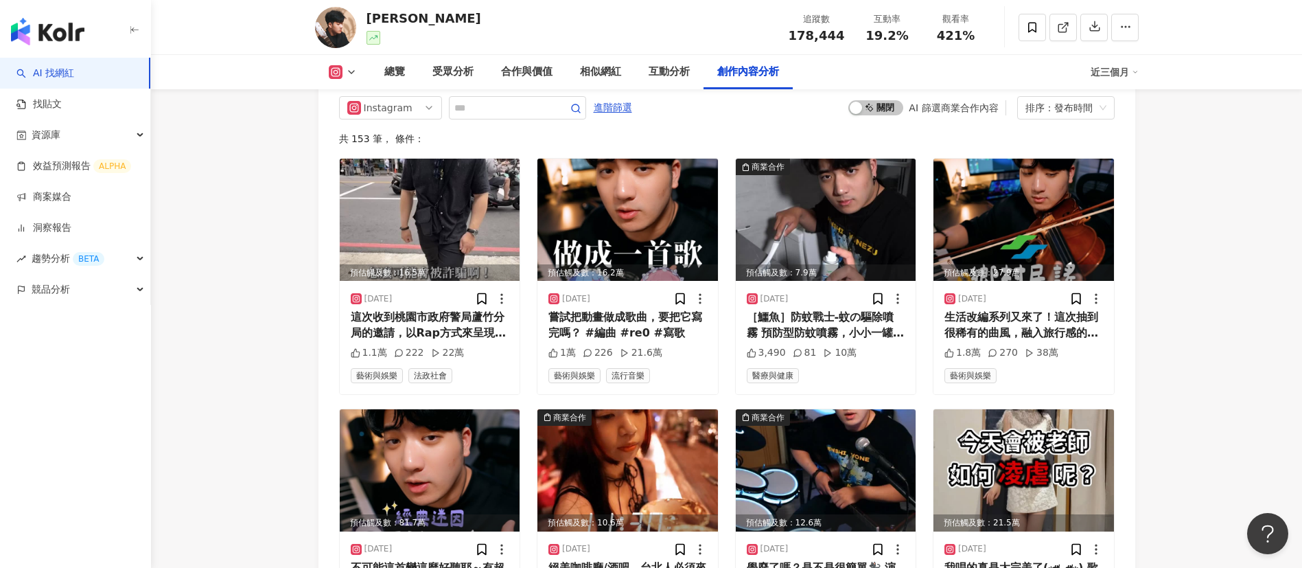
click at [755, 119] on div "Instagram 進階篩選 啟動 關閉 AI 篩選商業合作內容 排序：發布時間" at bounding box center [727, 107] width 776 height 23
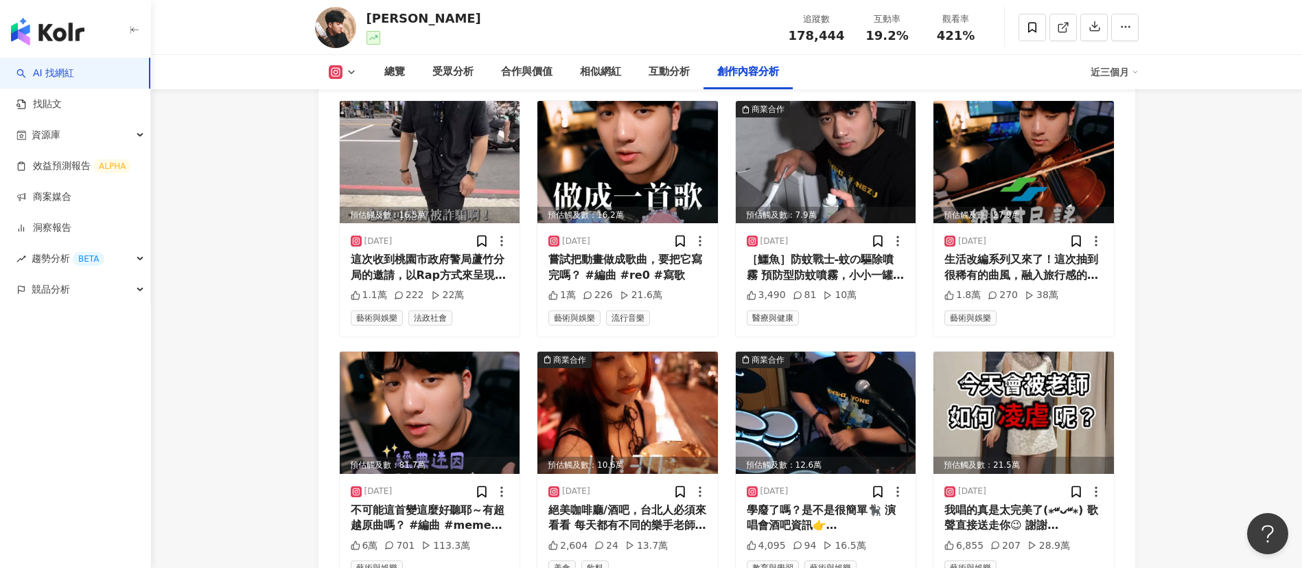
click at [882, 281] on div "［鱷魚］防蚊戰士-蚊の驅除噴霧 預防型防蚊噴霧，小小一罐居家旅行都方便，3坪空間噴一下，效果維持16小時，無色無味可噴150次，CP值爆高好物！全聯、小北、7…" at bounding box center [826, 267] width 159 height 31
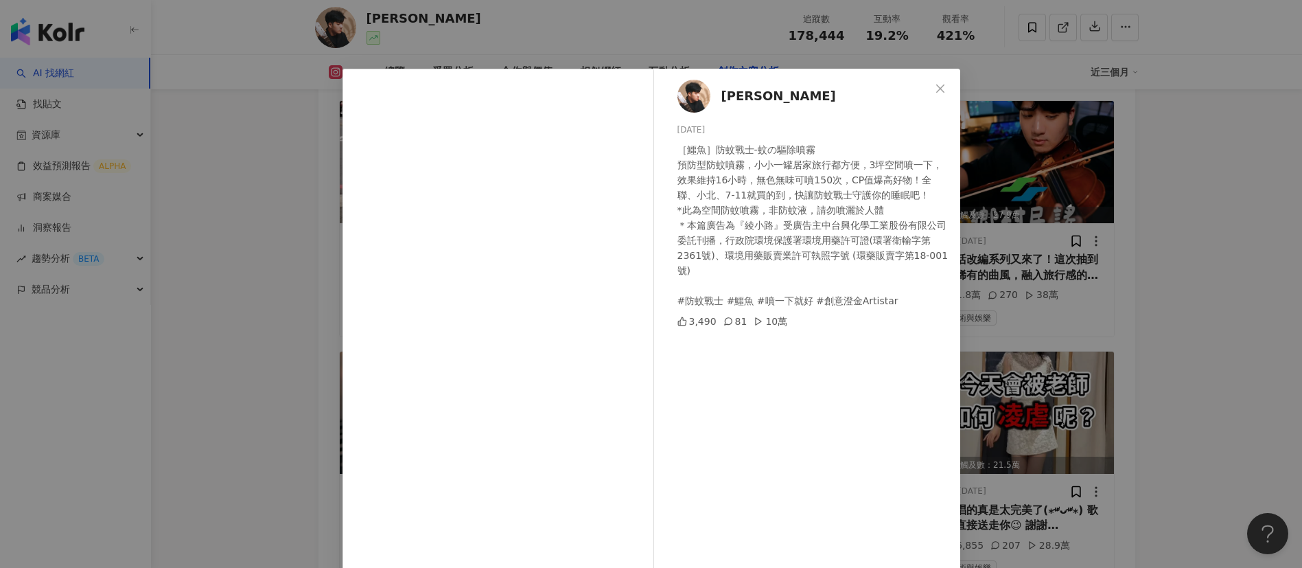
click at [1136, 393] on div "綾小路[PERSON_NAME] [DATE] ［鱷魚］防蚊戰士-蚊の驅除噴霧 預防型防蚊噴霧，小小一罐居家旅行都方便，3坪空間噴一下，效果維持16小時，無色…" at bounding box center [651, 284] width 1302 height 568
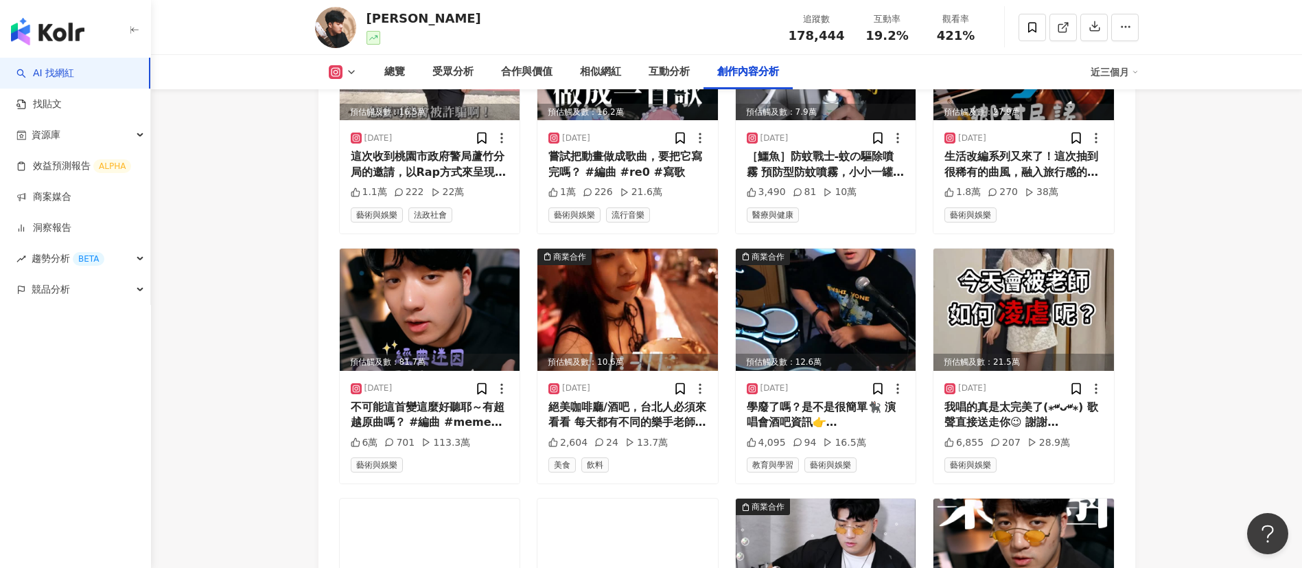
scroll to position [4407, 0]
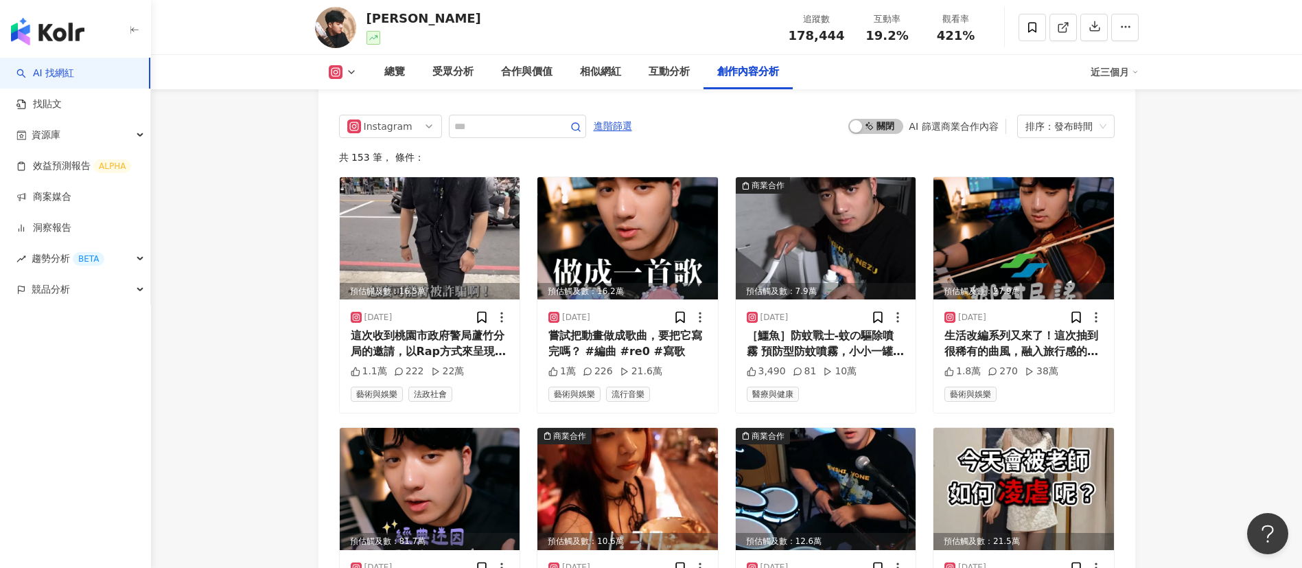
scroll to position [4228, 0]
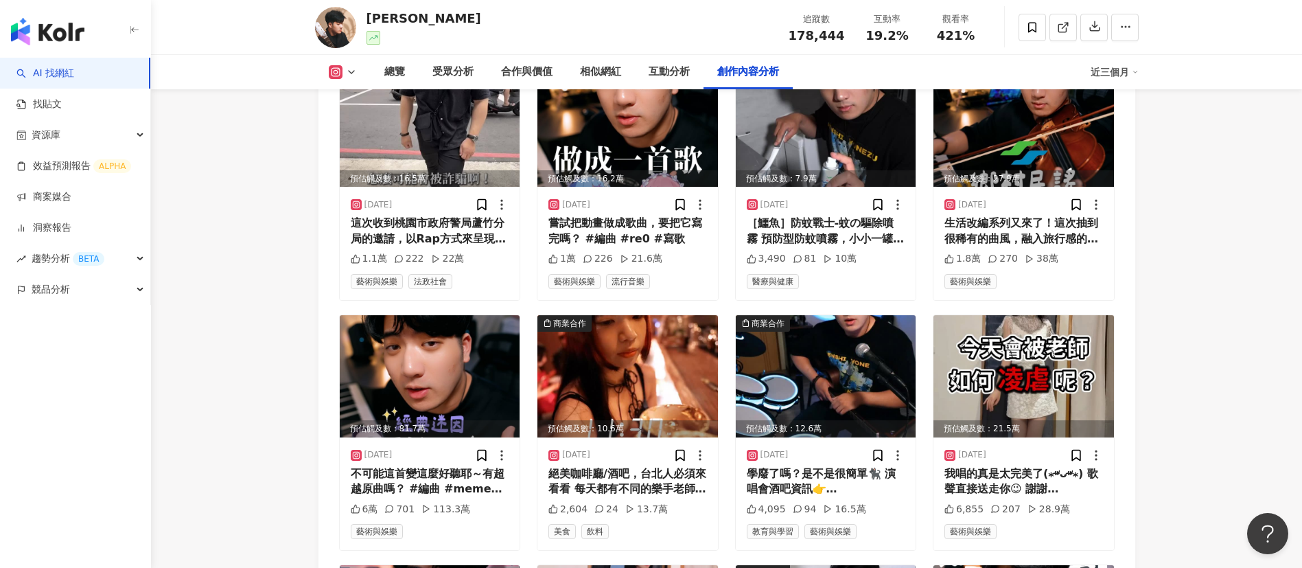
scroll to position [4059, 0]
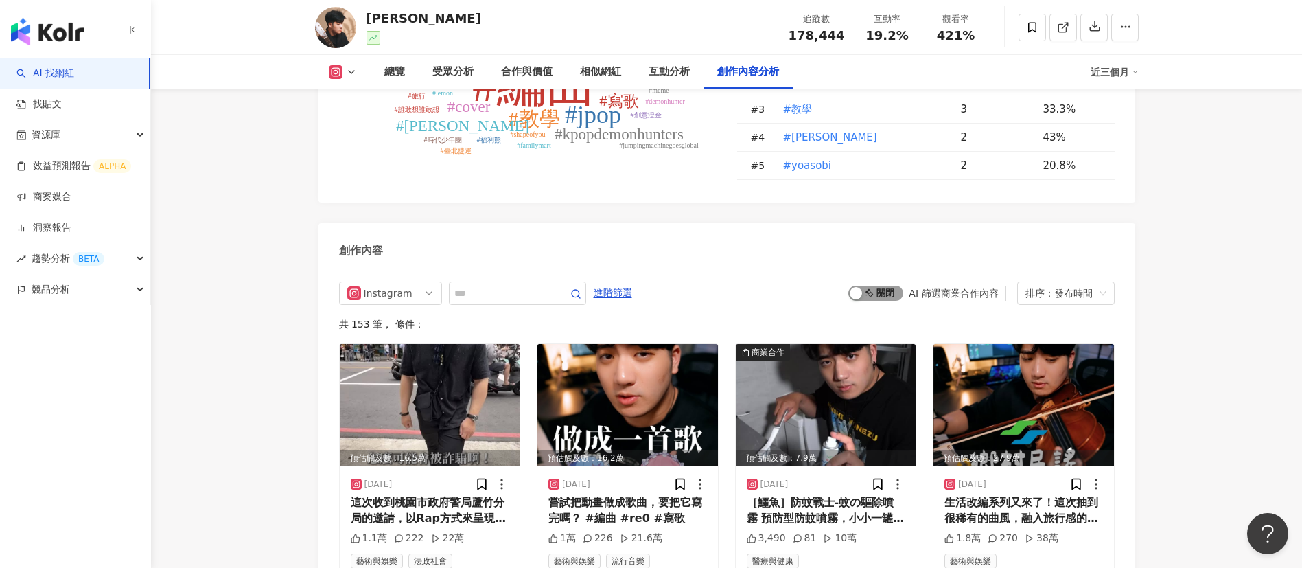
click at [879, 301] on span "啟動 關閉" at bounding box center [876, 293] width 55 height 15
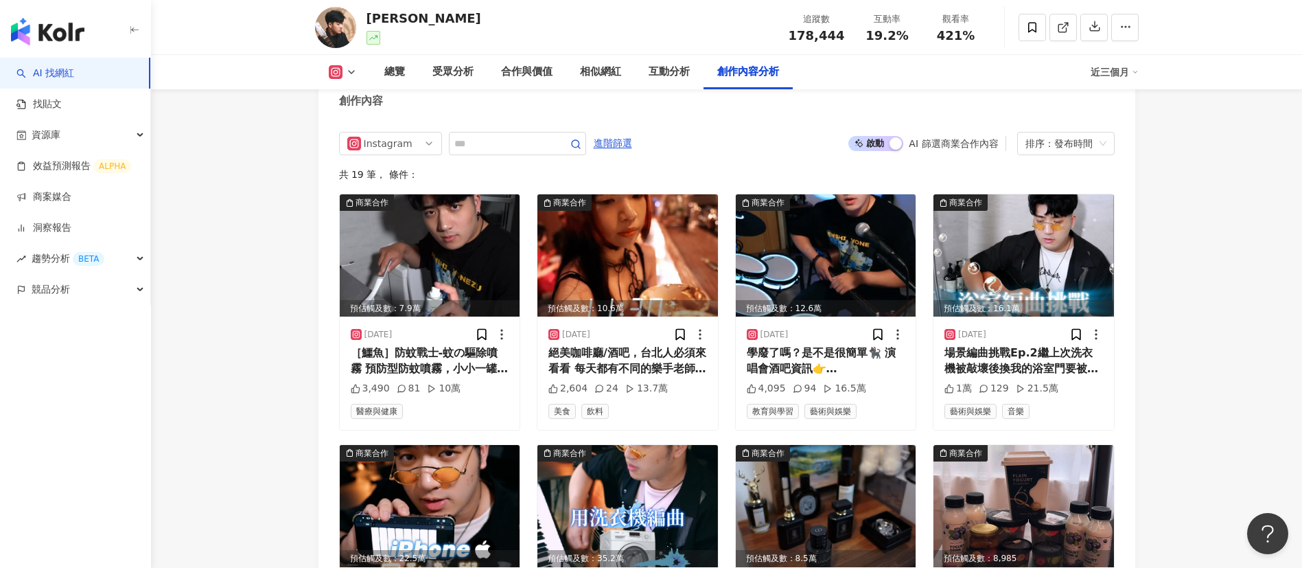
click at [768, 144] on div "Instagram 進階篩選 啟動 關閉 AI 篩選商業合作內容 排序：發布時間 共 19 筆 ， 條件： 商業合作 預估觸及數：7.9萬 [DATE] ［鱷…" at bounding box center [727, 556] width 817 height 877
click at [774, 118] on div "創作內容" at bounding box center [727, 95] width 817 height 45
click at [638, 370] on div "絕美咖啡廳/酒吧，台北人必須來看看 每天都有不同的樂手老師帶來各種風格的表演！ 超級多樣的菜單，不管吃的喝的你想不到的通通都有！ 感謝兩位店員配合我拍攝🤣看來…" at bounding box center [628, 360] width 159 height 31
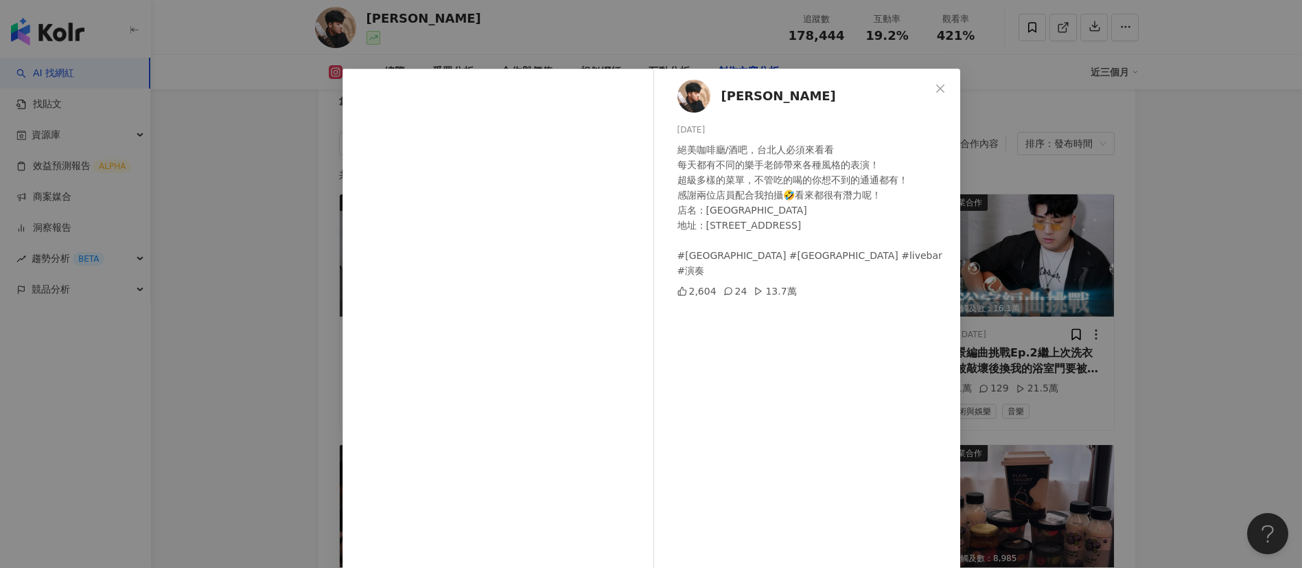
click at [1229, 411] on div "綾小路[PERSON_NAME] [DATE] 絕美咖啡廳/酒吧，台北人必須來看看 每天都有不同的樂手老師帶來各種風格的表演！ 超級多樣的菜單，不管吃的喝的你…" at bounding box center [651, 284] width 1302 height 568
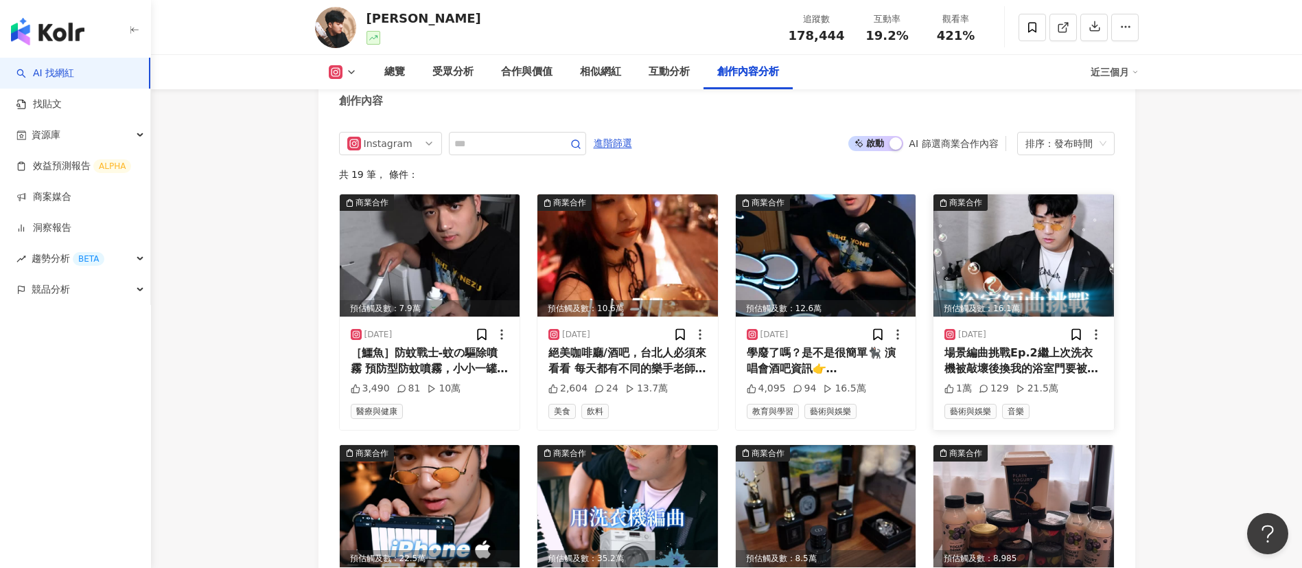
click at [1023, 374] on div "場景編曲挑戰Ep.2繼上次洗衣機被敲壞後換我的浴室門要被敲壞了！ #編曲 #cover #串燒" at bounding box center [1024, 360] width 159 height 31
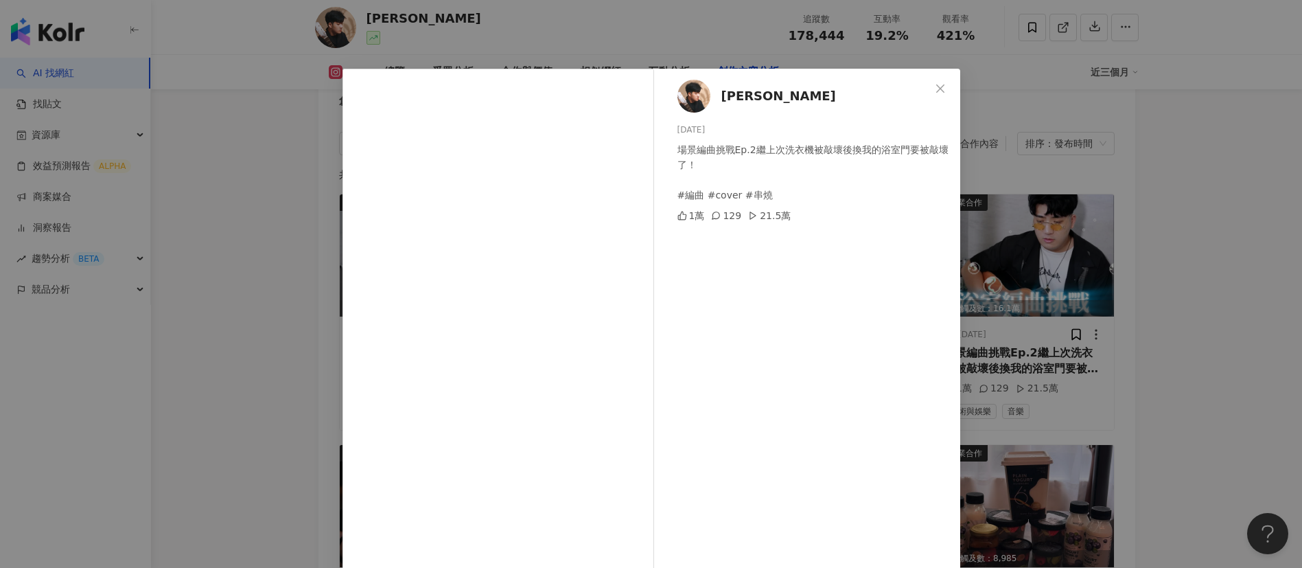
click at [1226, 382] on div "[PERSON_NAME] [DATE] 場景編曲挑戰Ep.2繼上次洗衣機被敲壞後換我的浴室門要被敲壞了！ #編曲 #cover #串燒 1萬 129 21.…" at bounding box center [651, 284] width 1302 height 568
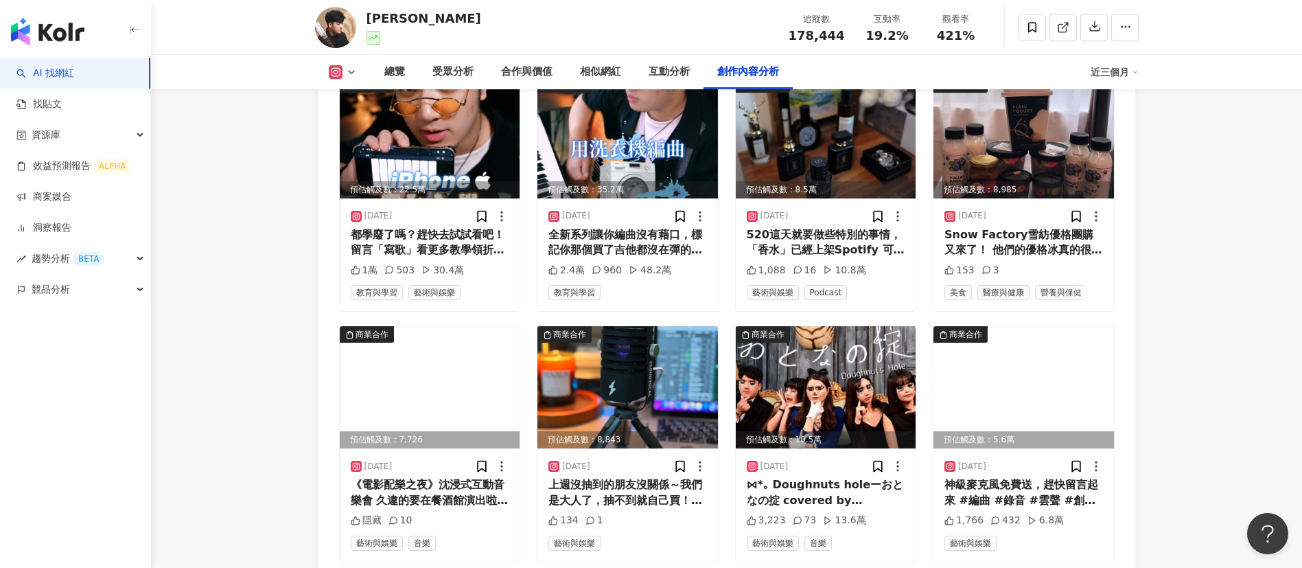
scroll to position [4580, 0]
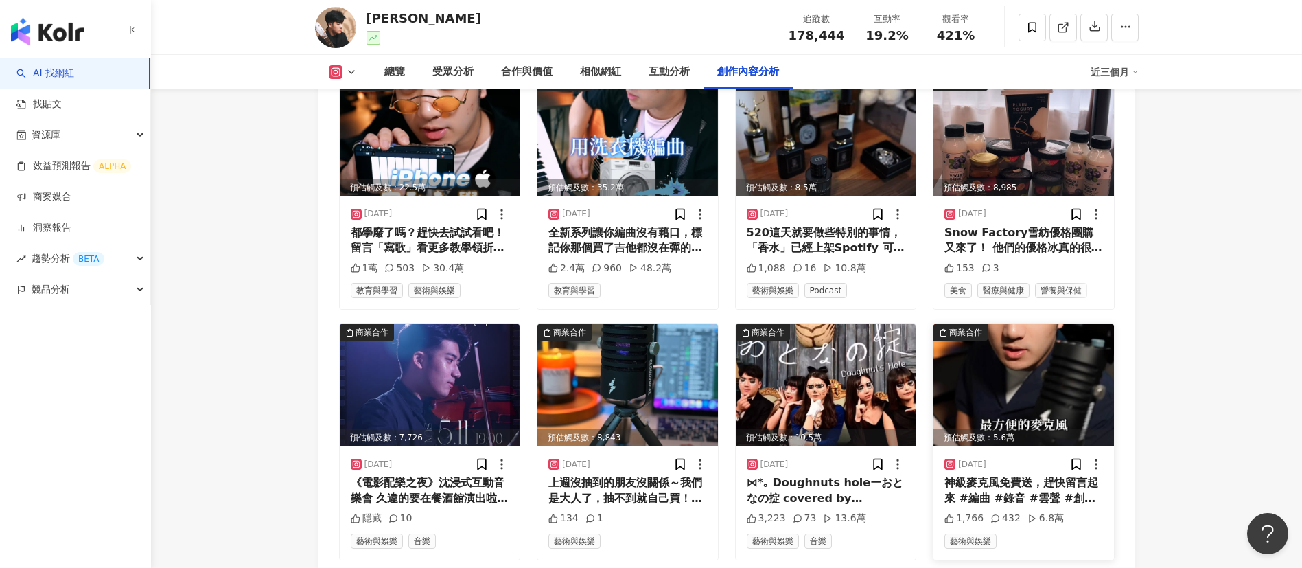
click at [1041, 499] on div "神級麥克風免費送，趕快留言起來 #編曲 #錄音 #雲聲 #創意澄金artistar" at bounding box center [1024, 490] width 159 height 31
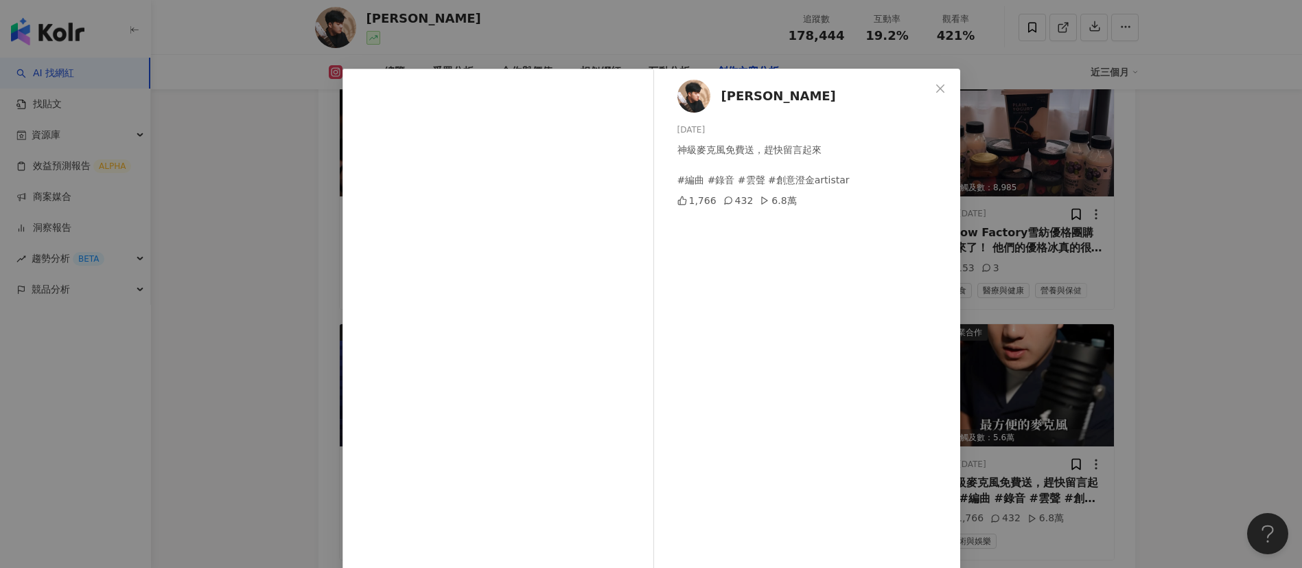
click at [1175, 476] on div "[PERSON_NAME] [DATE] 神級麥克風免費送，趕快留言起來 #編曲 #錄音 #雲聲 #創意澄金artistar 1,766 432 6.8萬 查…" at bounding box center [651, 284] width 1302 height 568
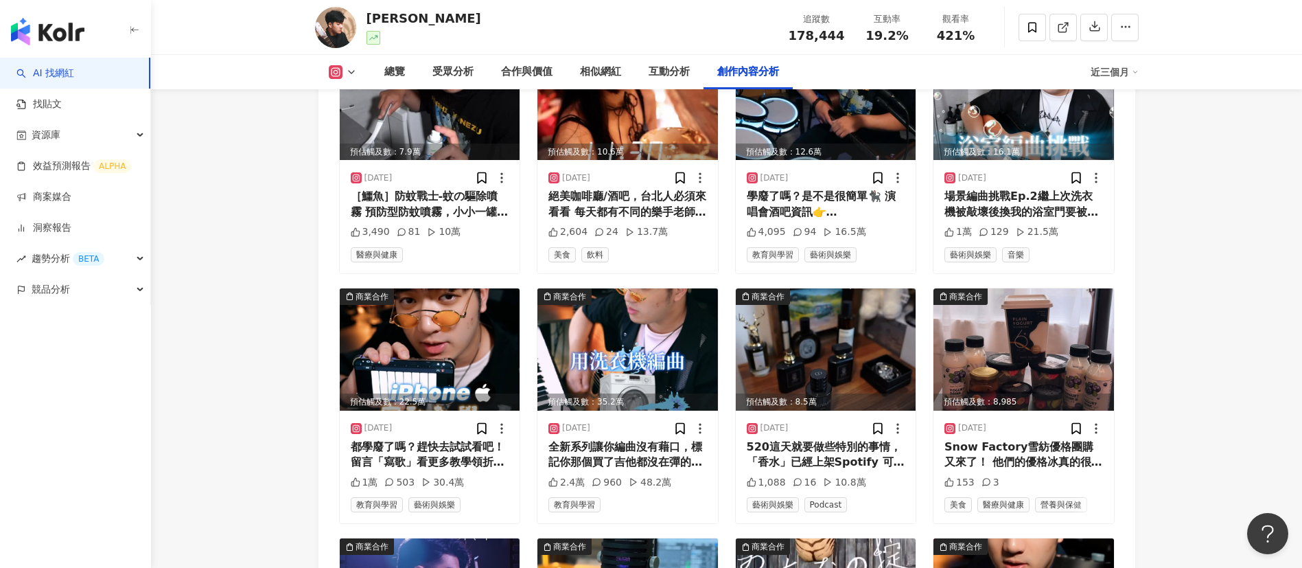
scroll to position [4263, 0]
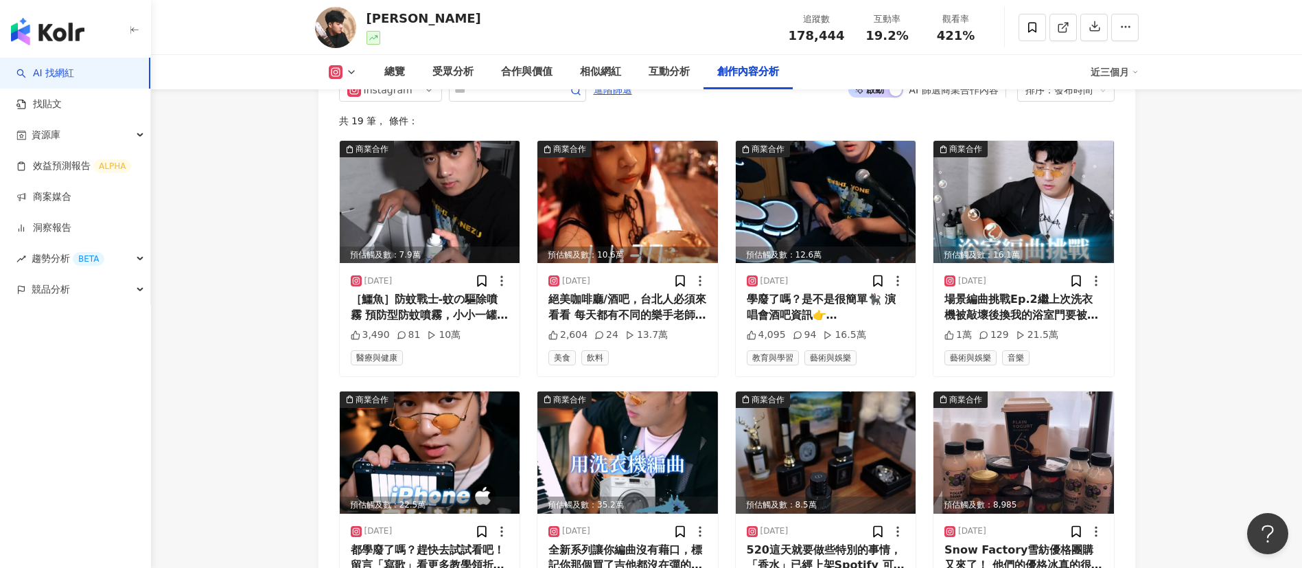
click at [649, 320] on div "絕美咖啡廳/酒吧，台北人必須來看看 每天都有不同的樂手老師帶來各種風格的表演！ 超級多樣的菜單，不管吃的喝的你想不到的通通都有！ 感謝兩位店員配合我拍攝🤣看來…" at bounding box center [628, 307] width 159 height 31
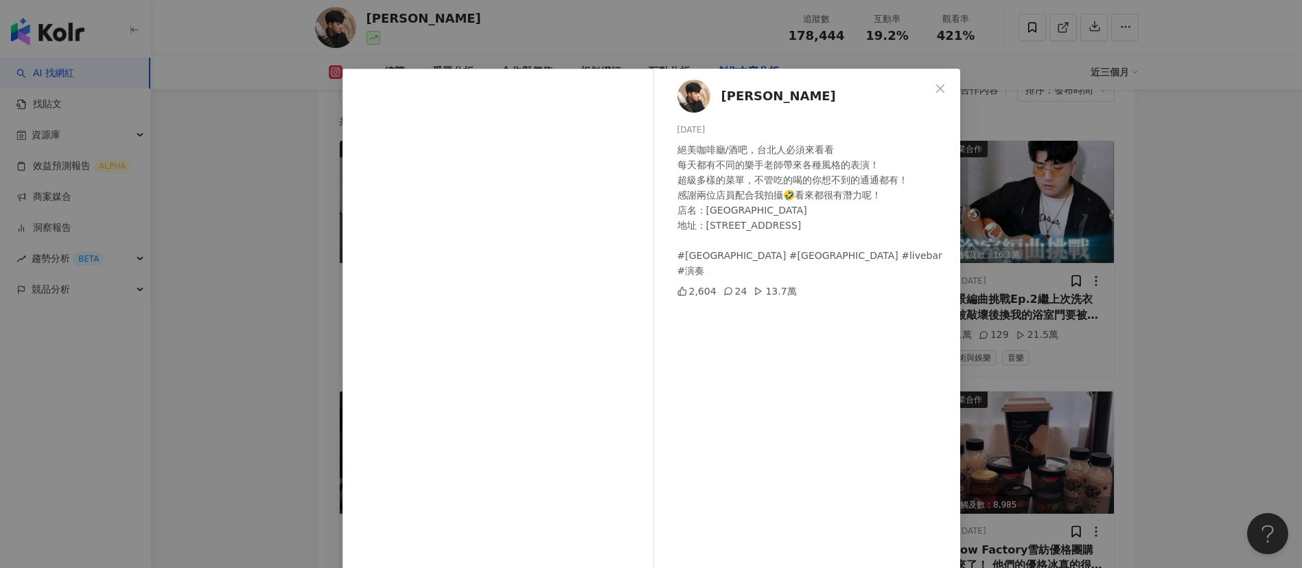
click at [1216, 387] on div "綾小路[PERSON_NAME] [DATE] 絕美咖啡廳/酒吧，台北人必須來看看 每天都有不同的樂手老師帶來各種風格的表演！ 超級多樣的菜單，不管吃的喝的你…" at bounding box center [651, 284] width 1302 height 568
